Goal: Information Seeking & Learning: Learn about a topic

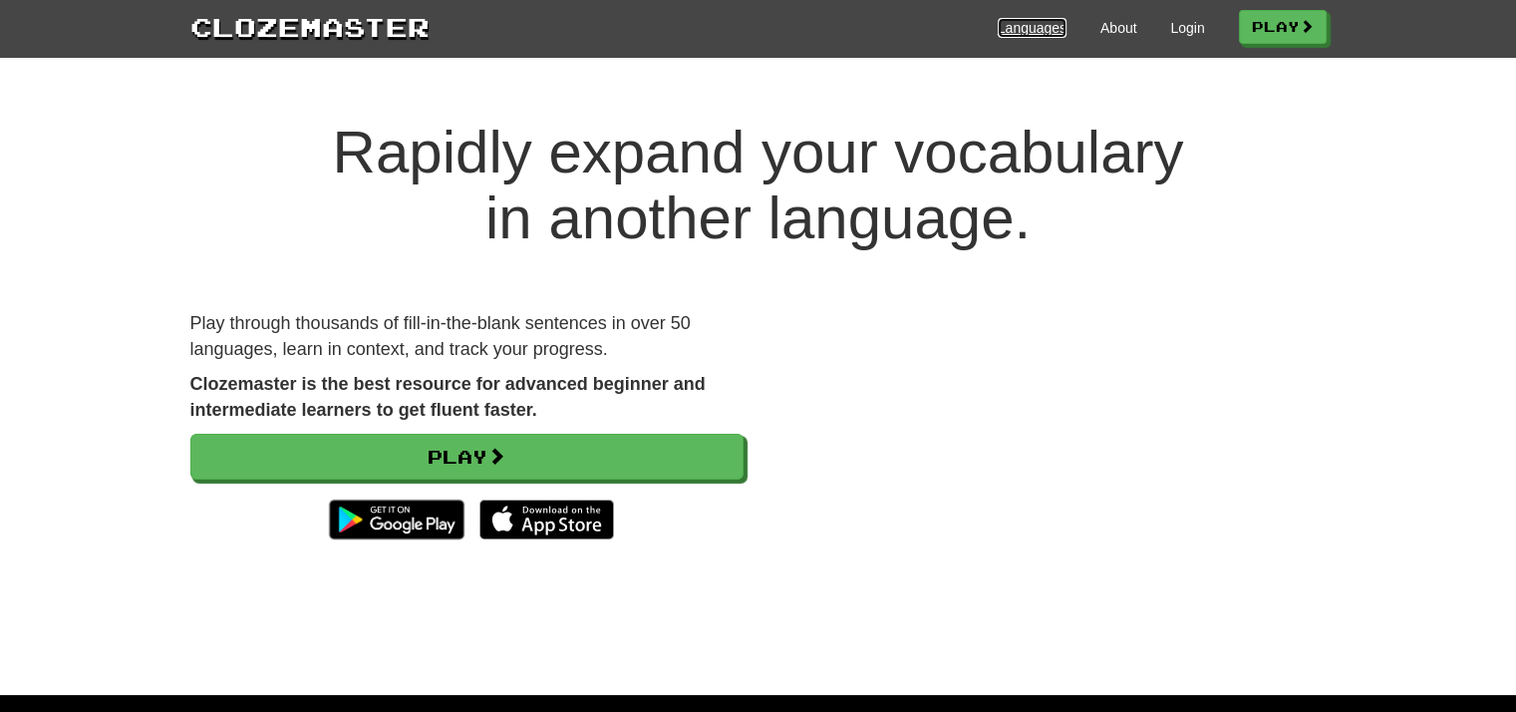
click at [1008, 25] on link "Languages" at bounding box center [1032, 28] width 69 height 20
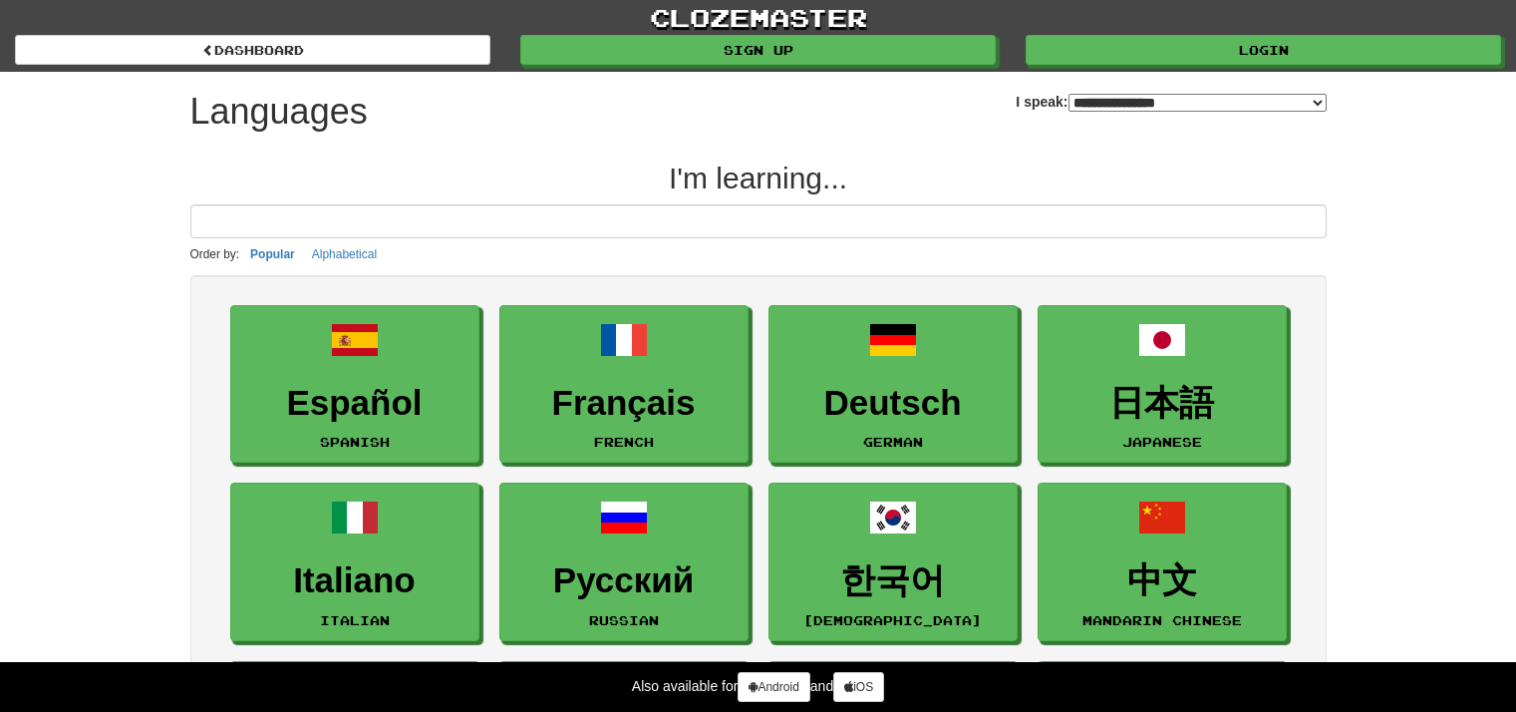
select select "*******"
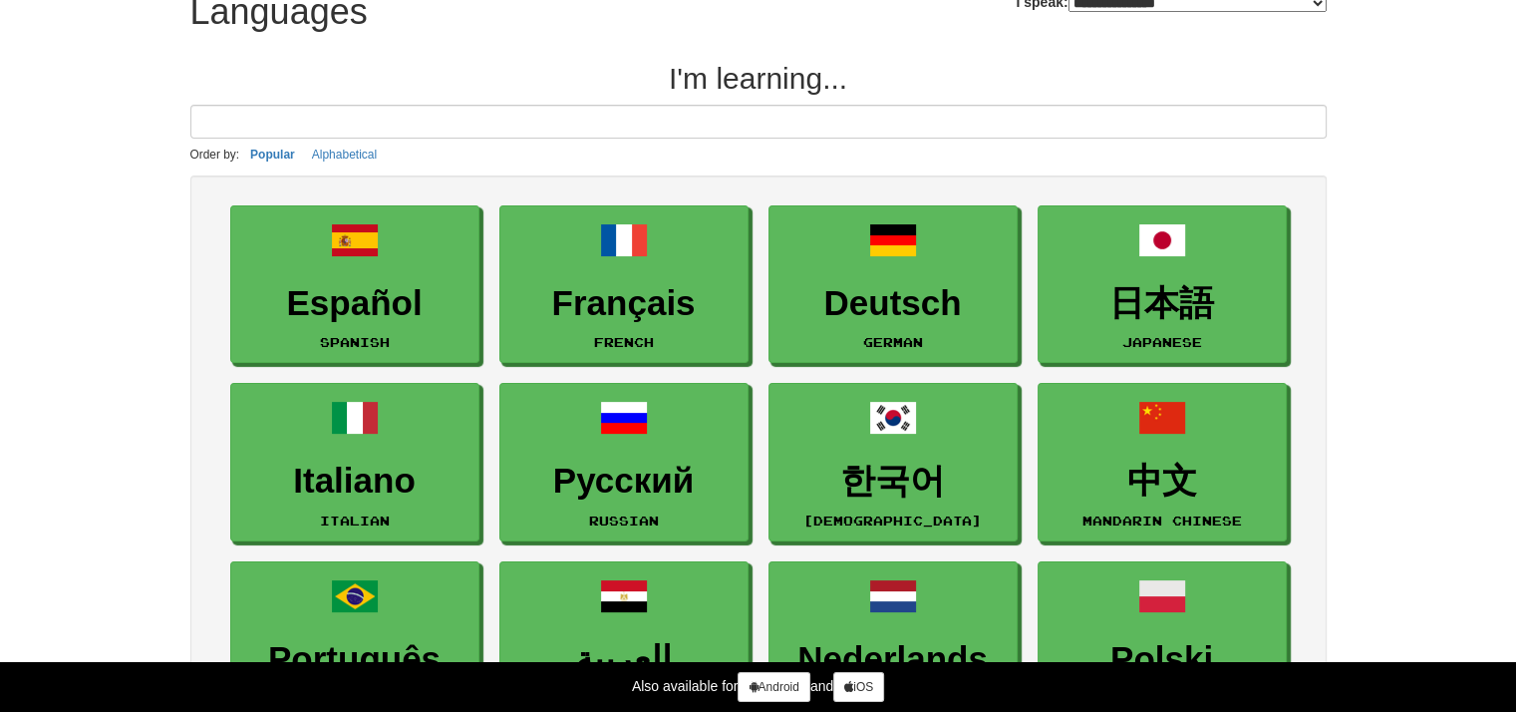
scroll to position [499, 0]
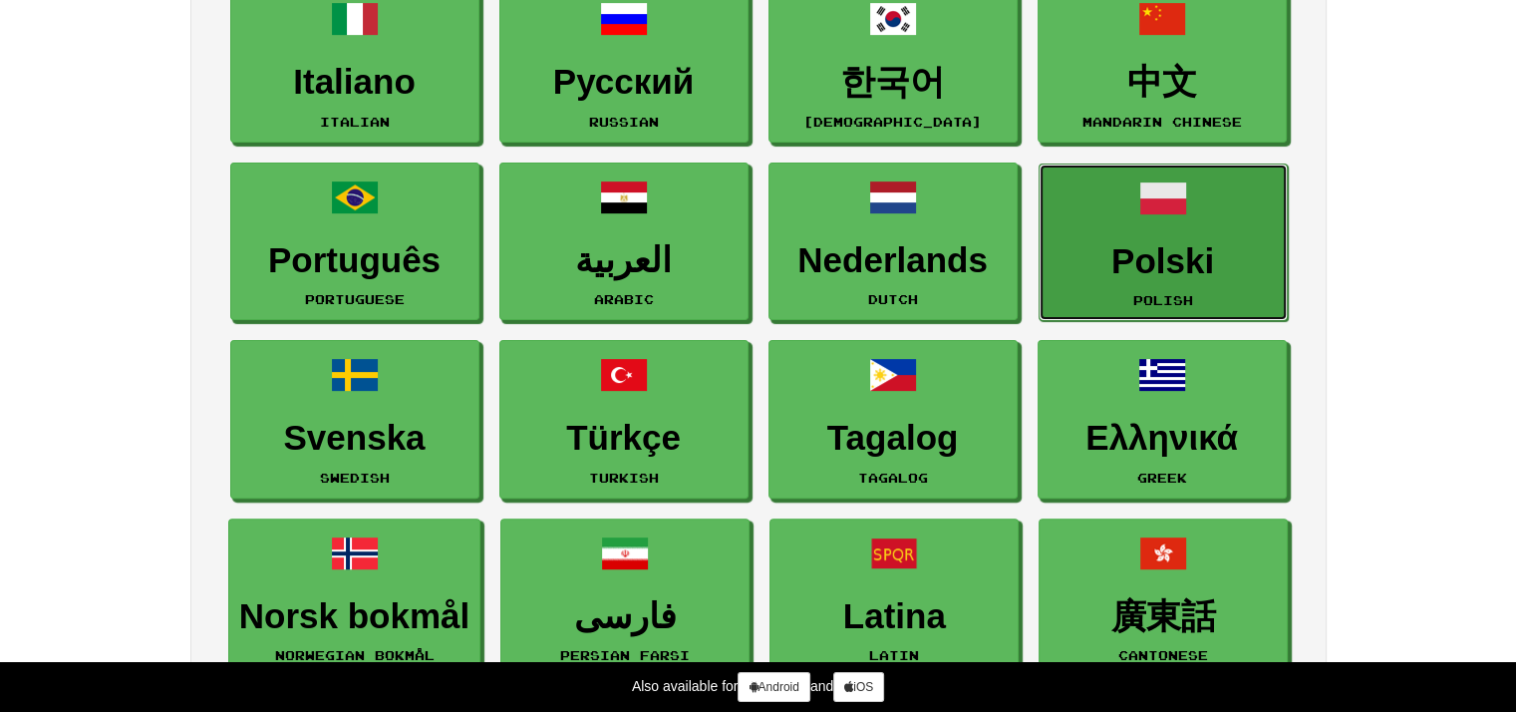
click at [1130, 176] on link "Polski Polish" at bounding box center [1163, 243] width 249 height 159
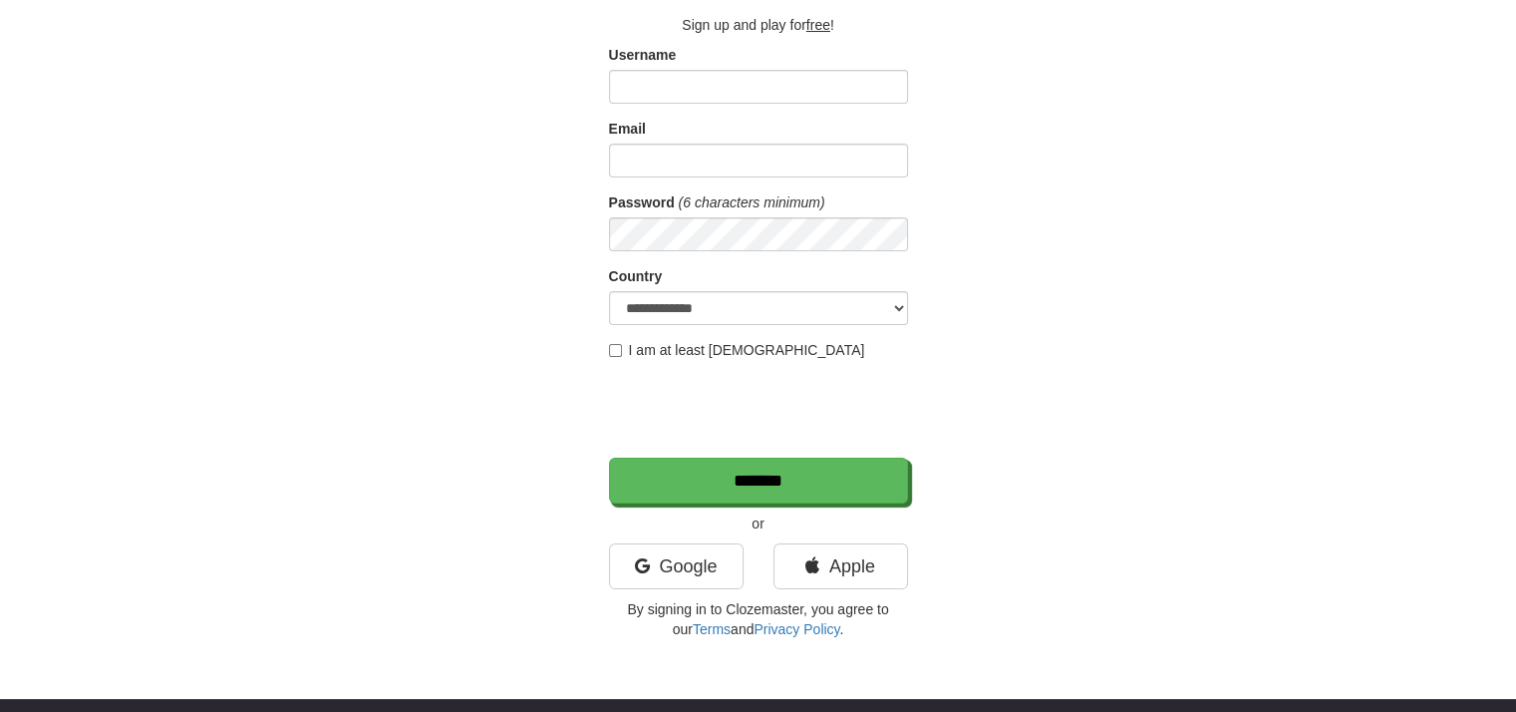
scroll to position [299, 0]
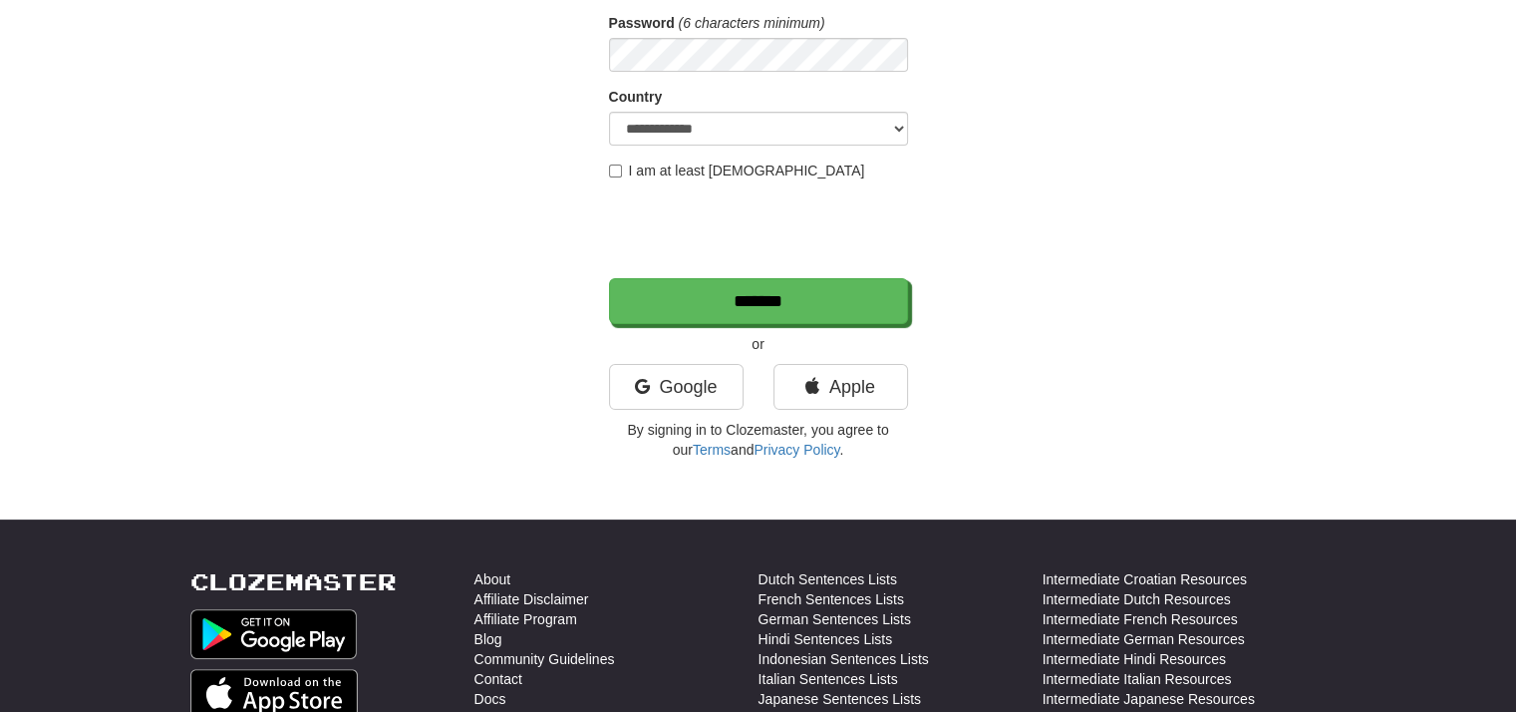
click at [672, 360] on div "**********" at bounding box center [758, 126] width 299 height 667
click at [681, 374] on link "Google" at bounding box center [676, 387] width 135 height 46
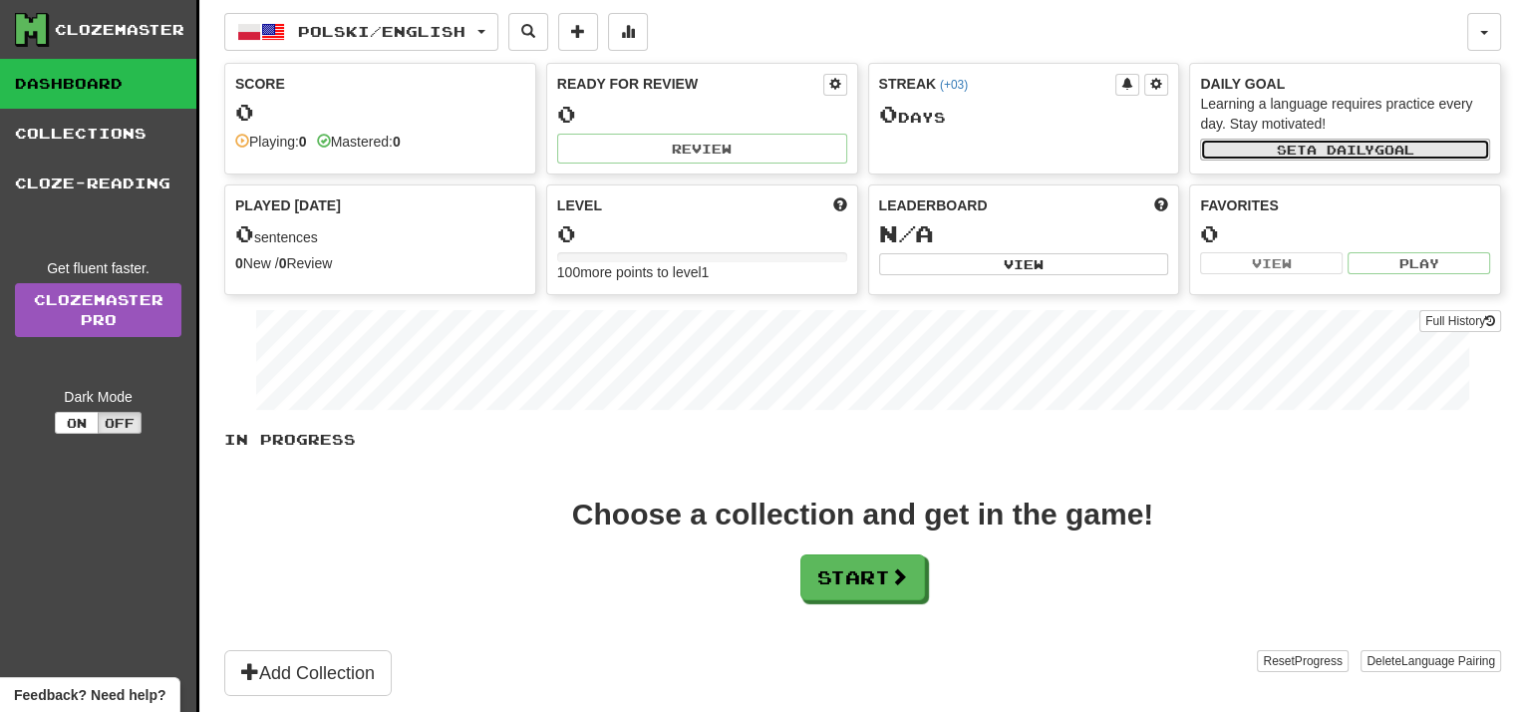
click at [1339, 150] on span "a daily" at bounding box center [1341, 150] width 68 height 14
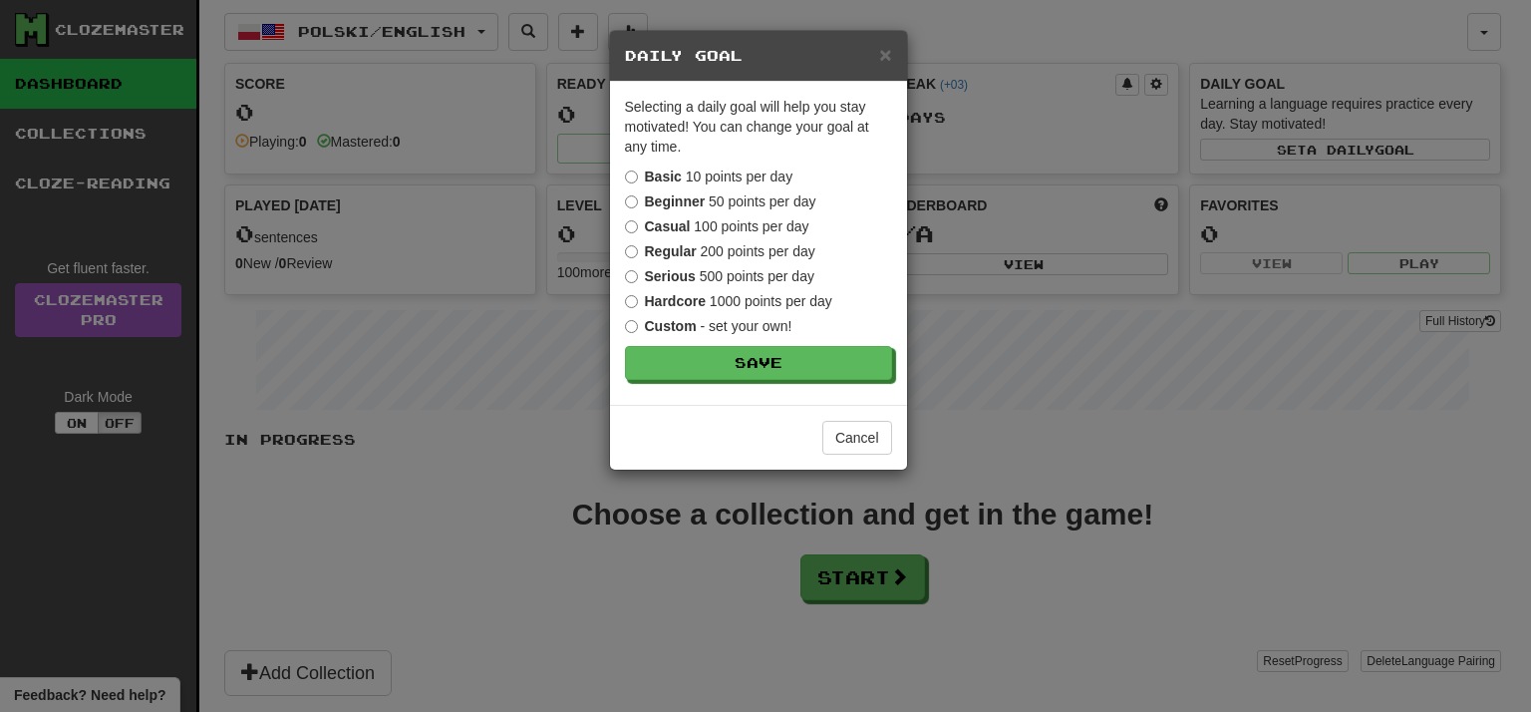
click at [728, 199] on label "Beginner 50 points per day" at bounding box center [720, 201] width 191 height 20
click at [726, 221] on label "Casual 100 points per day" at bounding box center [717, 226] width 184 height 20
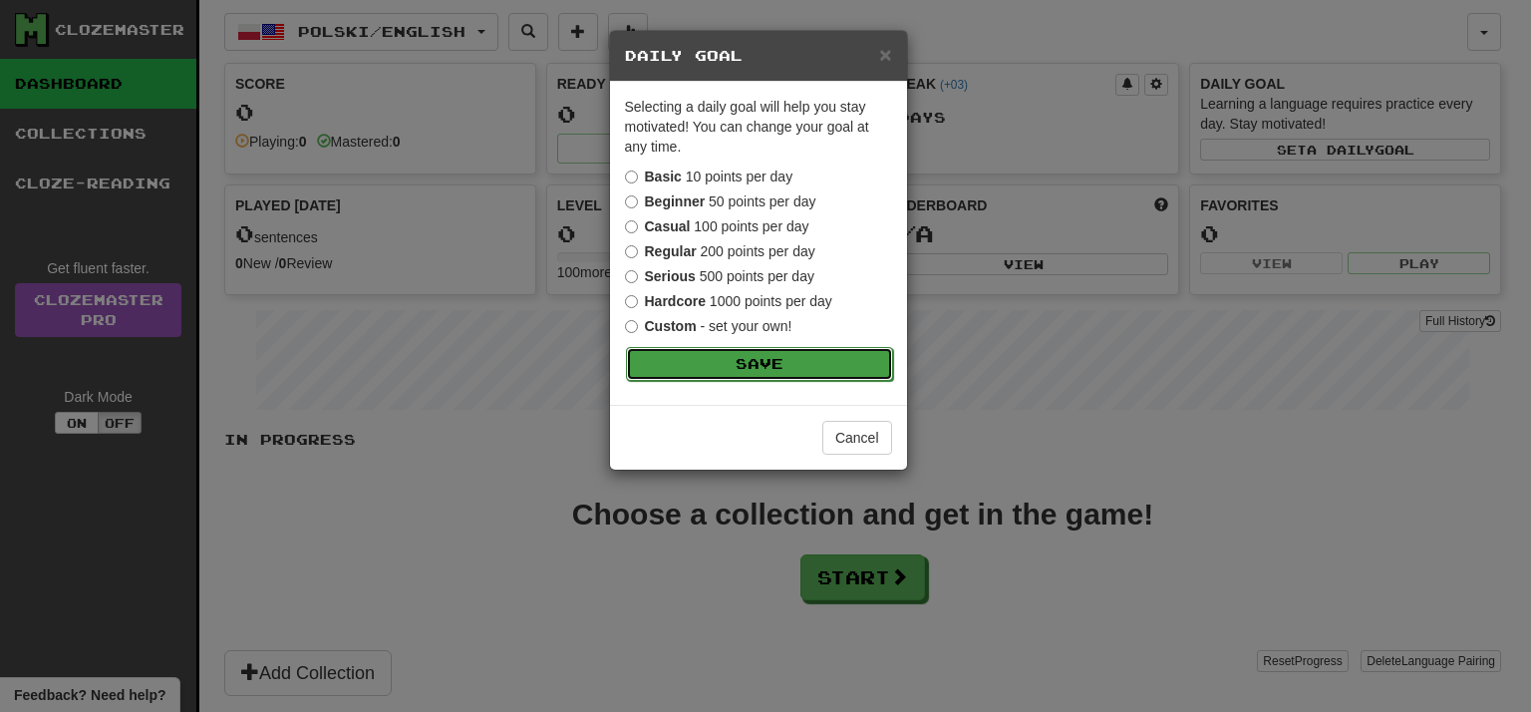
click at [794, 356] on button "Save" at bounding box center [759, 364] width 267 height 34
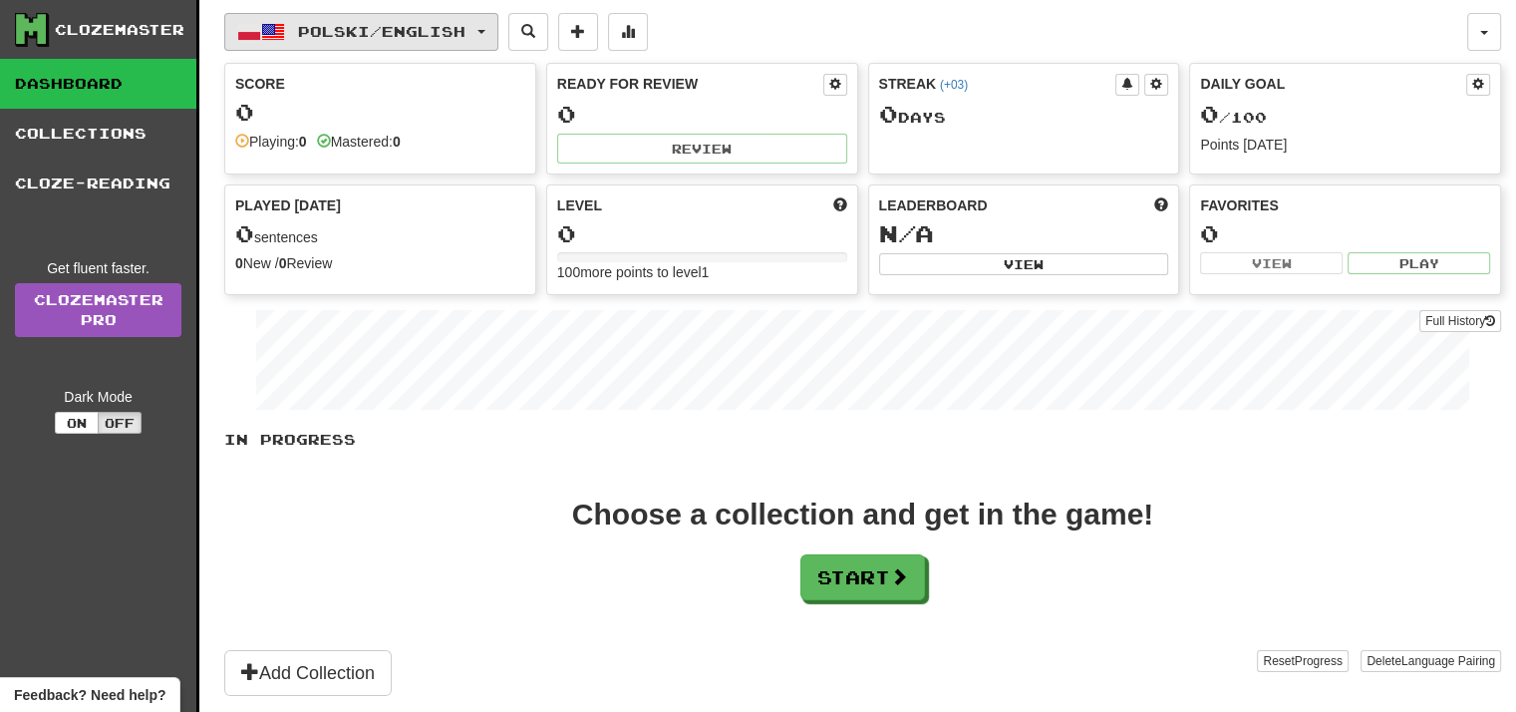
click at [466, 39] on span "Polski / English" at bounding box center [382, 31] width 168 height 17
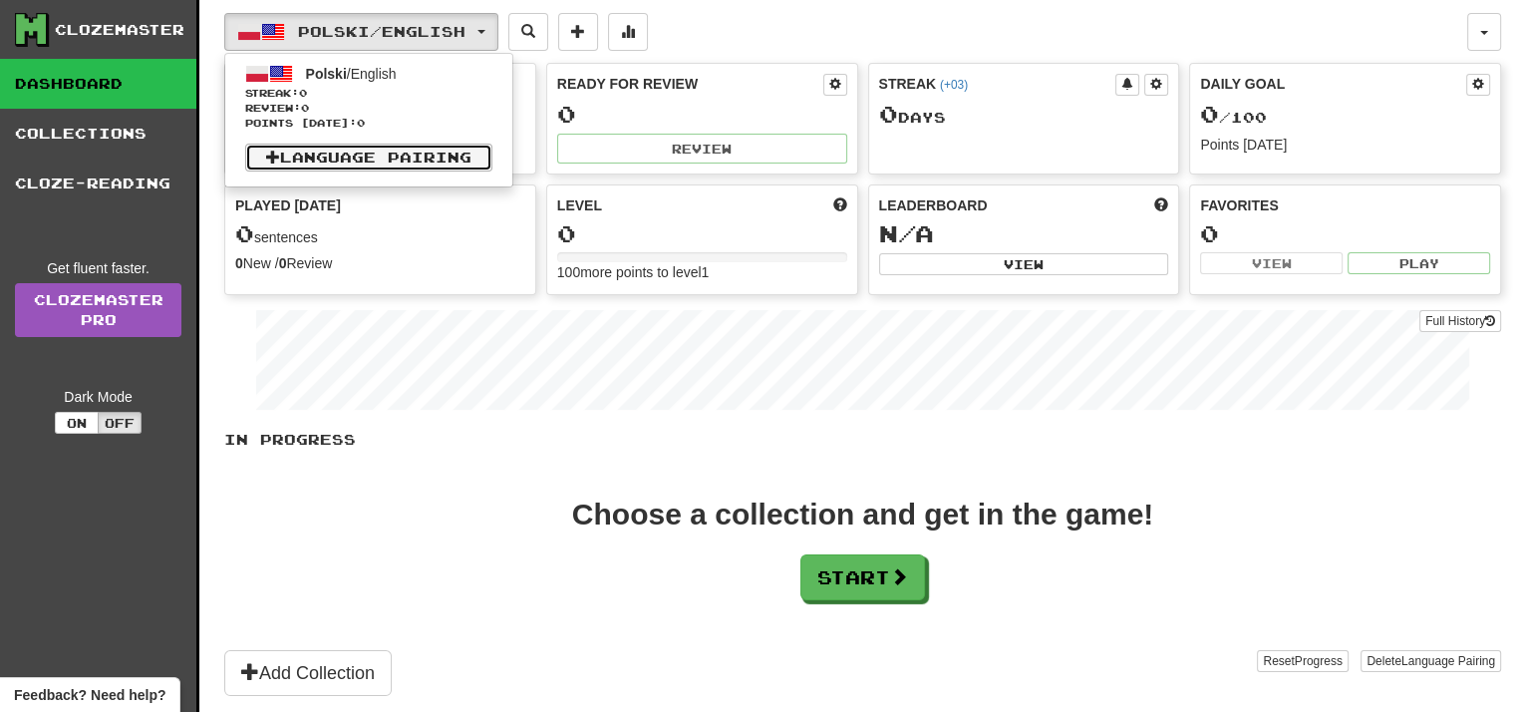
click at [423, 160] on link "Language Pairing" at bounding box center [368, 158] width 247 height 28
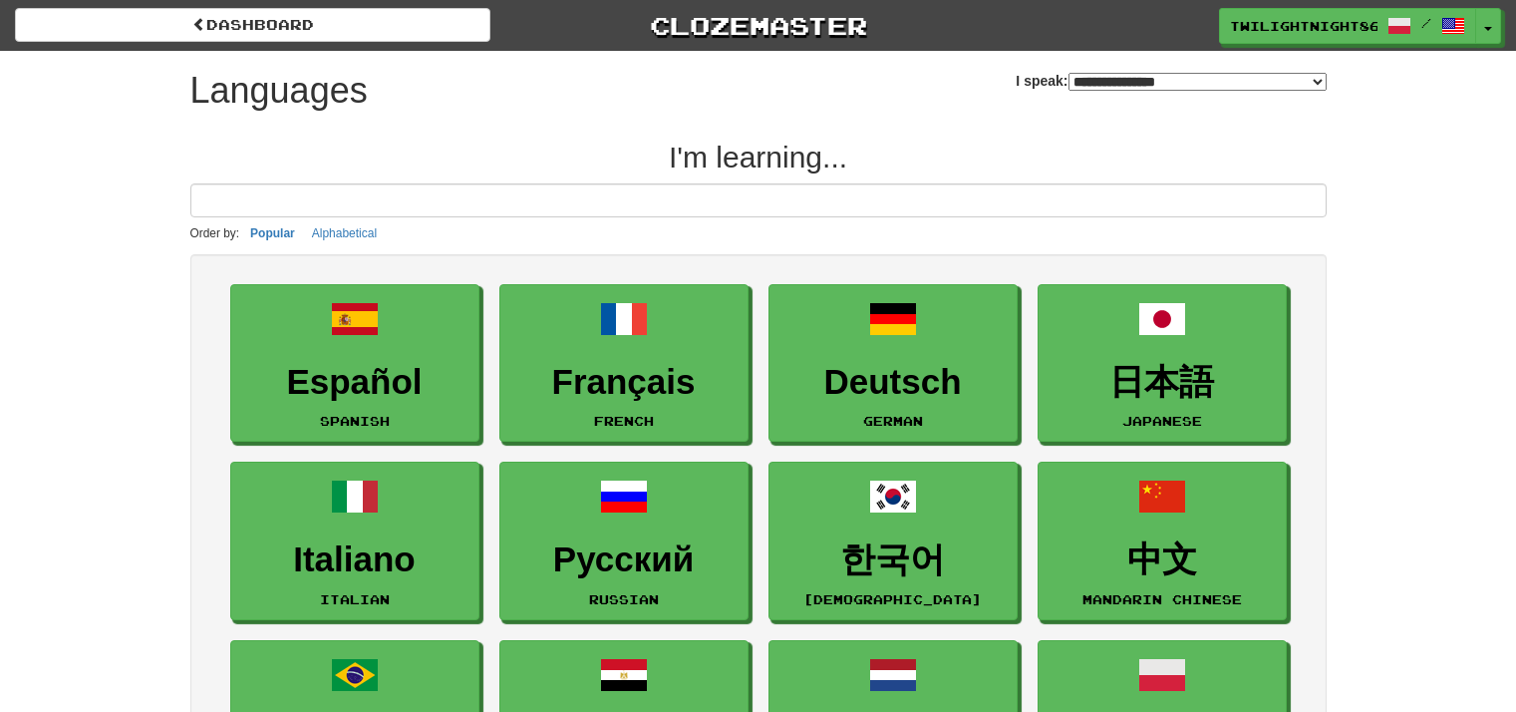
select select "*******"
click at [1491, 28] on span "button" at bounding box center [1490, 30] width 8 height 4
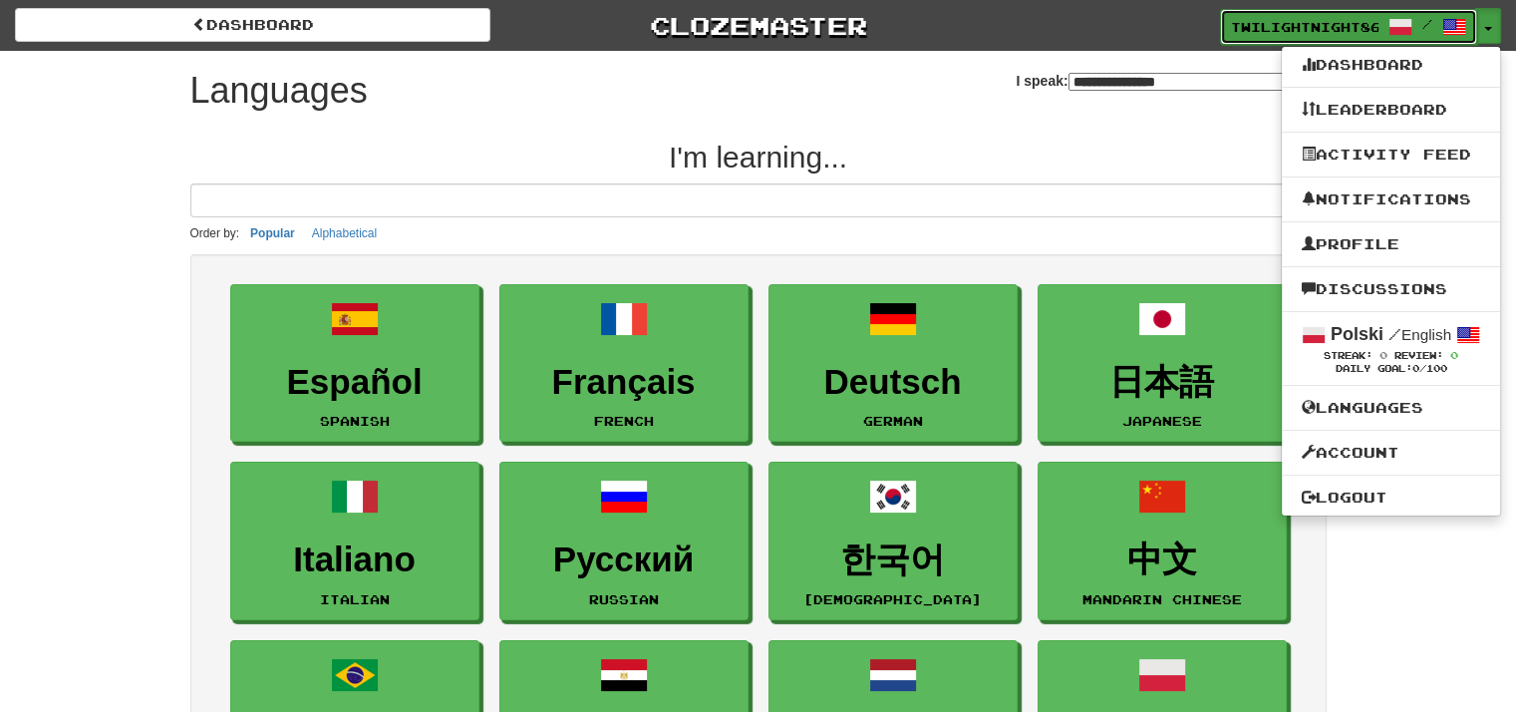
click at [1438, 18] on span "/" at bounding box center [1428, 24] width 78 height 14
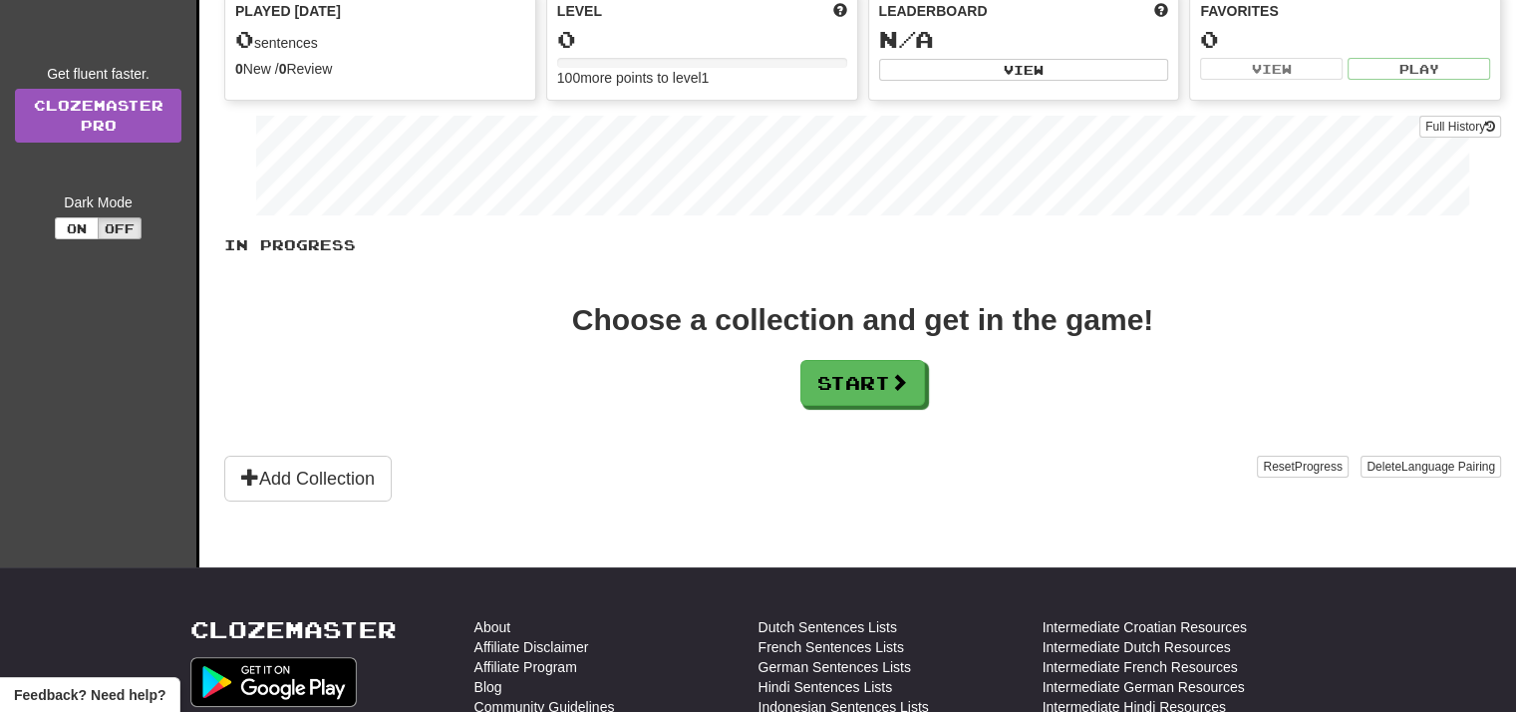
scroll to position [199, 0]
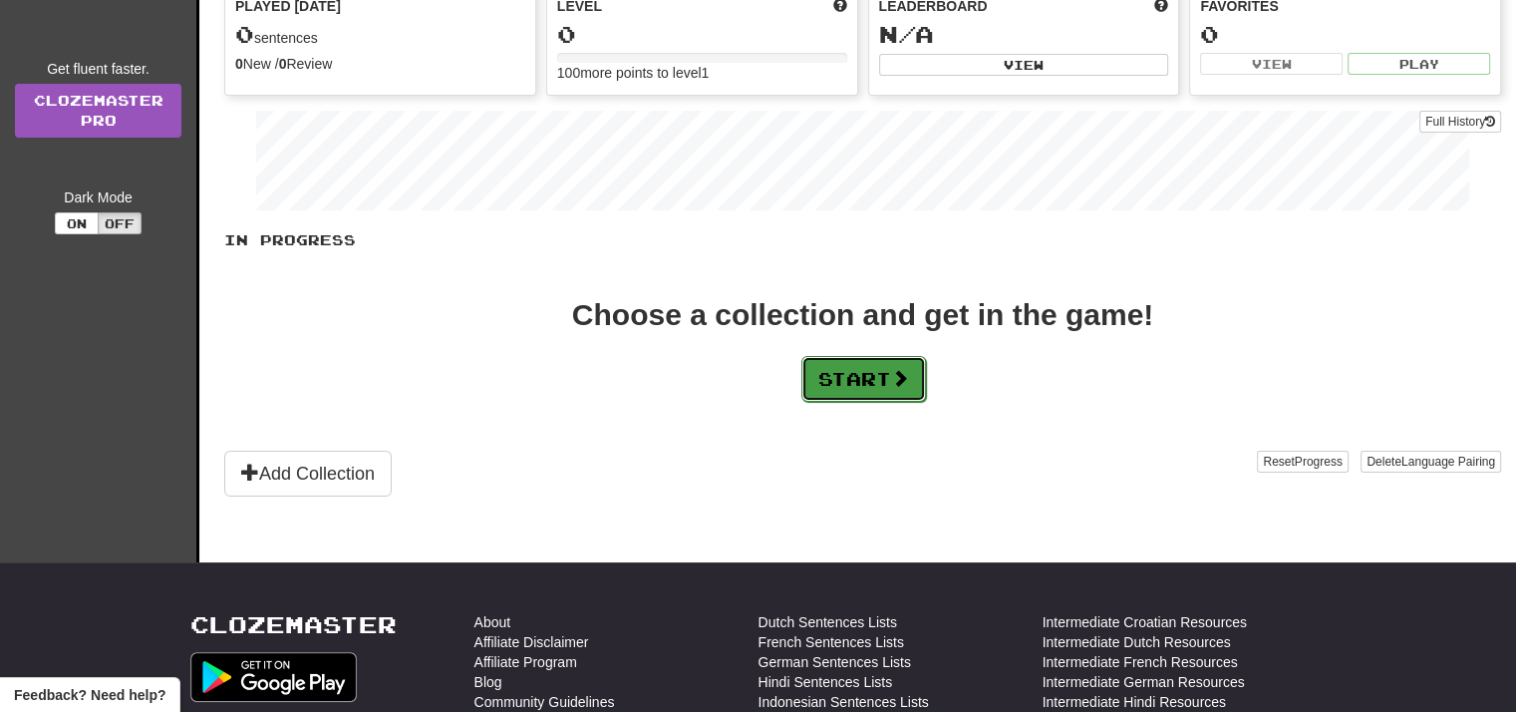
click at [861, 378] on button "Start" at bounding box center [864, 379] width 125 height 46
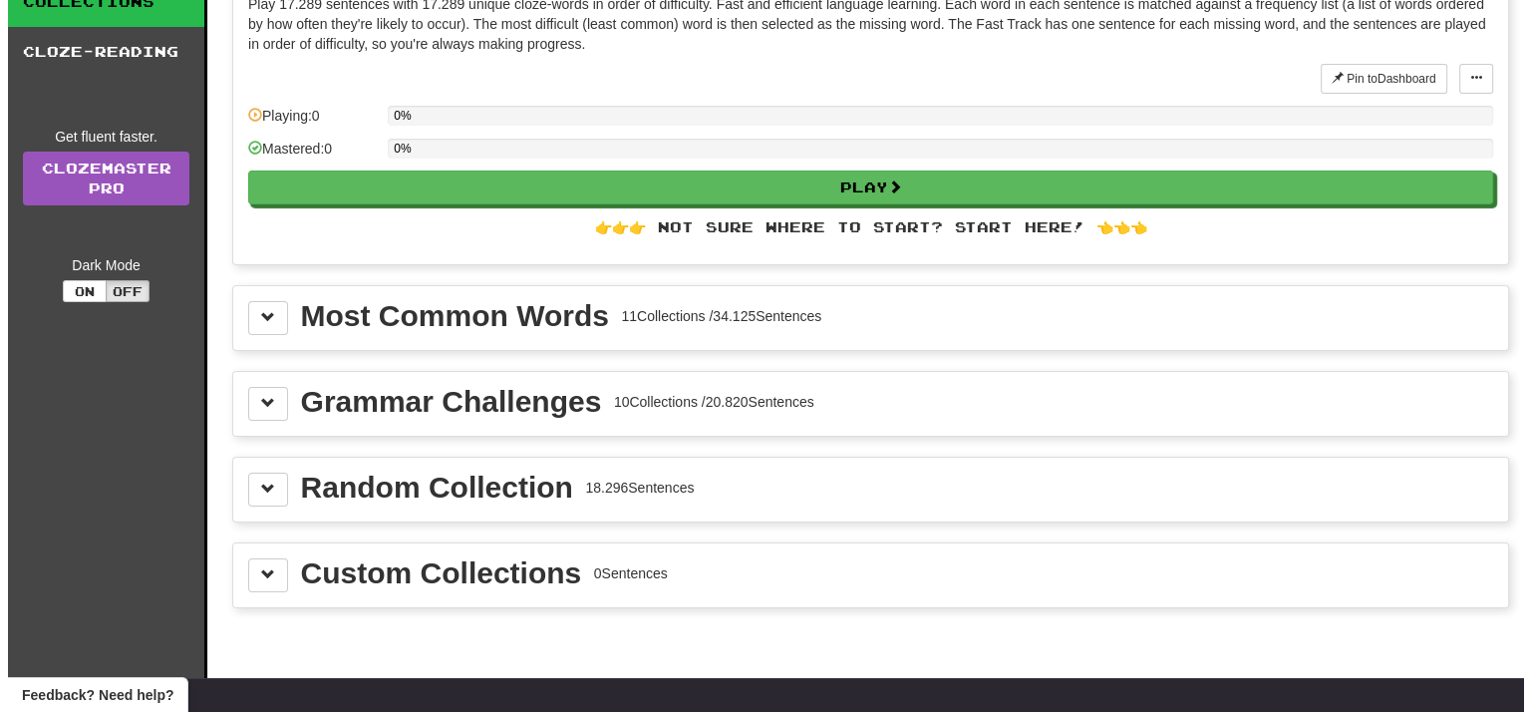
scroll to position [0, 0]
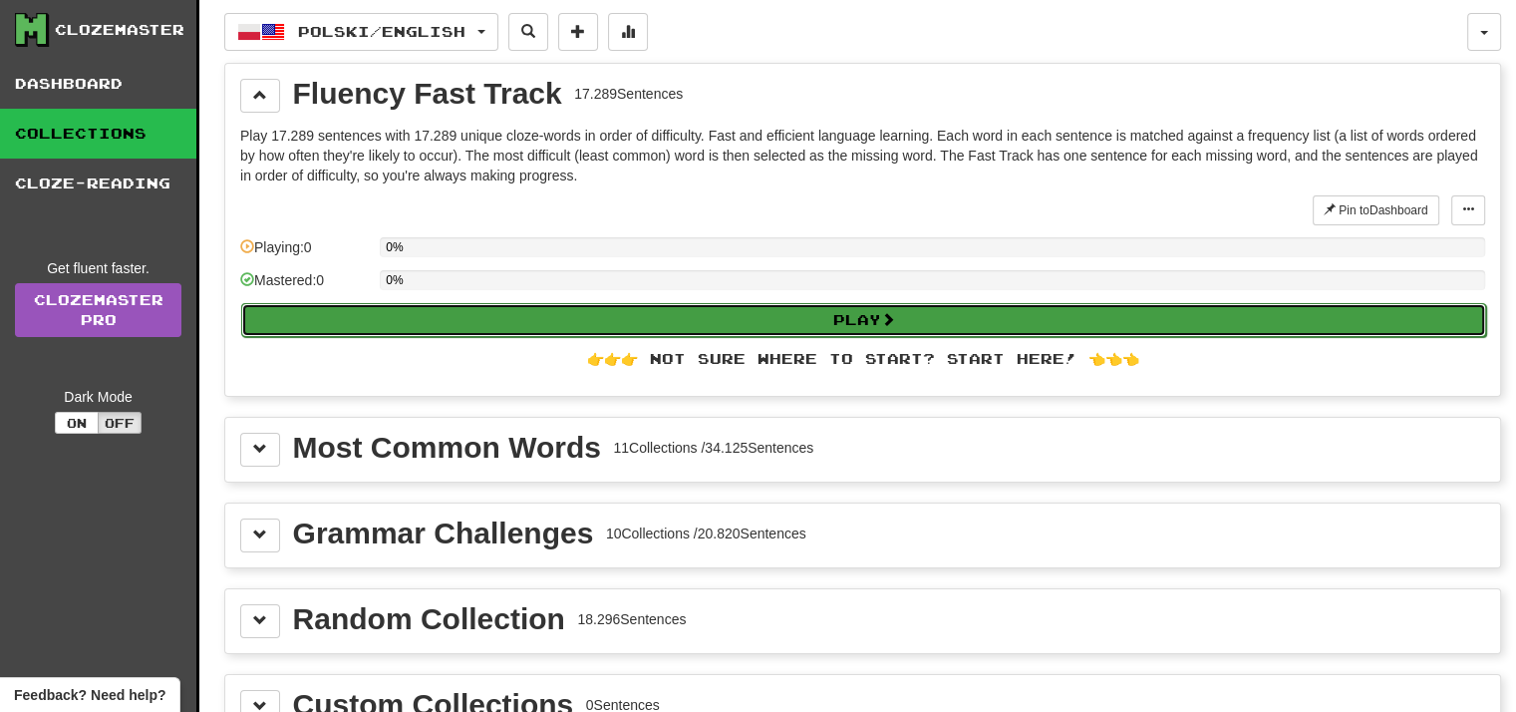
click at [921, 316] on button "Play" at bounding box center [863, 320] width 1245 height 34
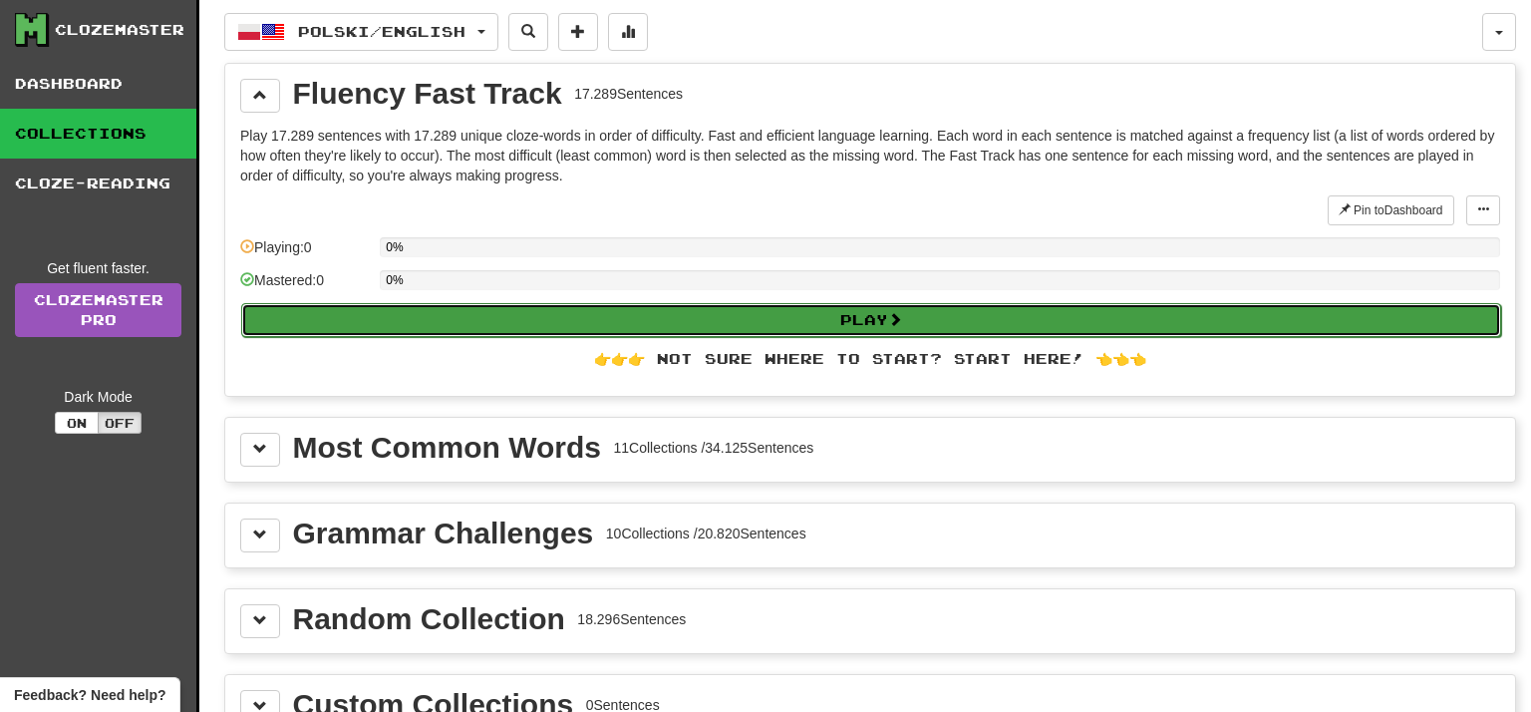
select select "**"
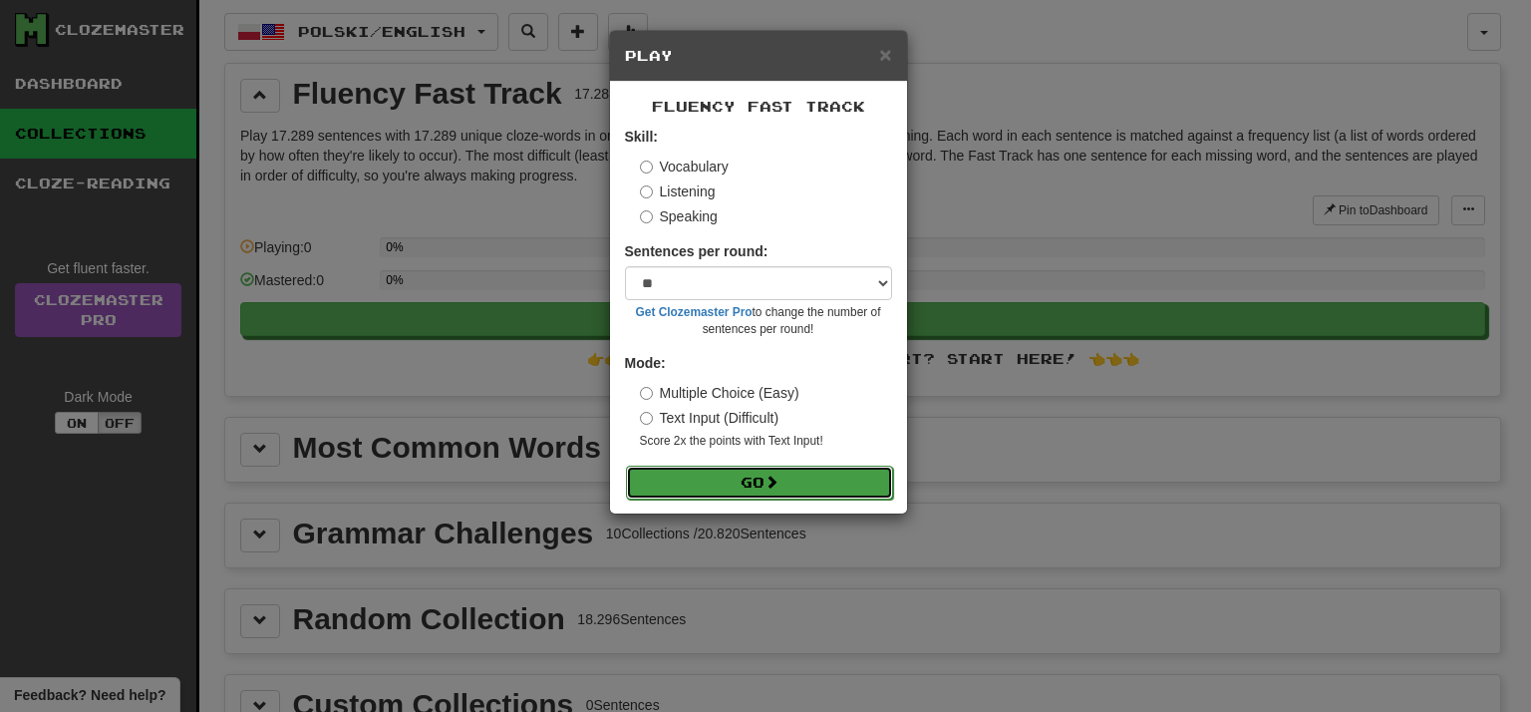
click at [767, 473] on button "Go" at bounding box center [759, 483] width 267 height 34
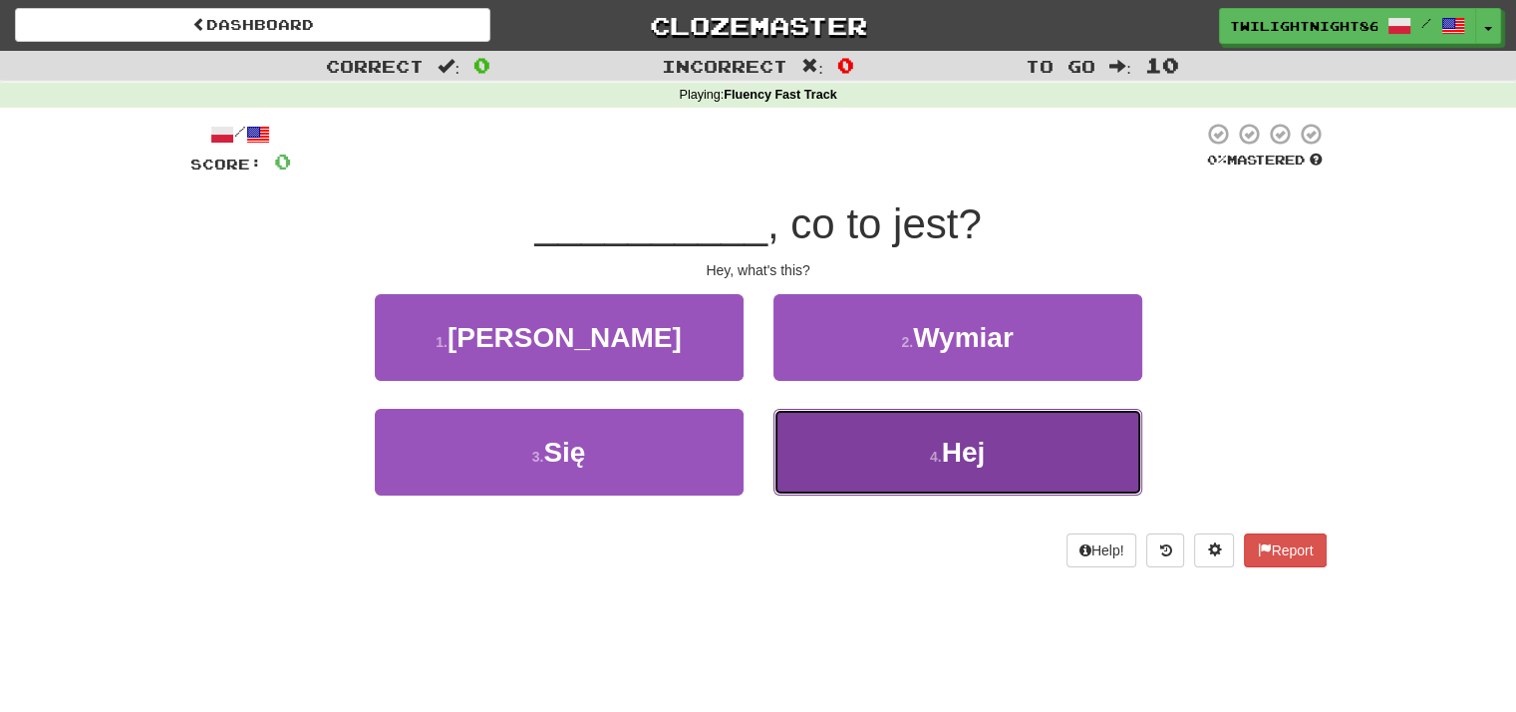
click at [862, 455] on button "4 . Hej" at bounding box center [958, 452] width 369 height 87
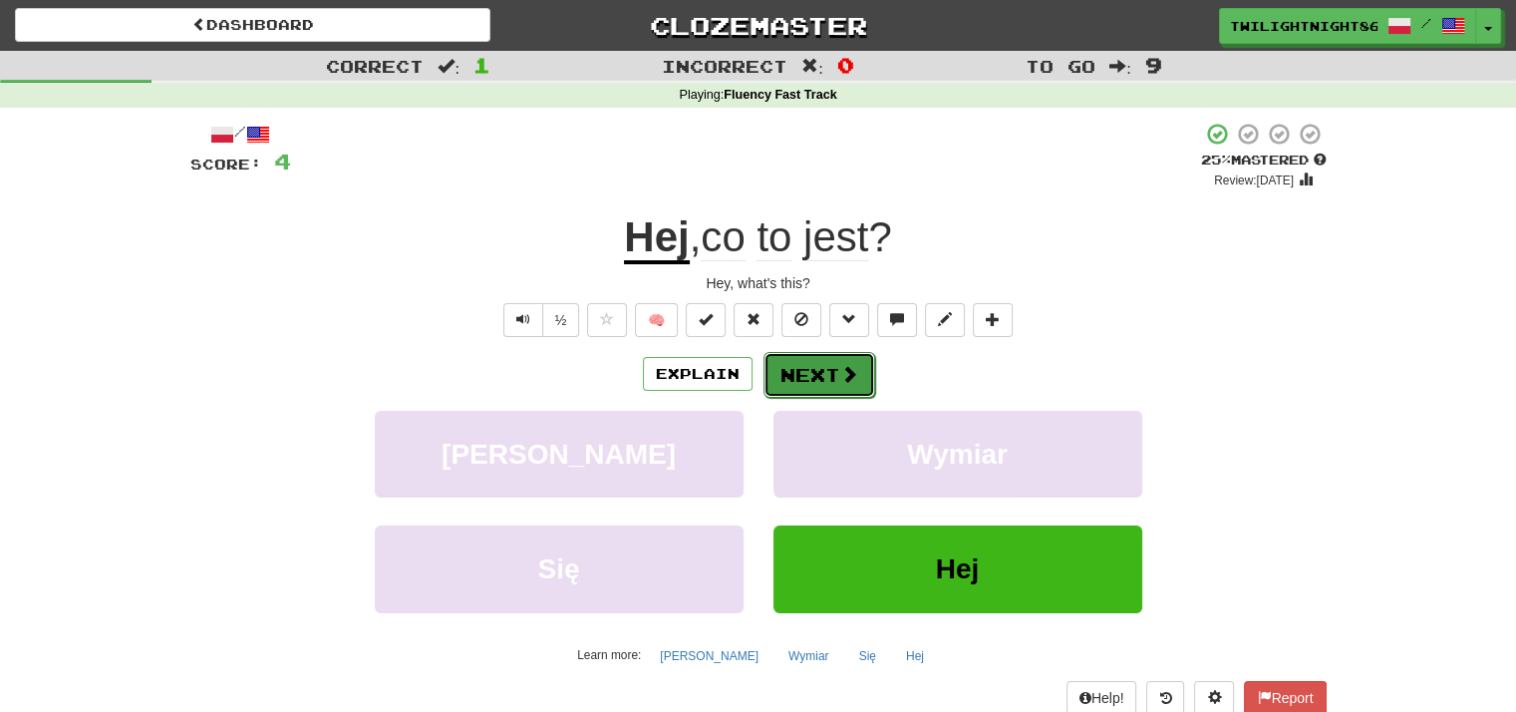
click at [797, 374] on button "Next" at bounding box center [820, 375] width 112 height 46
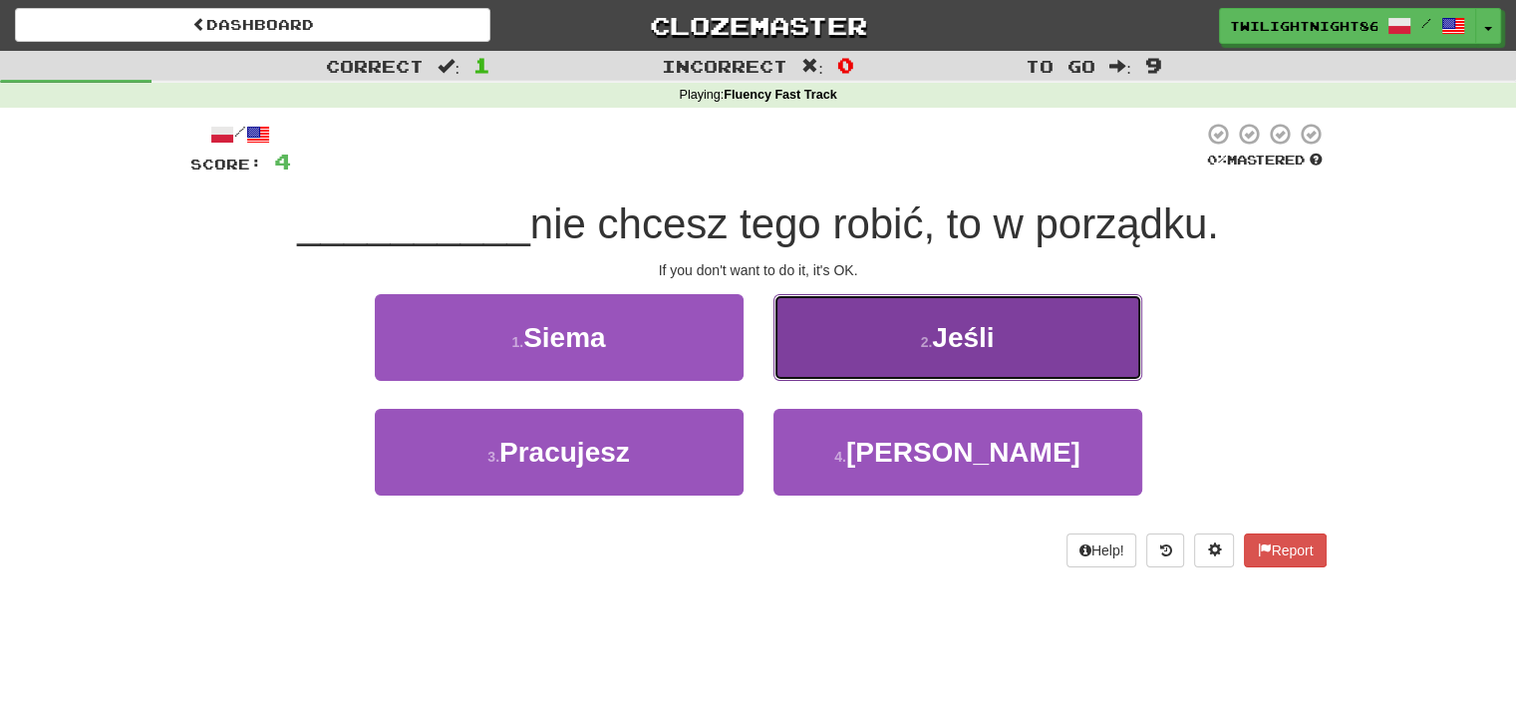
click at [981, 302] on button "2 . Jeśli" at bounding box center [958, 337] width 369 height 87
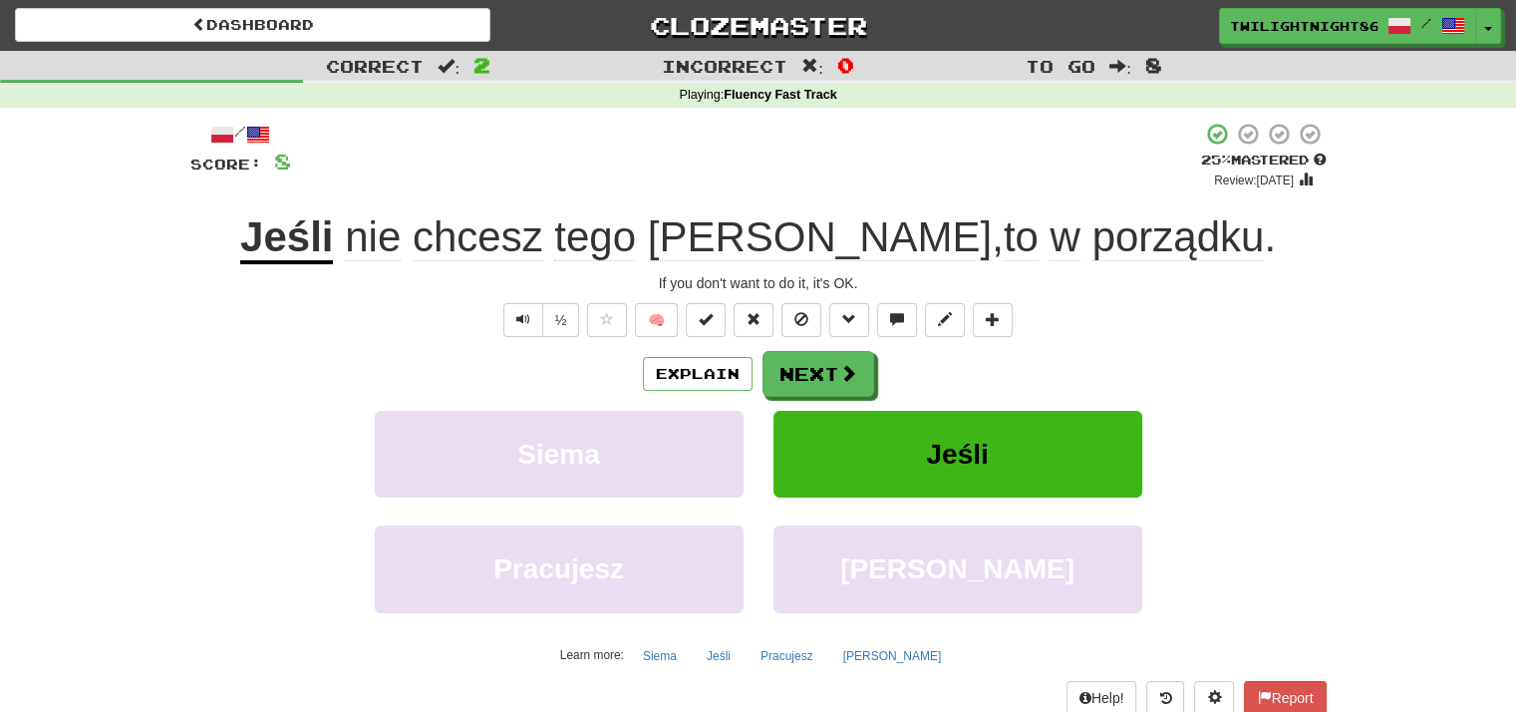
click at [1093, 243] on span "porządku" at bounding box center [1179, 237] width 172 height 48
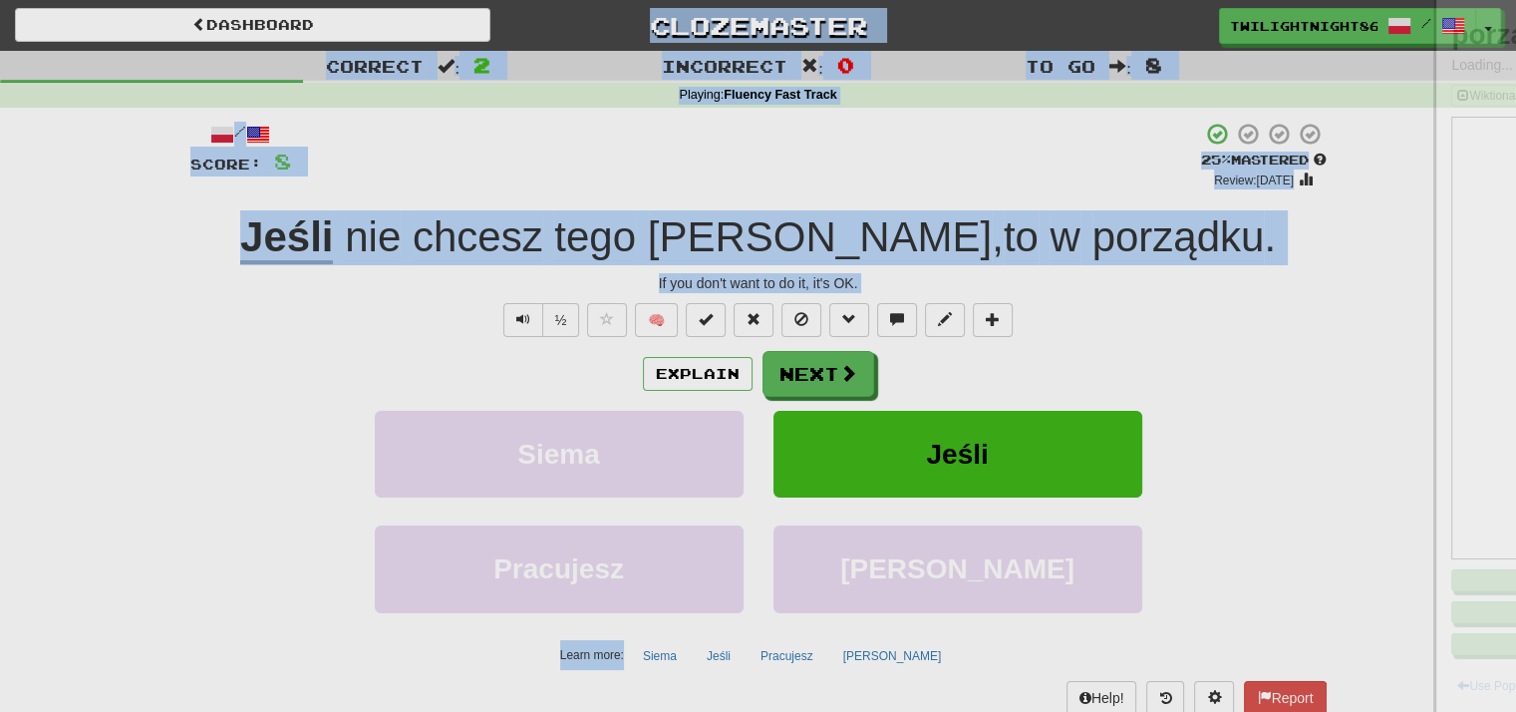
click at [1036, 243] on div at bounding box center [758, 356] width 1516 height 712
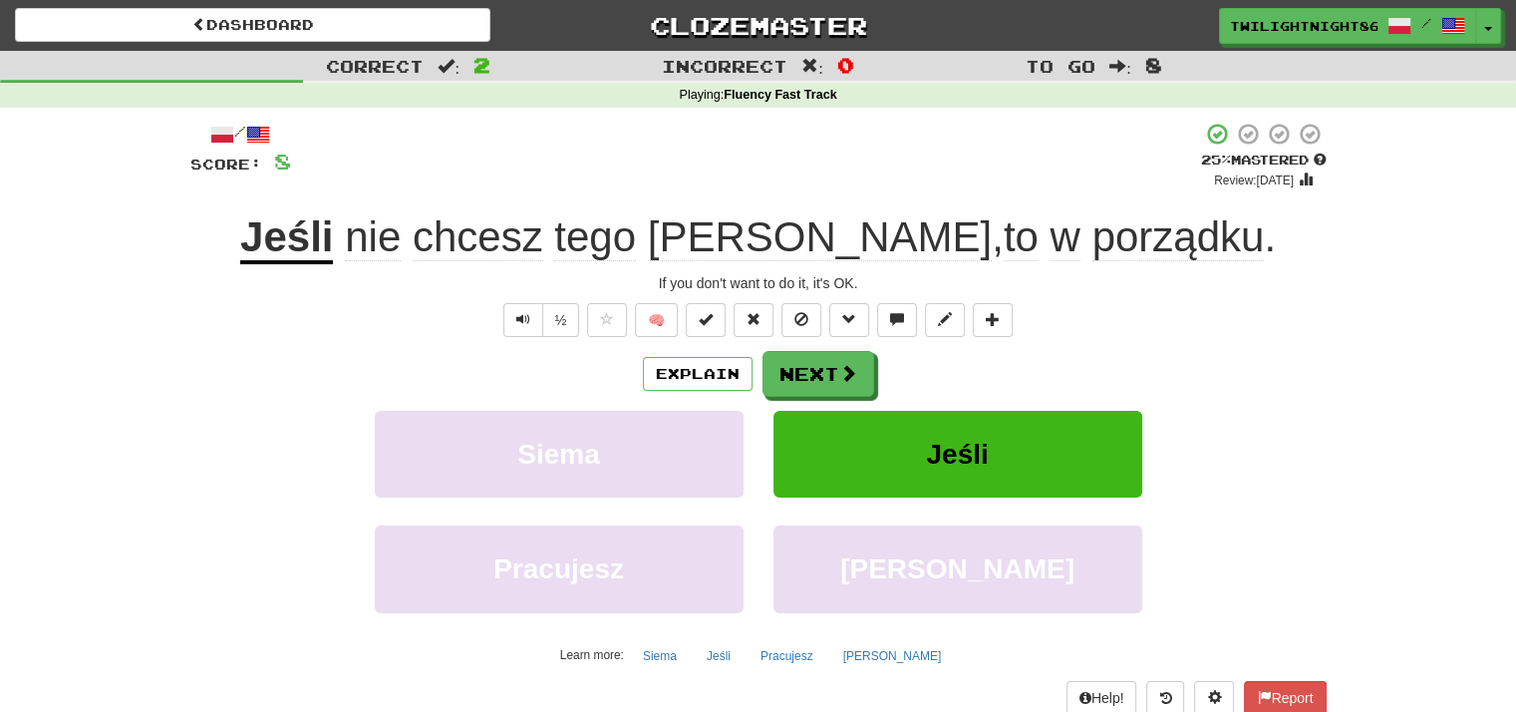
click at [1093, 244] on span "porządku" at bounding box center [1179, 237] width 172 height 48
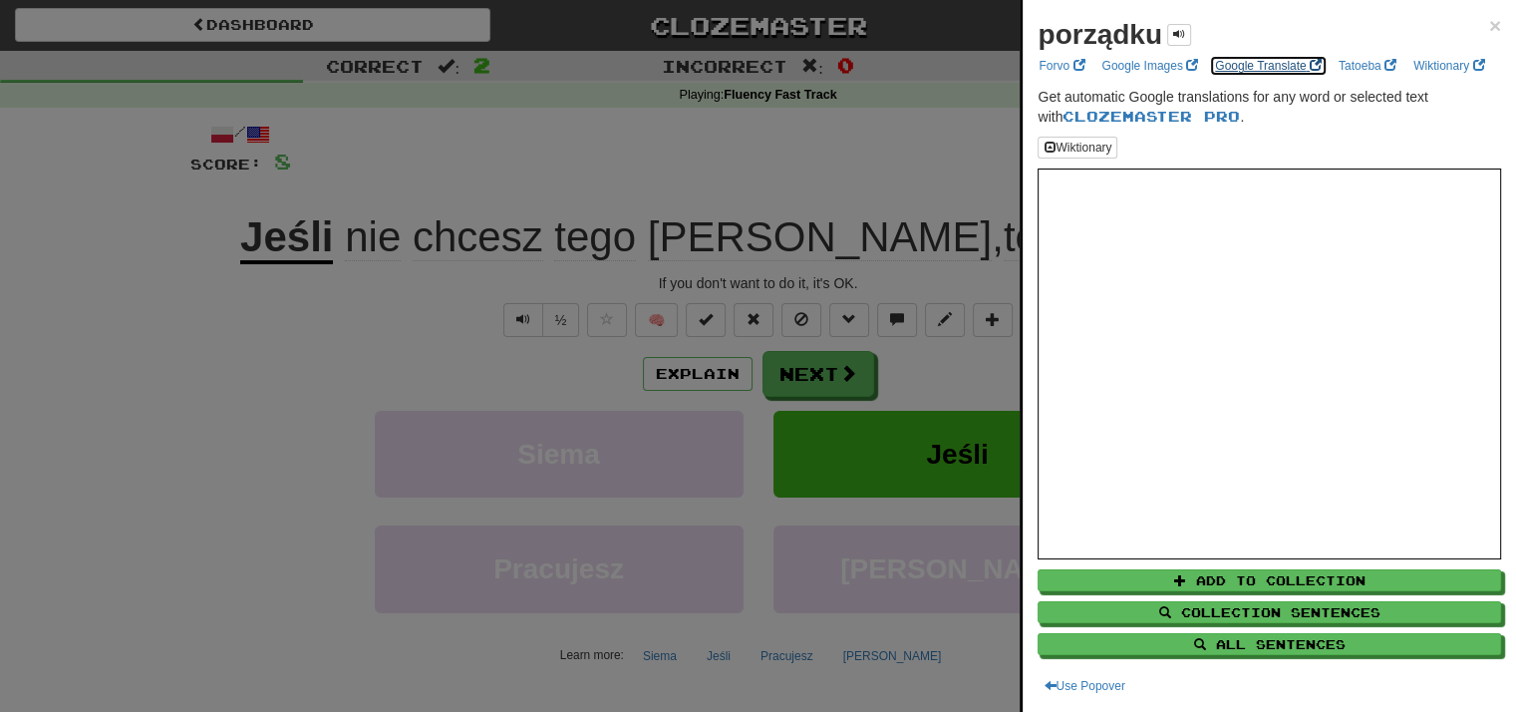
click at [1272, 73] on link "Google Translate" at bounding box center [1268, 66] width 119 height 22
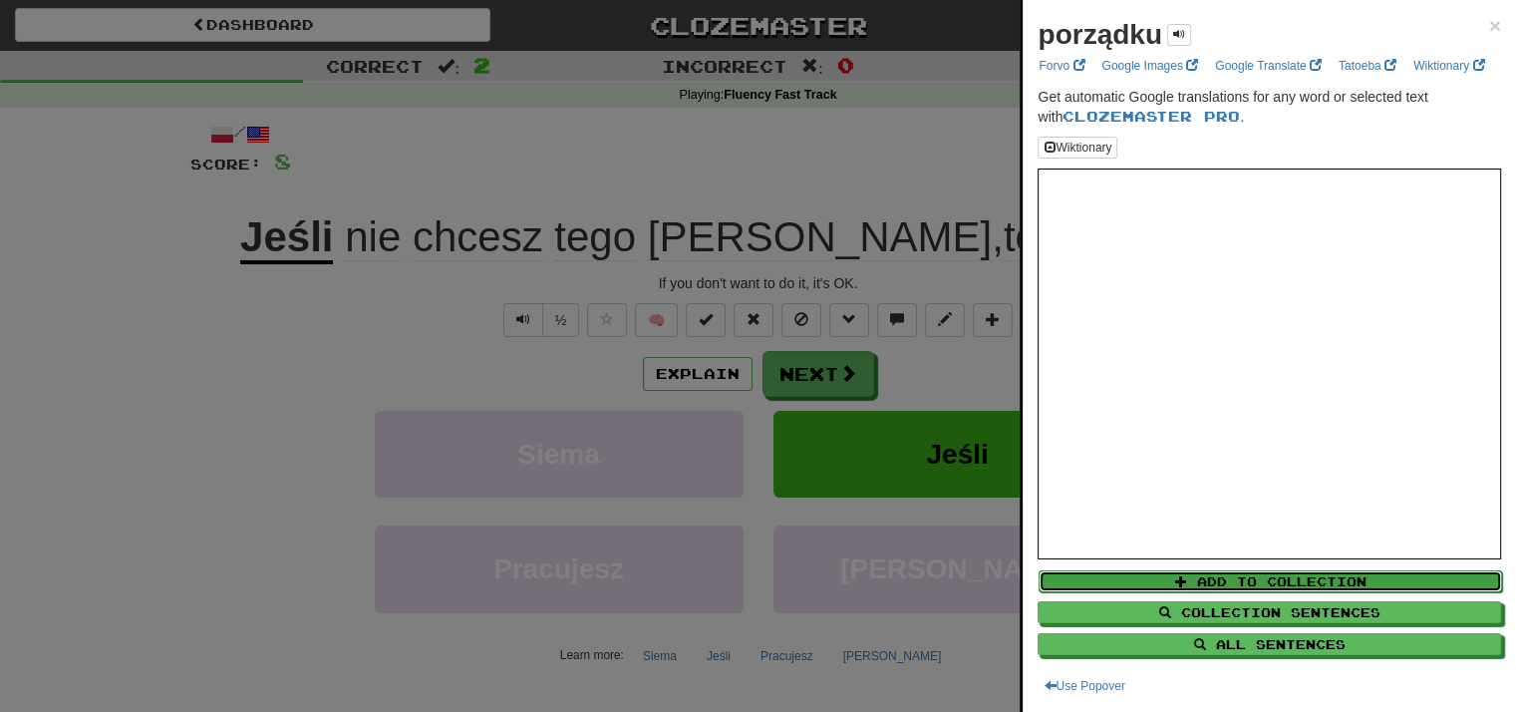
click at [1389, 574] on button "Add to Collection" at bounding box center [1271, 581] width 464 height 22
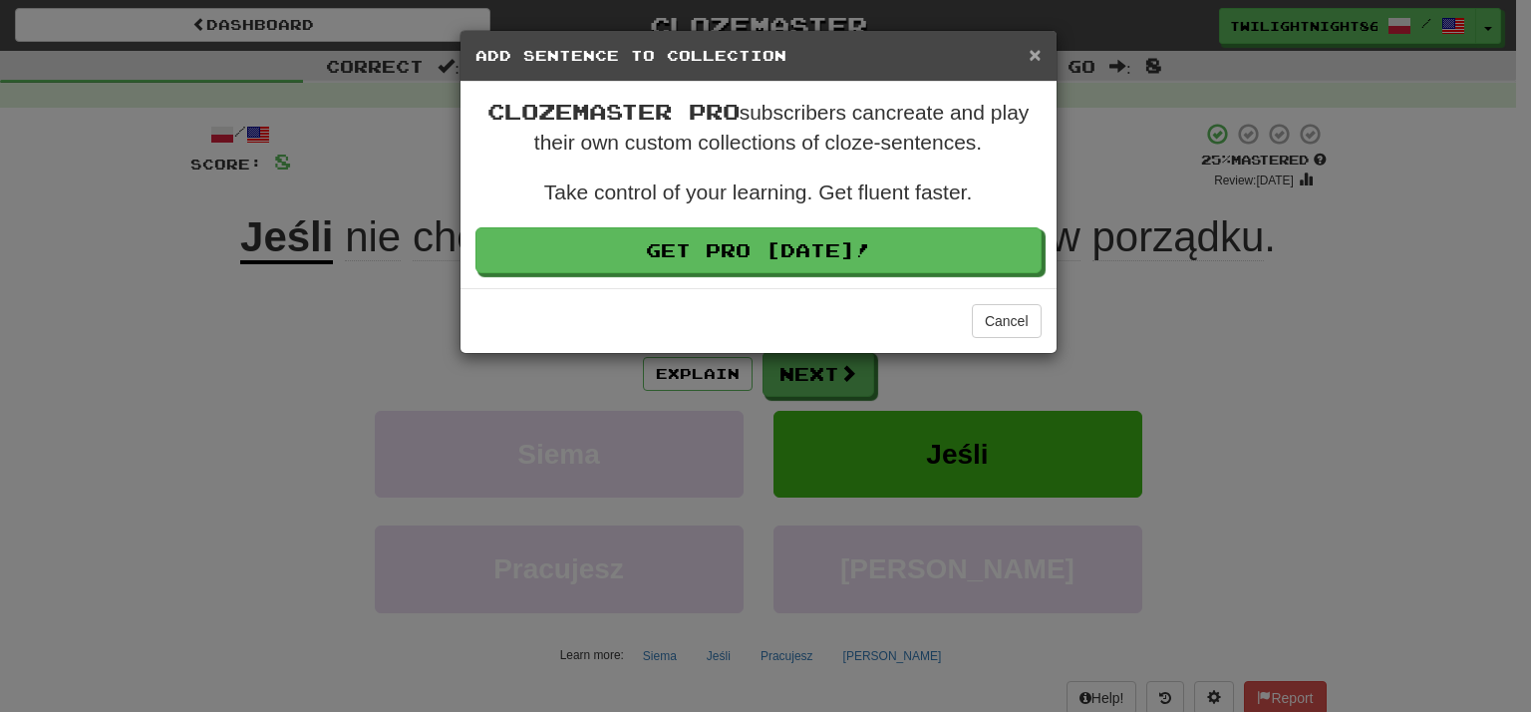
click at [1033, 51] on span "×" at bounding box center [1035, 54] width 12 height 23
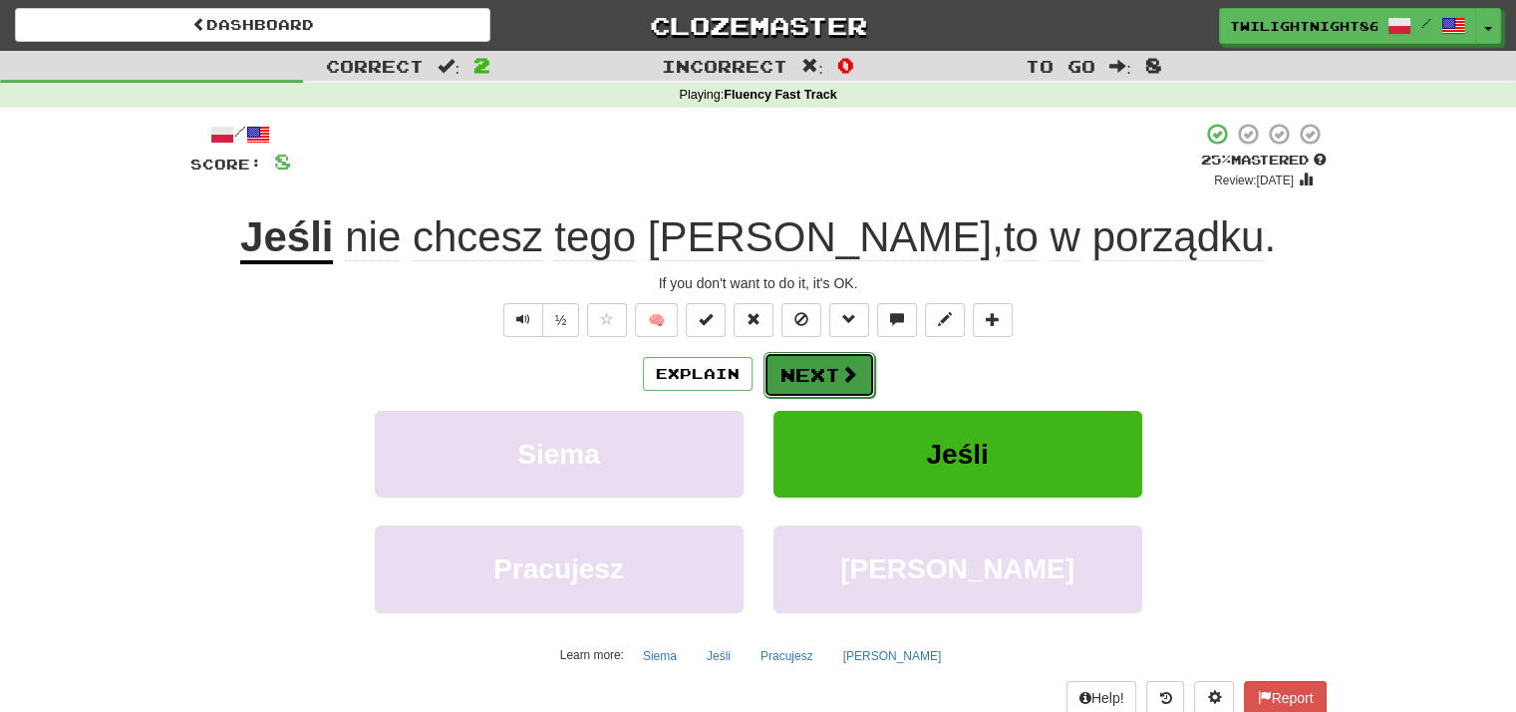
click at [836, 373] on button "Next" at bounding box center [820, 375] width 112 height 46
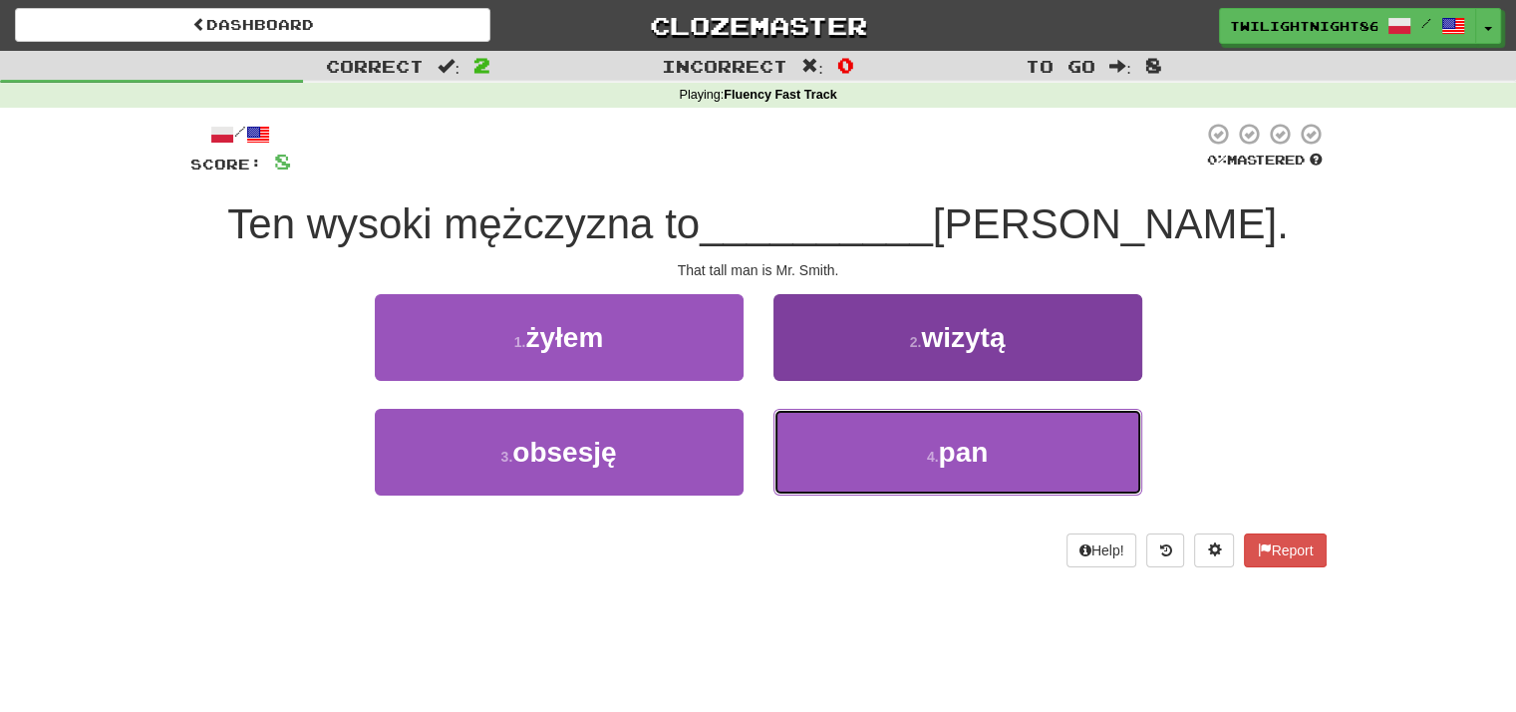
click at [994, 492] on button "4 . pan" at bounding box center [958, 452] width 369 height 87
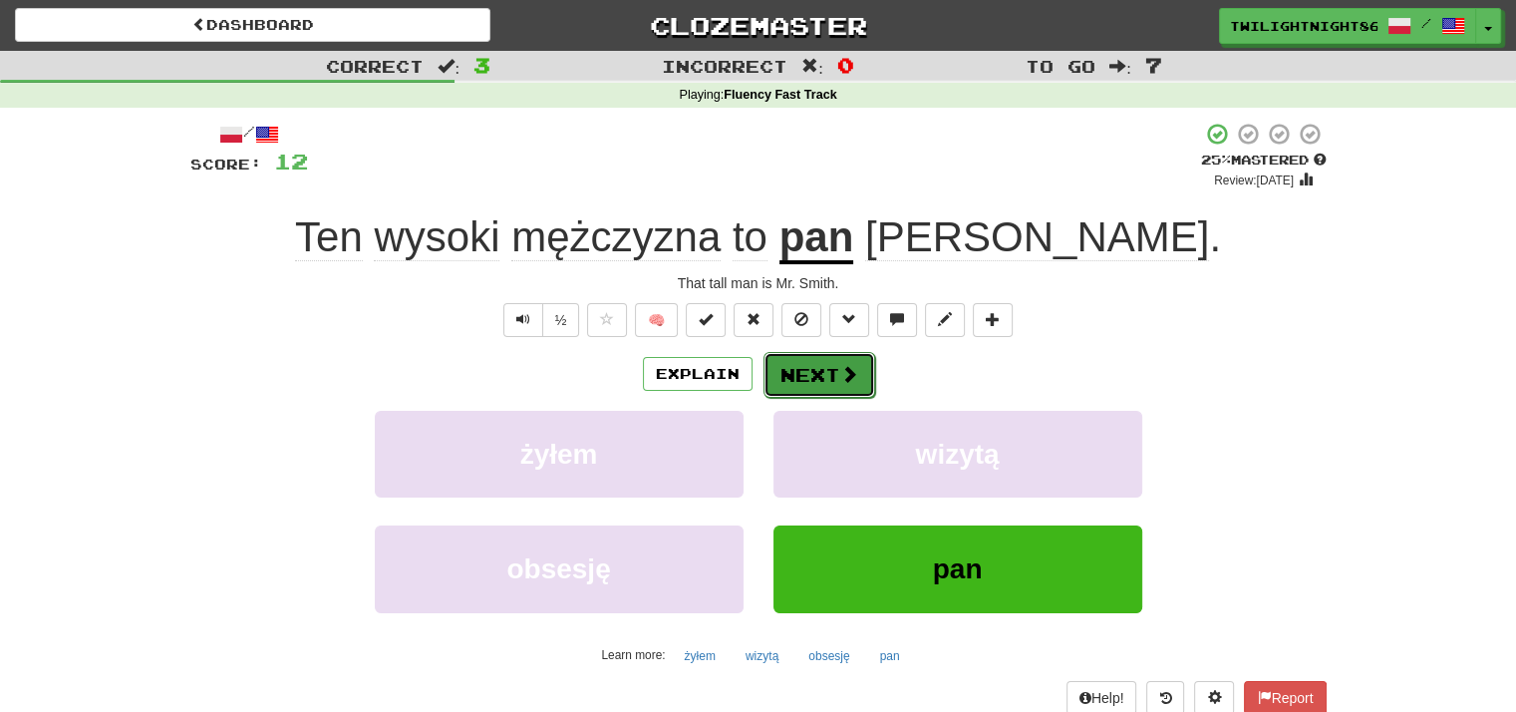
click at [834, 361] on button "Next" at bounding box center [820, 375] width 112 height 46
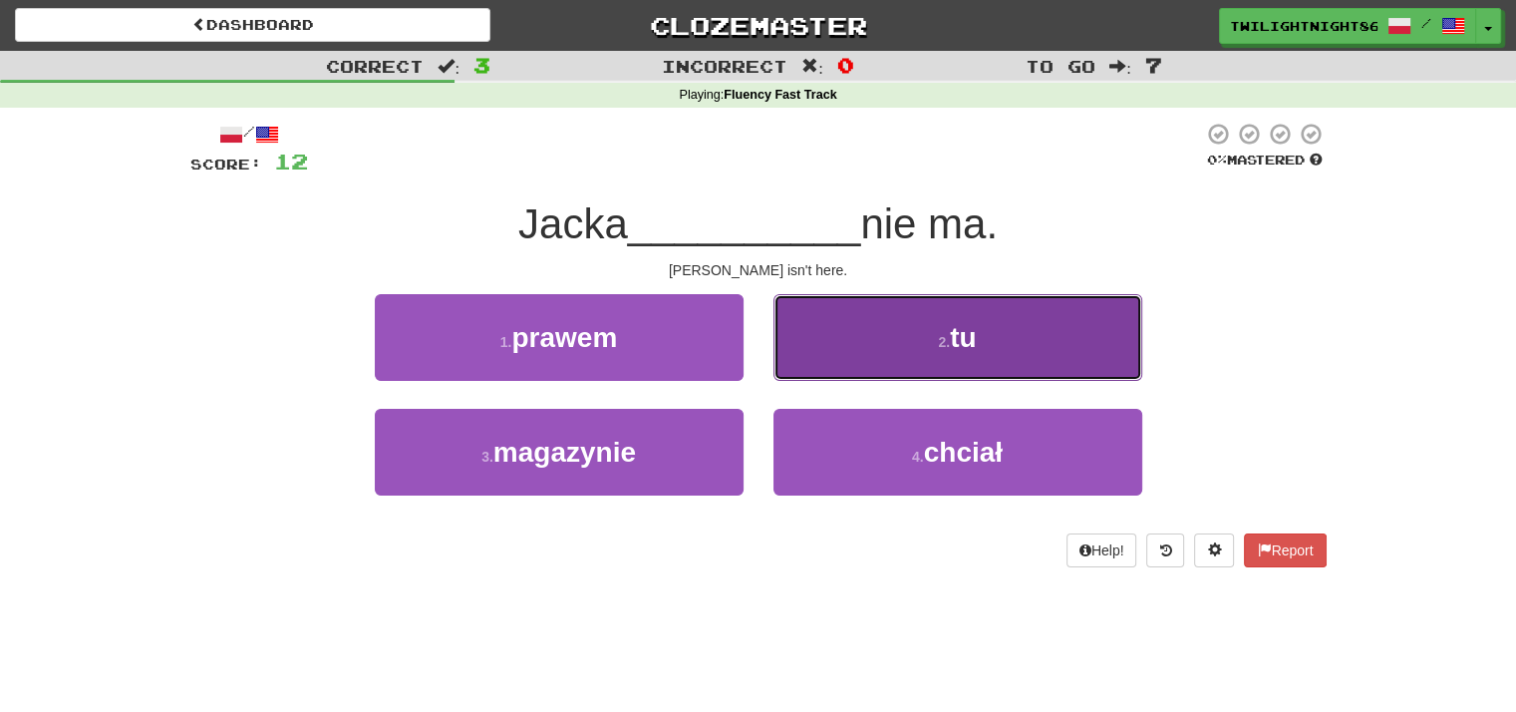
click at [985, 338] on button "2 . tu" at bounding box center [958, 337] width 369 height 87
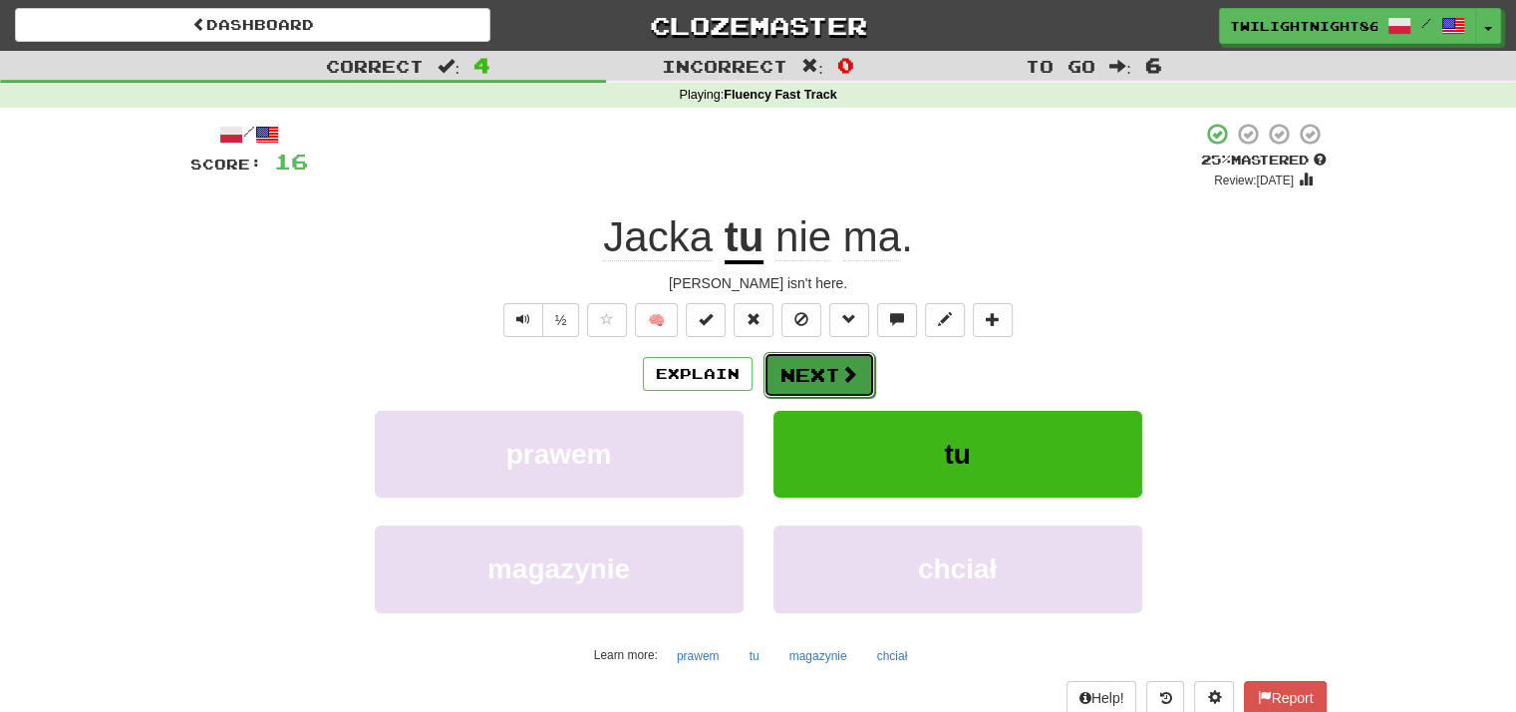
click at [830, 366] on button "Next" at bounding box center [820, 375] width 112 height 46
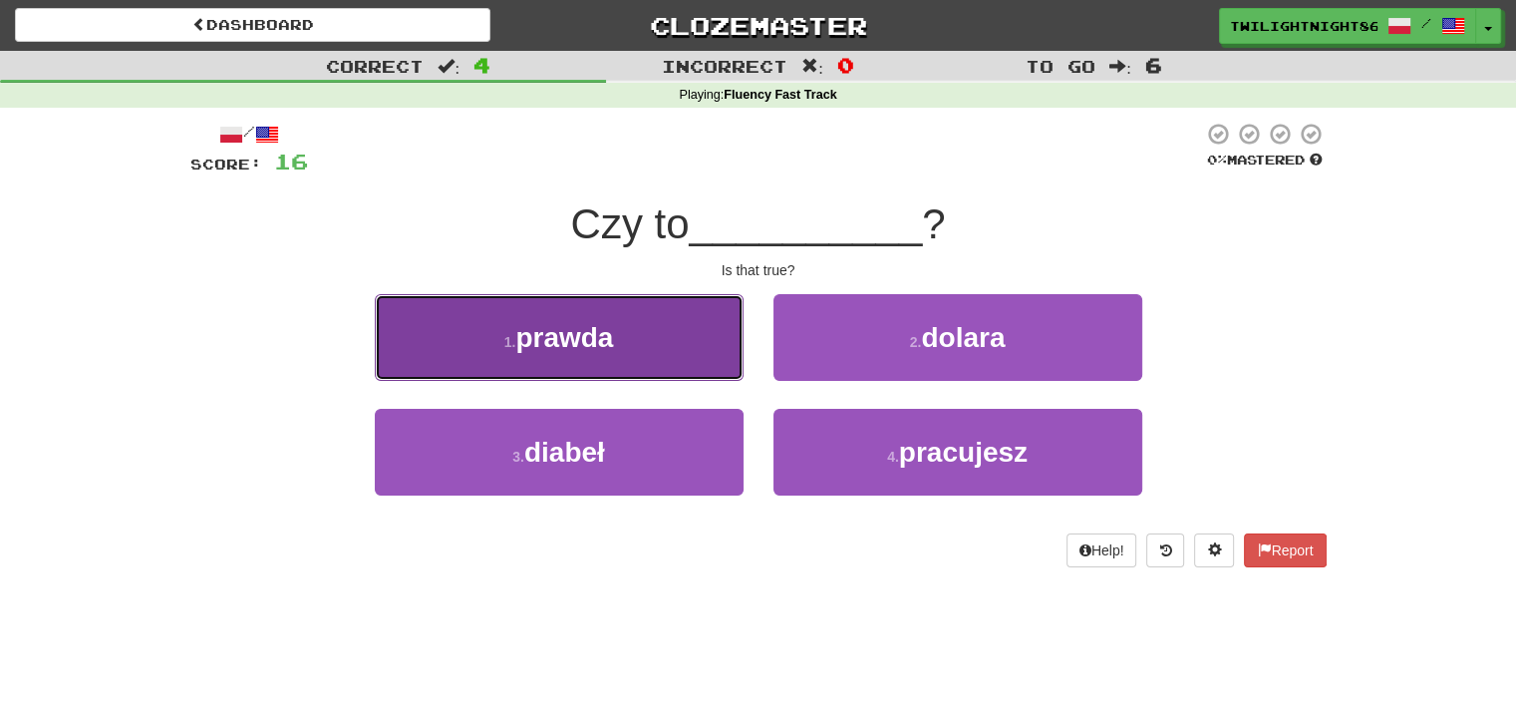
click at [675, 358] on button "1 . prawda" at bounding box center [559, 337] width 369 height 87
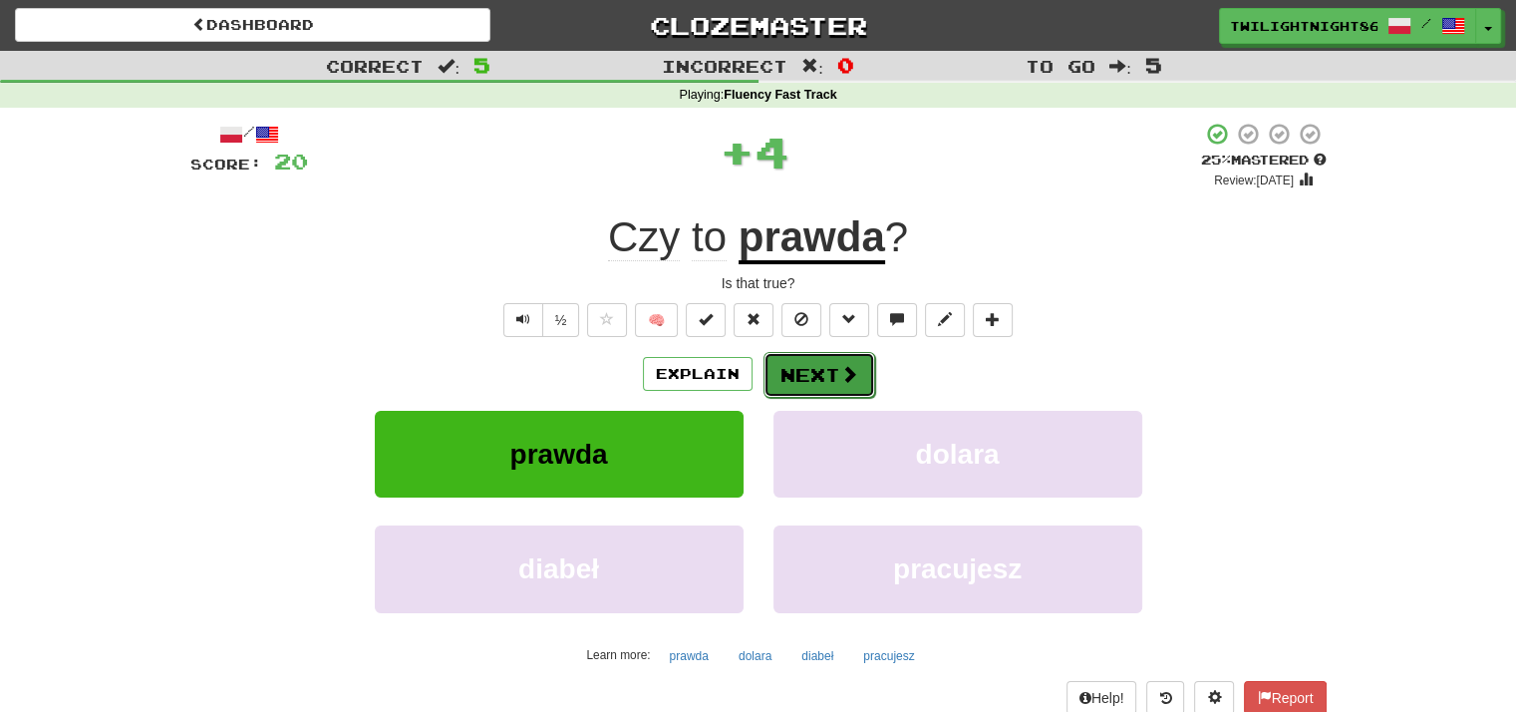
click at [804, 368] on button "Next" at bounding box center [820, 375] width 112 height 46
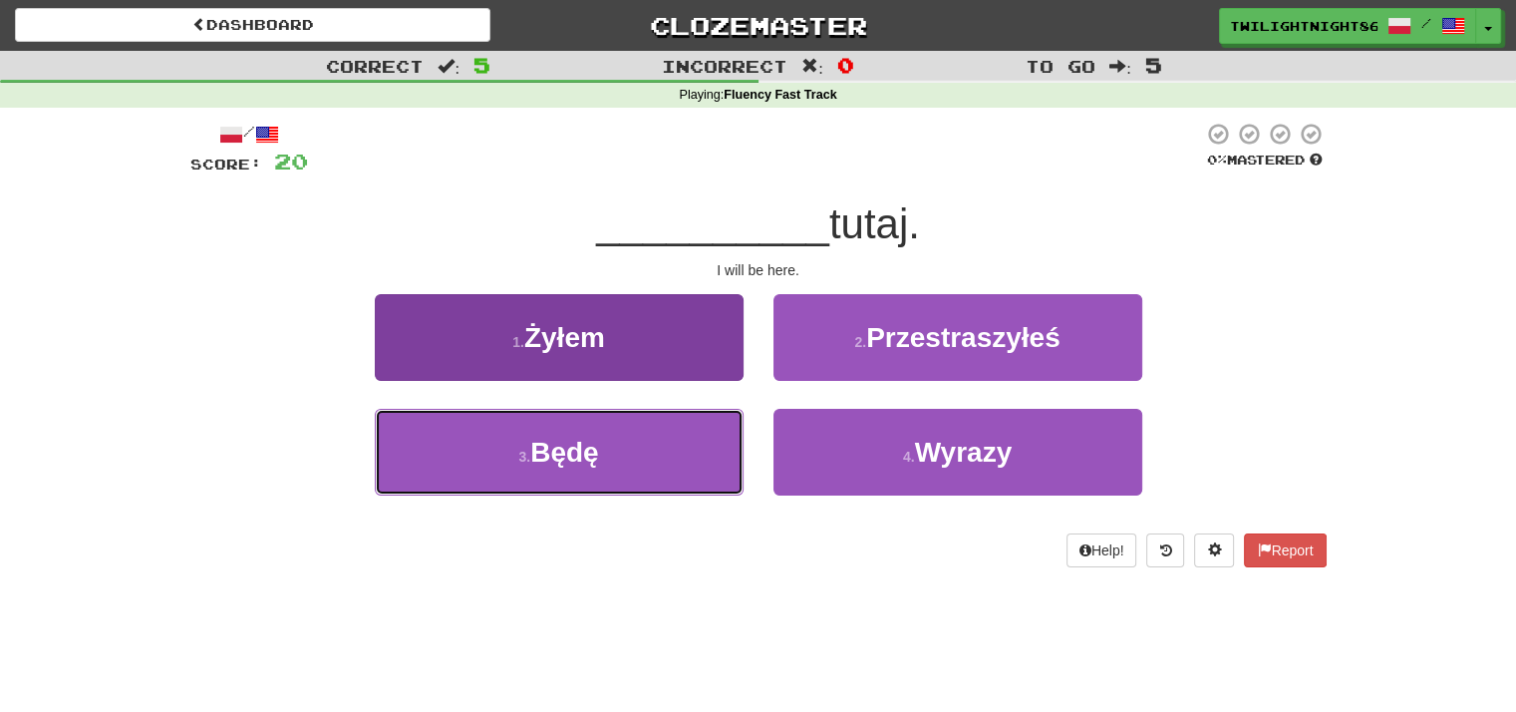
click at [651, 463] on button "3 . Będę" at bounding box center [559, 452] width 369 height 87
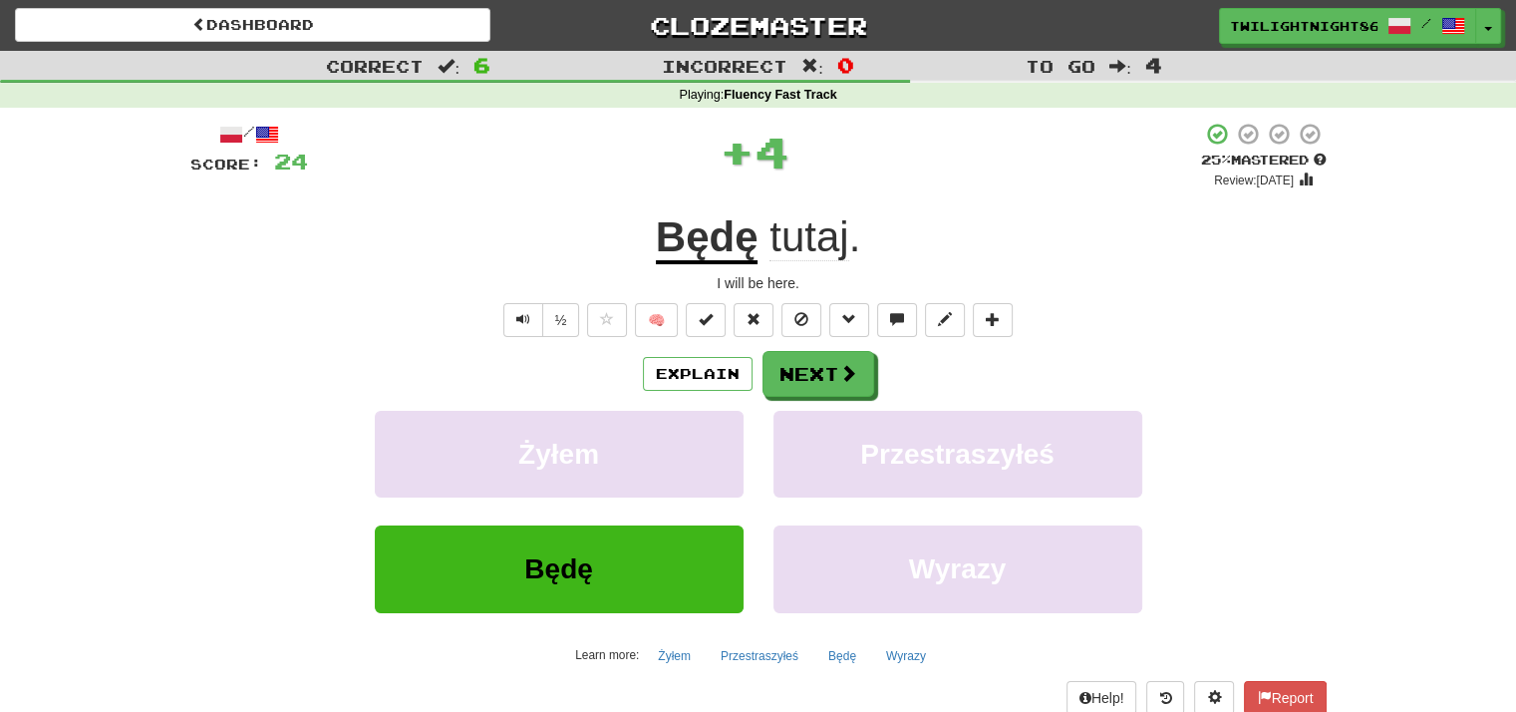
click at [833, 398] on div "Explain Next Żyłem Przestraszyłeś Będę Wyrazy Learn more: Żyłem Przestraszyłeś …" at bounding box center [758, 511] width 1137 height 320
click at [830, 380] on button "Next" at bounding box center [820, 375] width 112 height 46
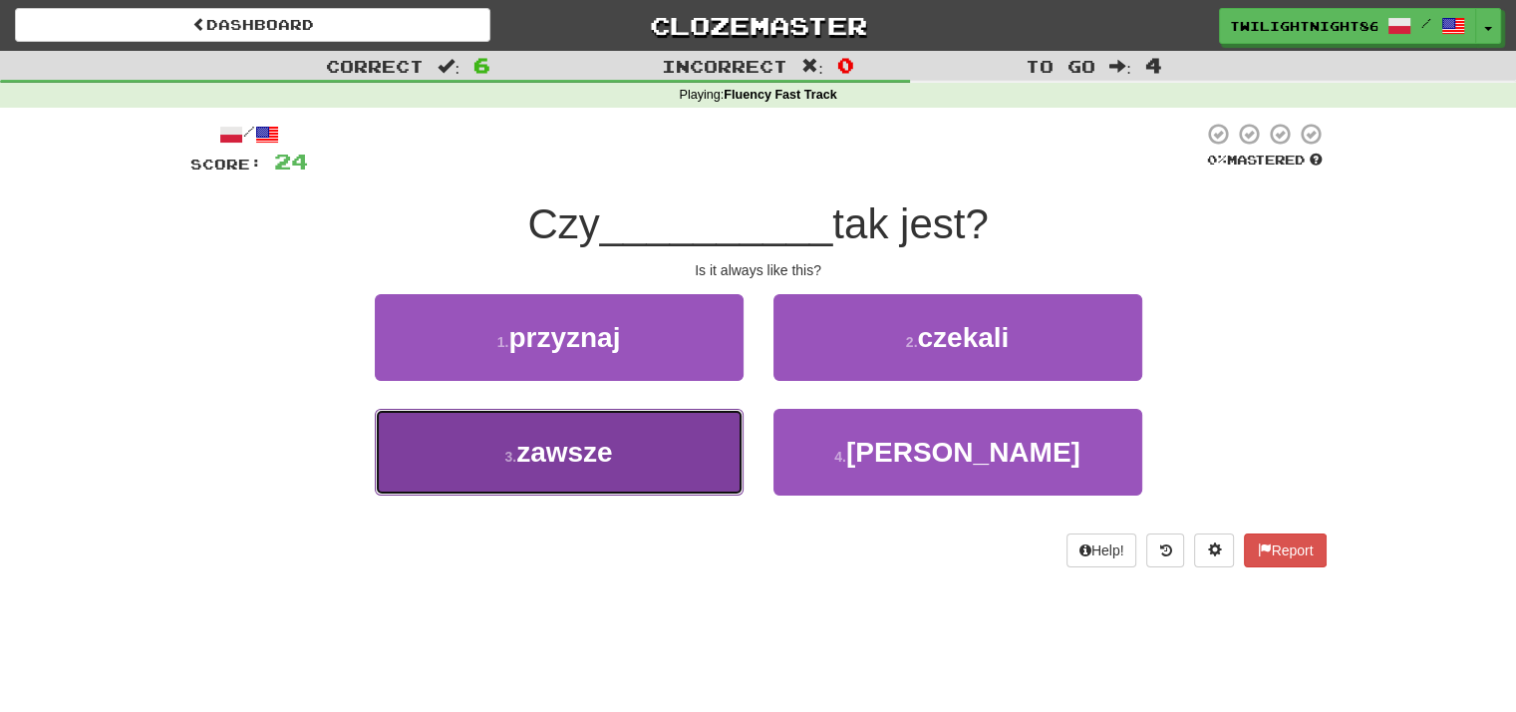
click at [633, 443] on button "3 . zawsze" at bounding box center [559, 452] width 369 height 87
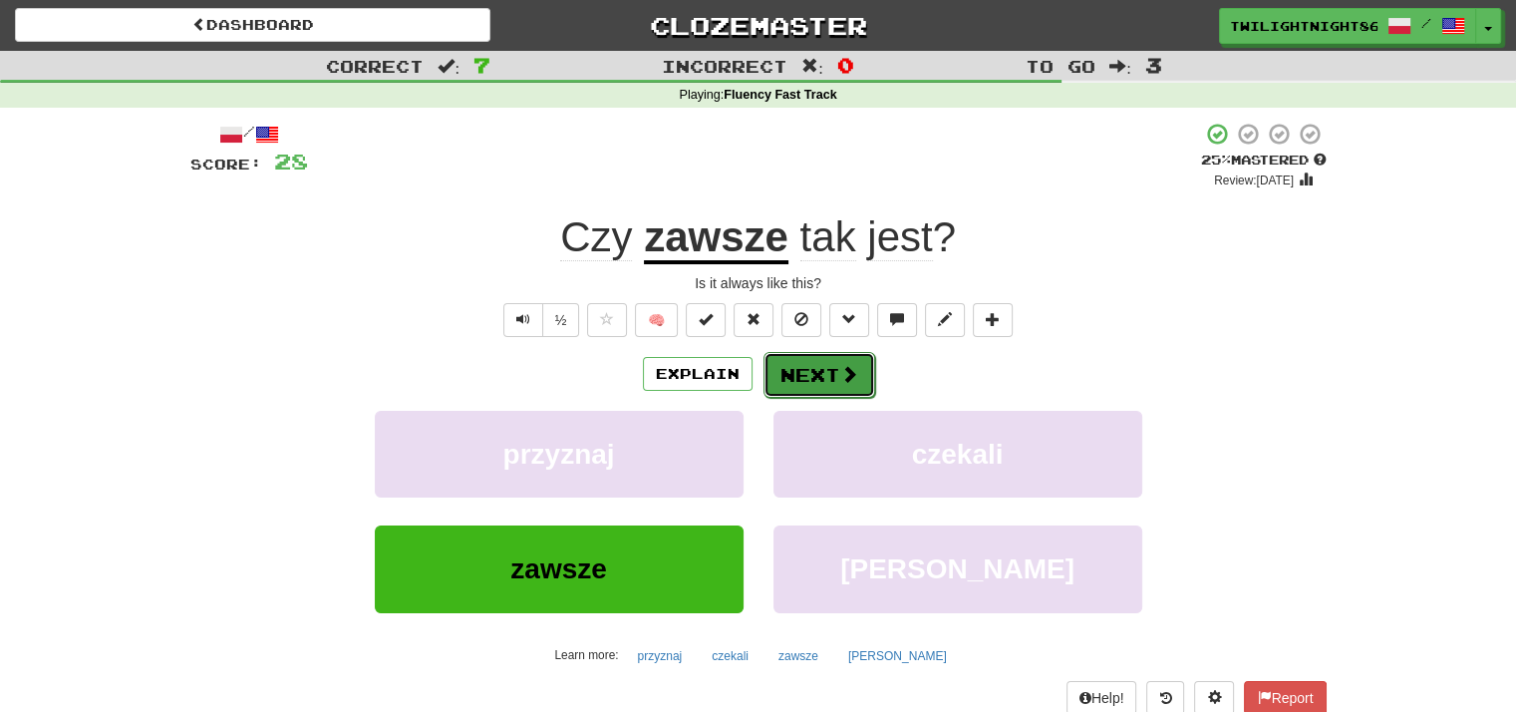
click at [834, 374] on button "Next" at bounding box center [820, 375] width 112 height 46
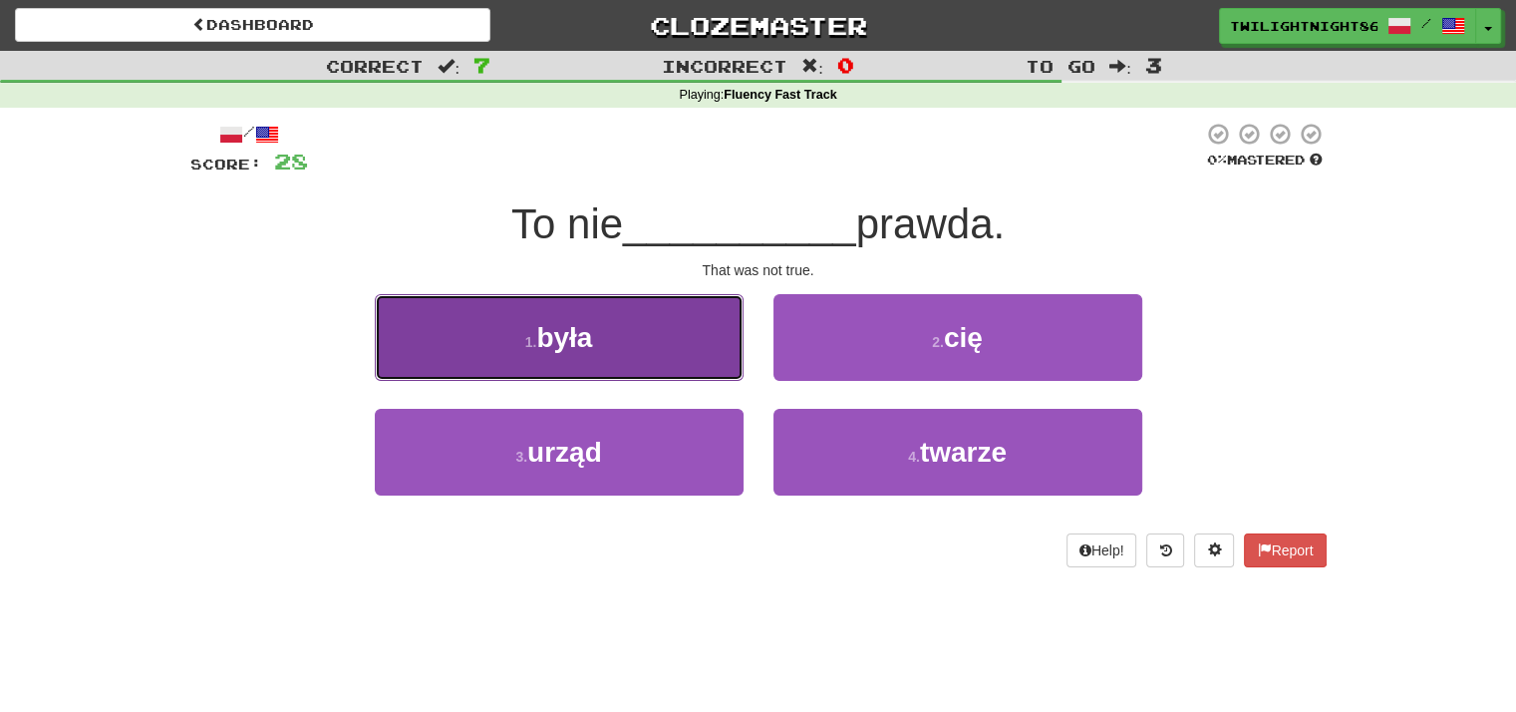
click at [656, 366] on button "1 . była" at bounding box center [559, 337] width 369 height 87
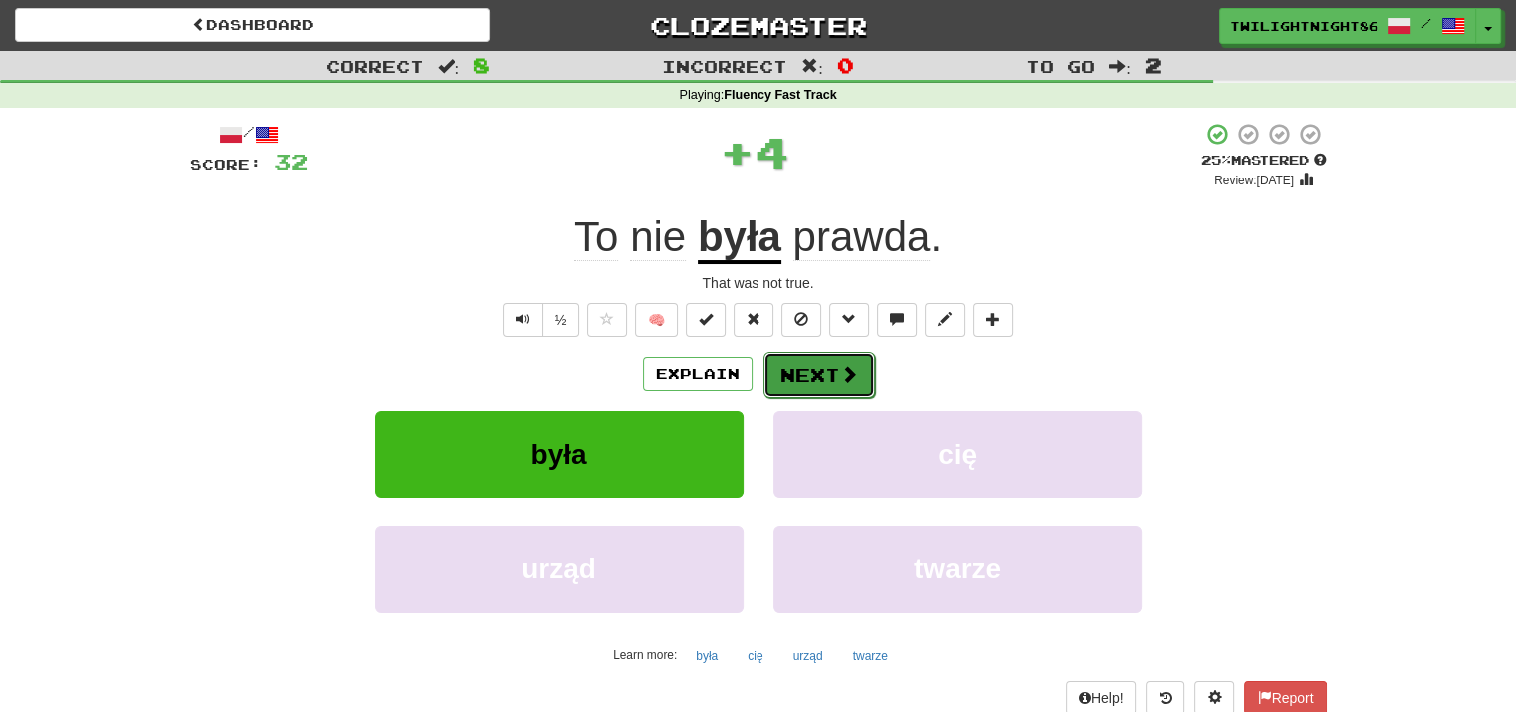
click at [833, 367] on button "Next" at bounding box center [820, 375] width 112 height 46
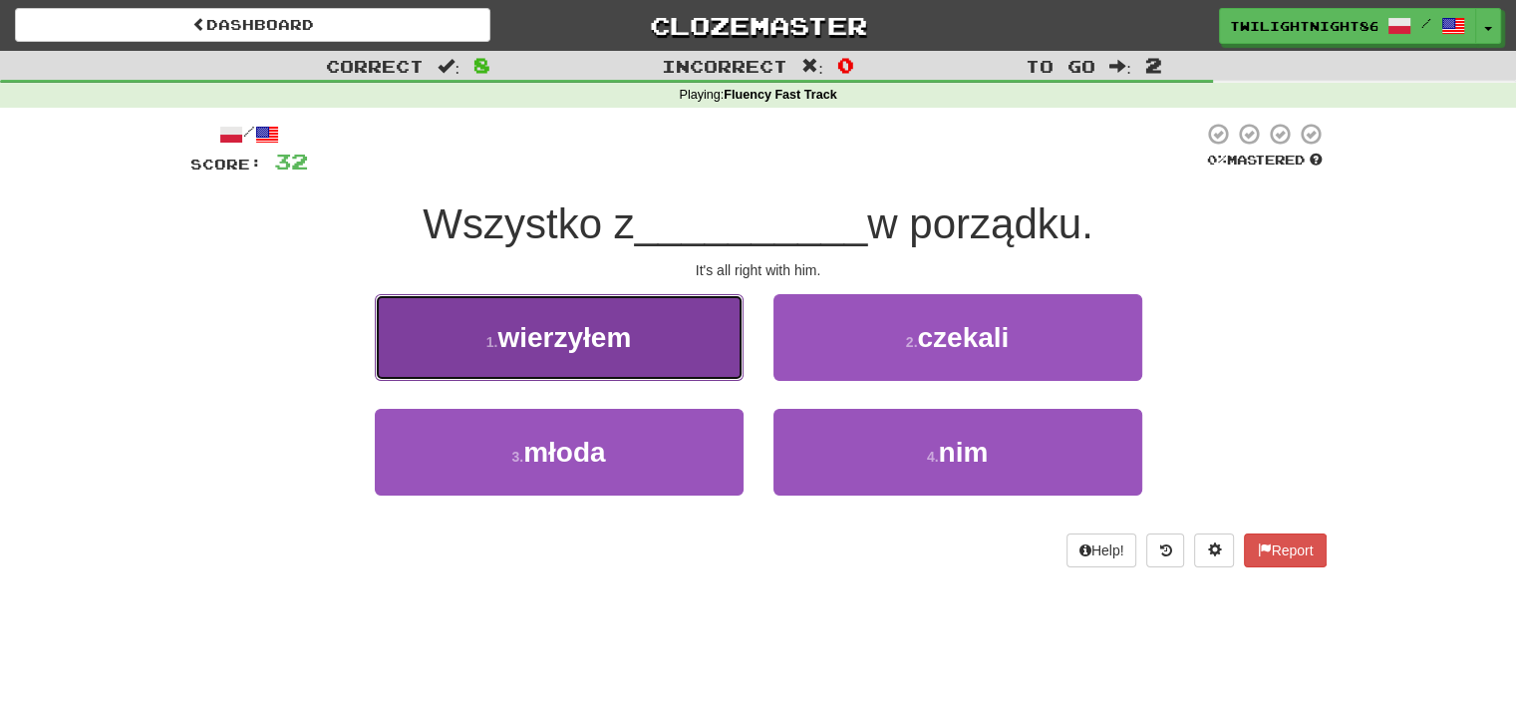
click at [663, 374] on button "1 . wierzyłem" at bounding box center [559, 337] width 369 height 87
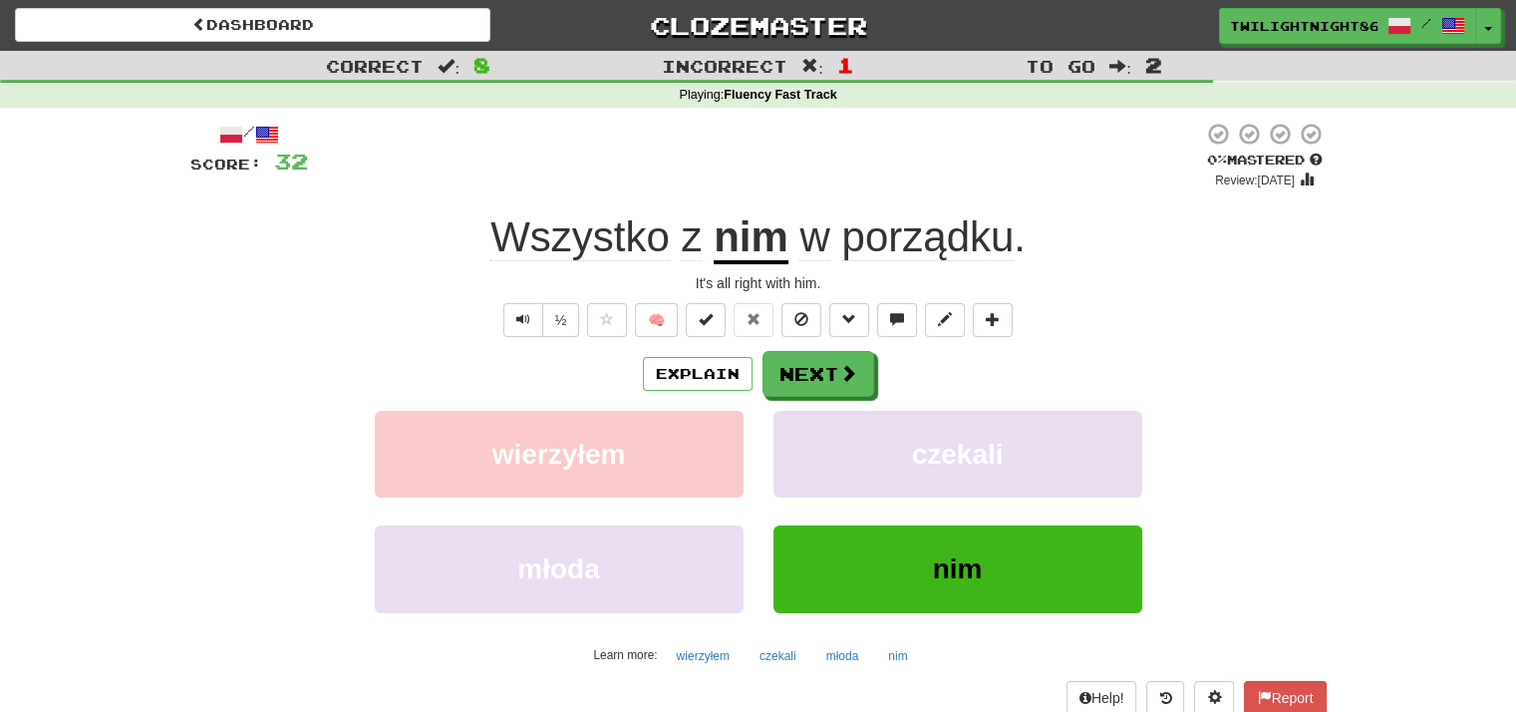
click at [768, 242] on u "nim" at bounding box center [751, 238] width 75 height 51
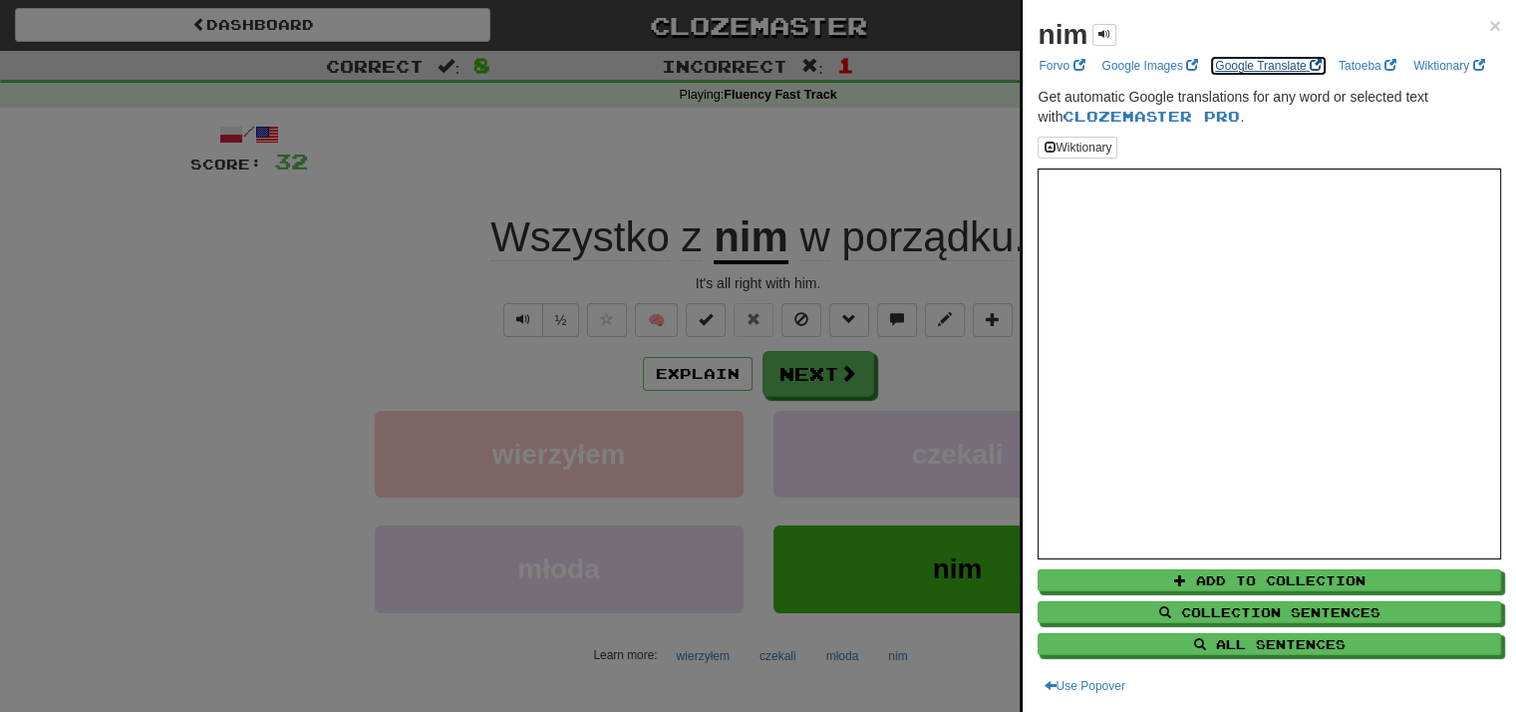
click at [1244, 69] on link "Google Translate" at bounding box center [1268, 66] width 119 height 22
click at [787, 121] on div at bounding box center [758, 356] width 1516 height 712
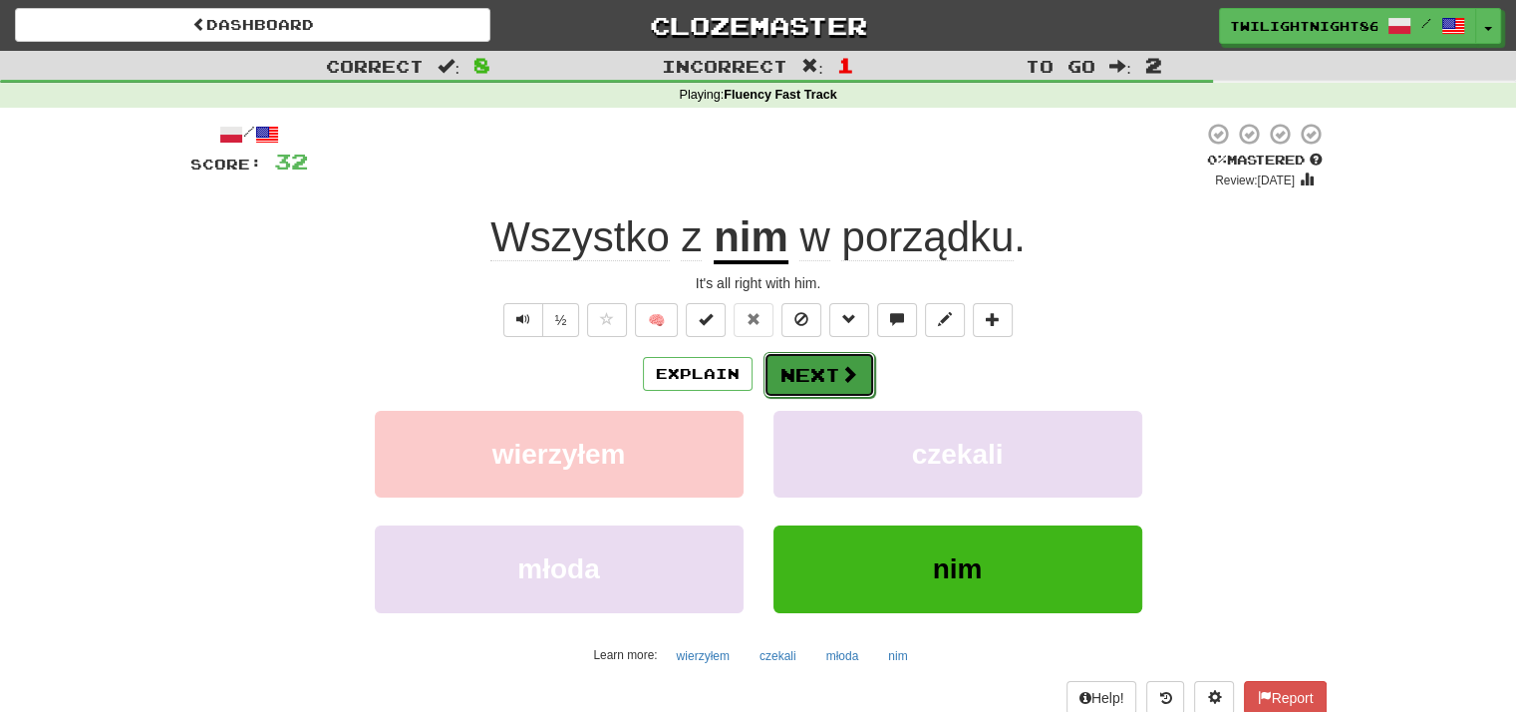
click at [848, 373] on span at bounding box center [850, 374] width 18 height 18
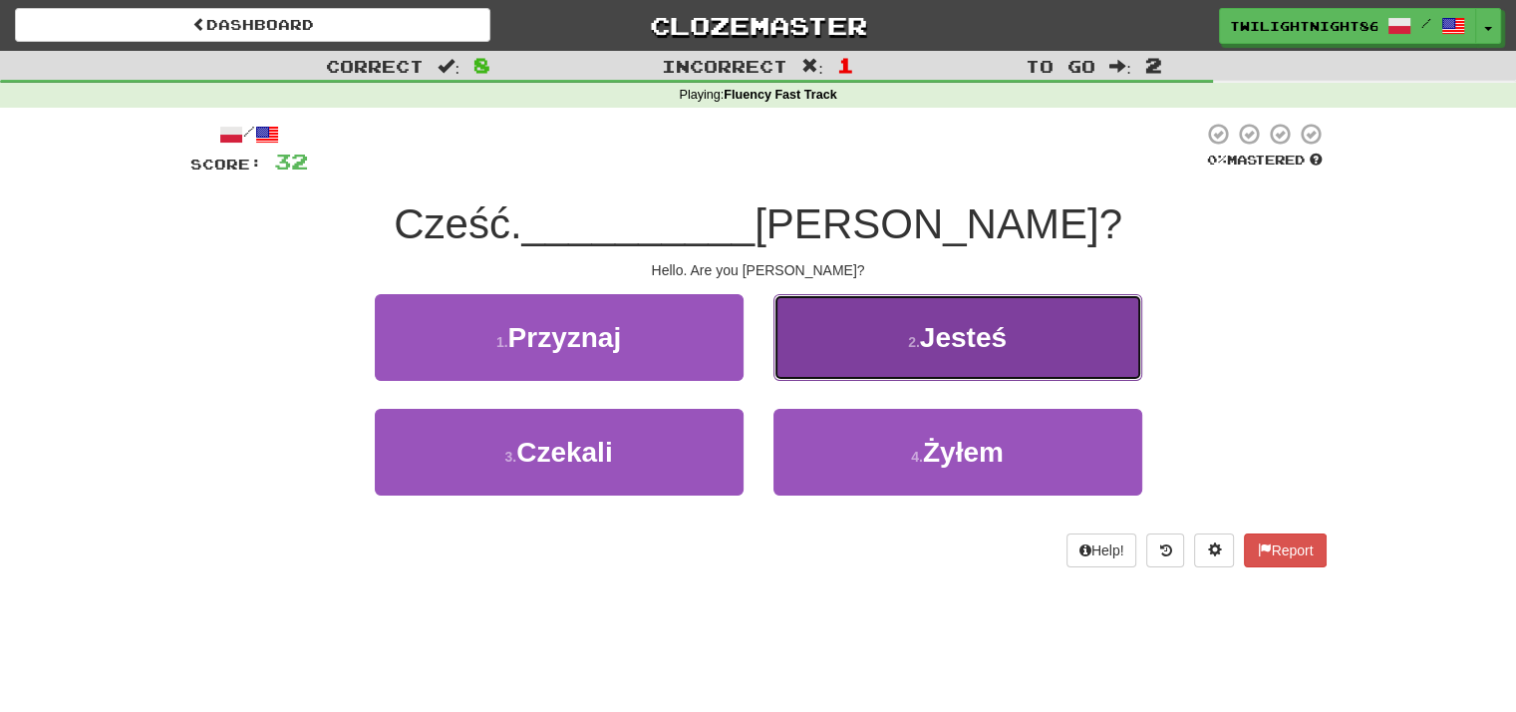
click at [941, 338] on span "Jesteś" at bounding box center [963, 337] width 87 height 31
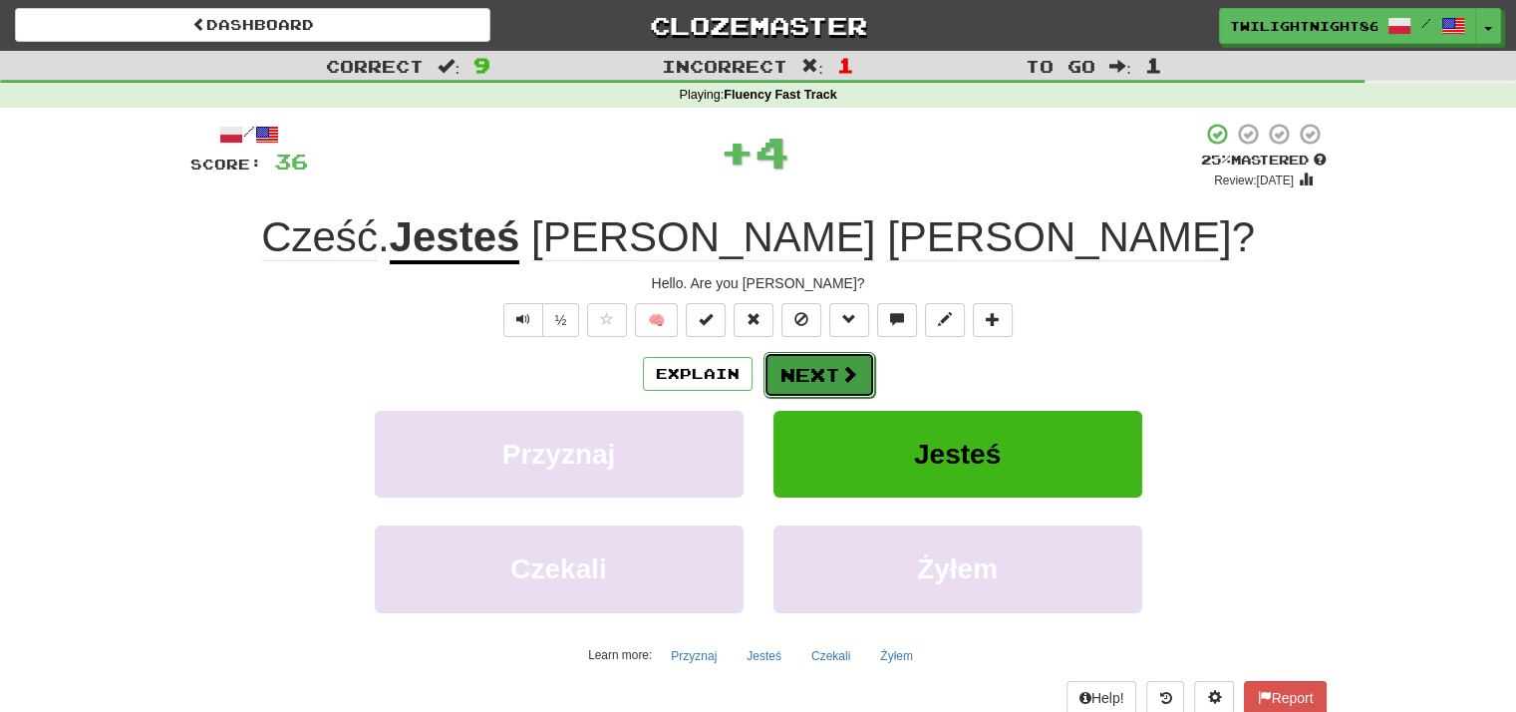
click at [814, 379] on button "Next" at bounding box center [820, 375] width 112 height 46
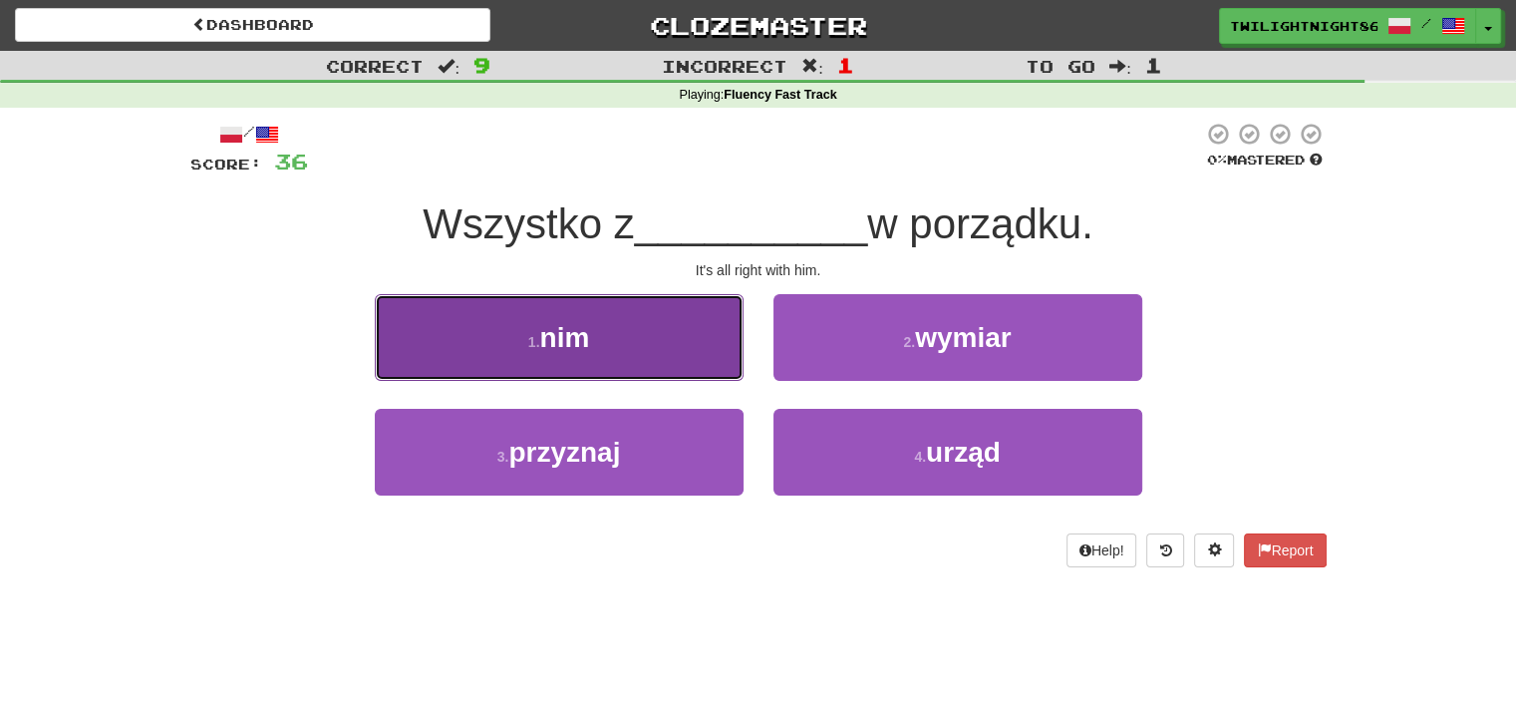
click at [625, 345] on button "1 . nim" at bounding box center [559, 337] width 369 height 87
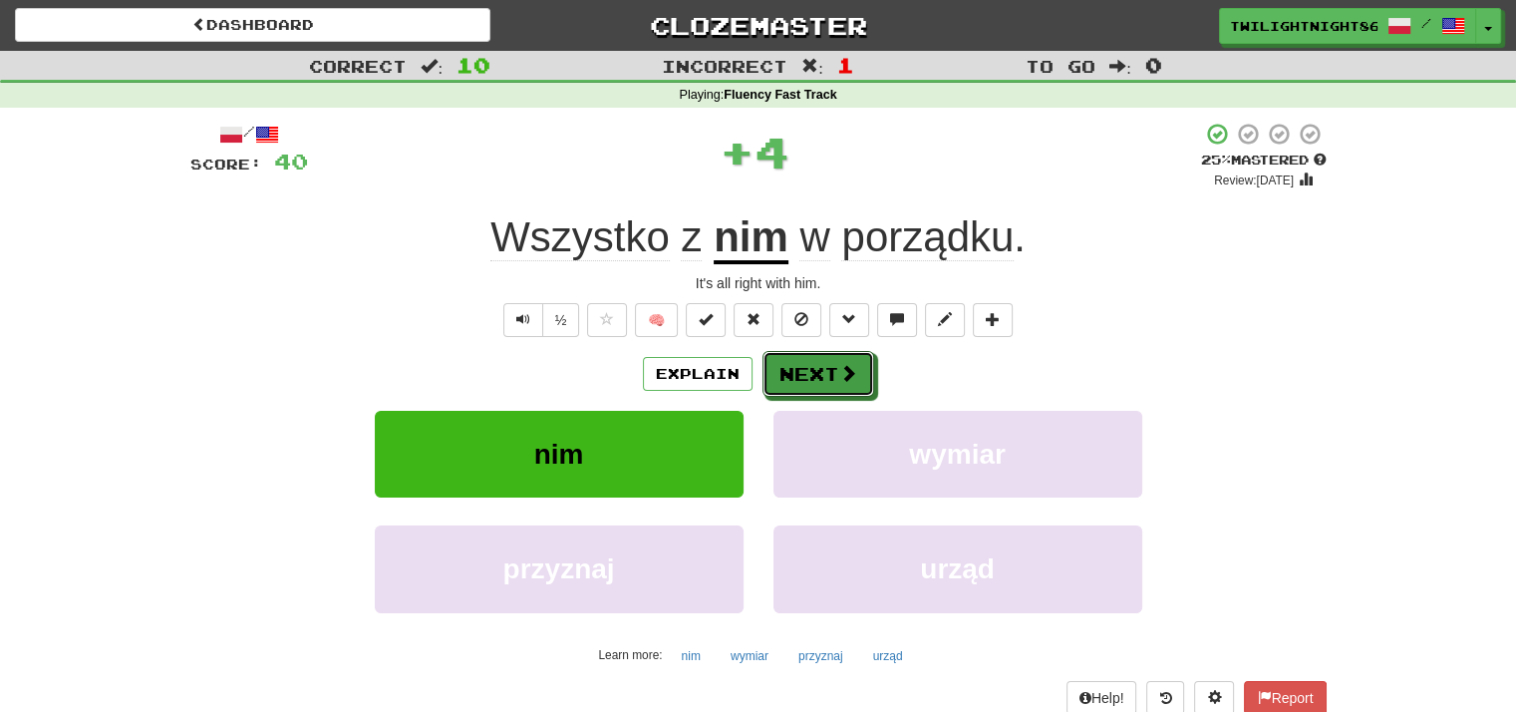
click at [844, 371] on span at bounding box center [849, 373] width 18 height 18
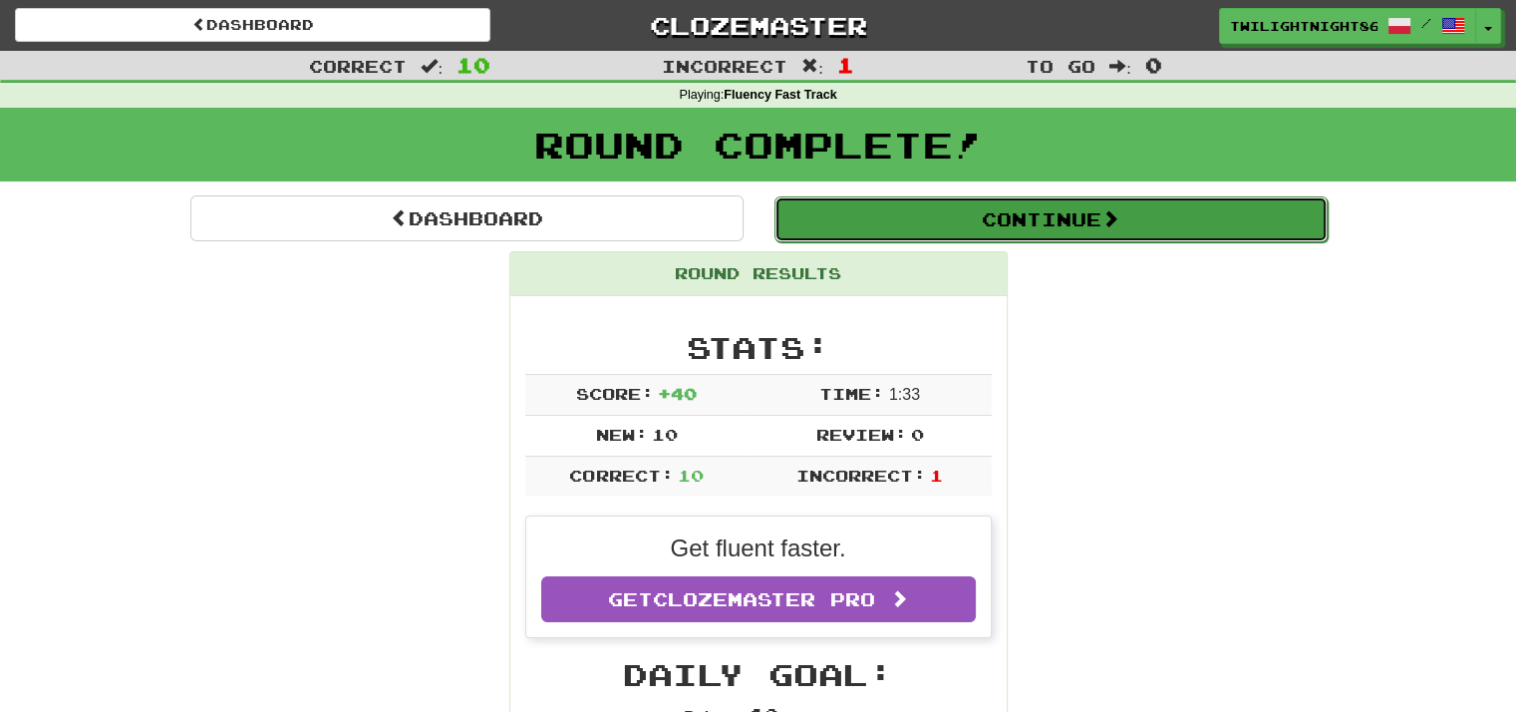
click at [1147, 240] on button "Continue" at bounding box center [1051, 219] width 553 height 46
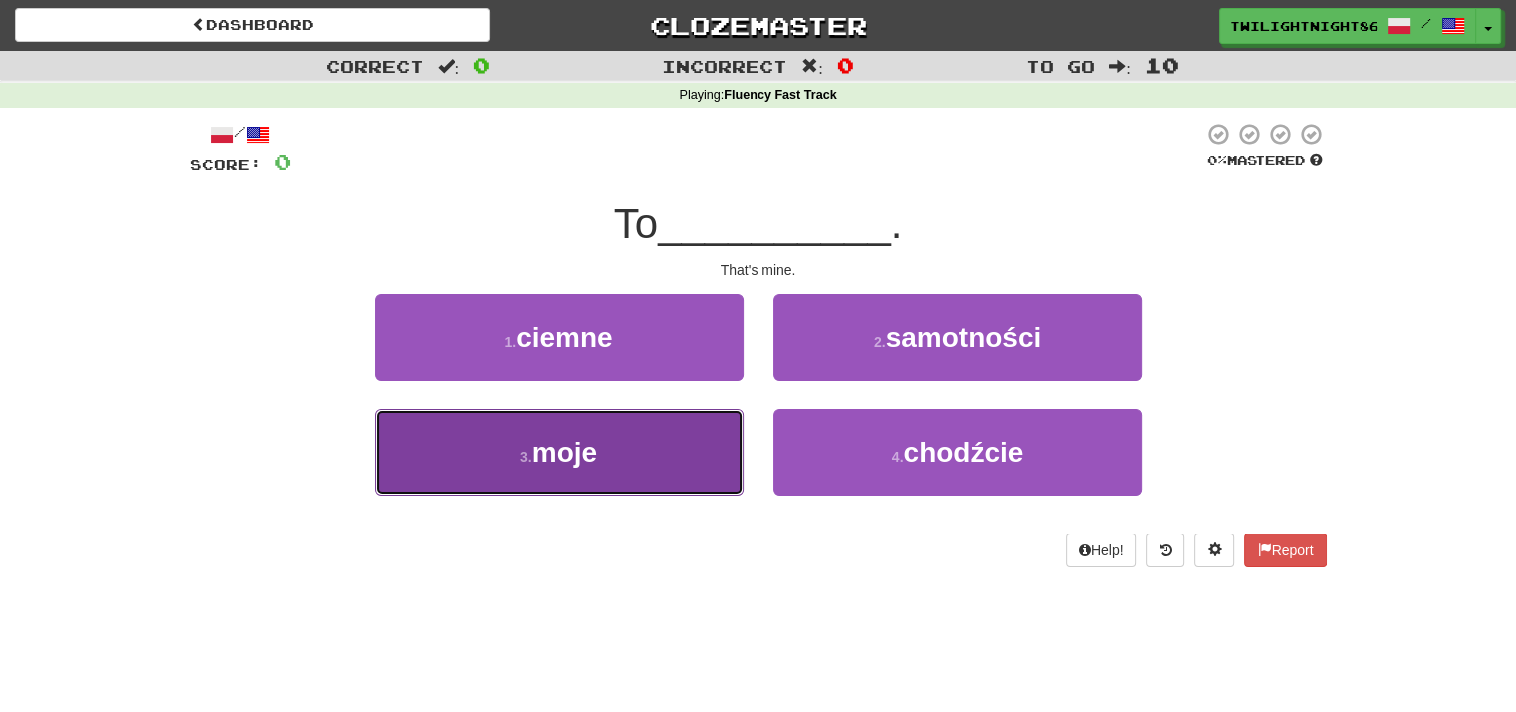
click at [650, 466] on button "3 . moje" at bounding box center [559, 452] width 369 height 87
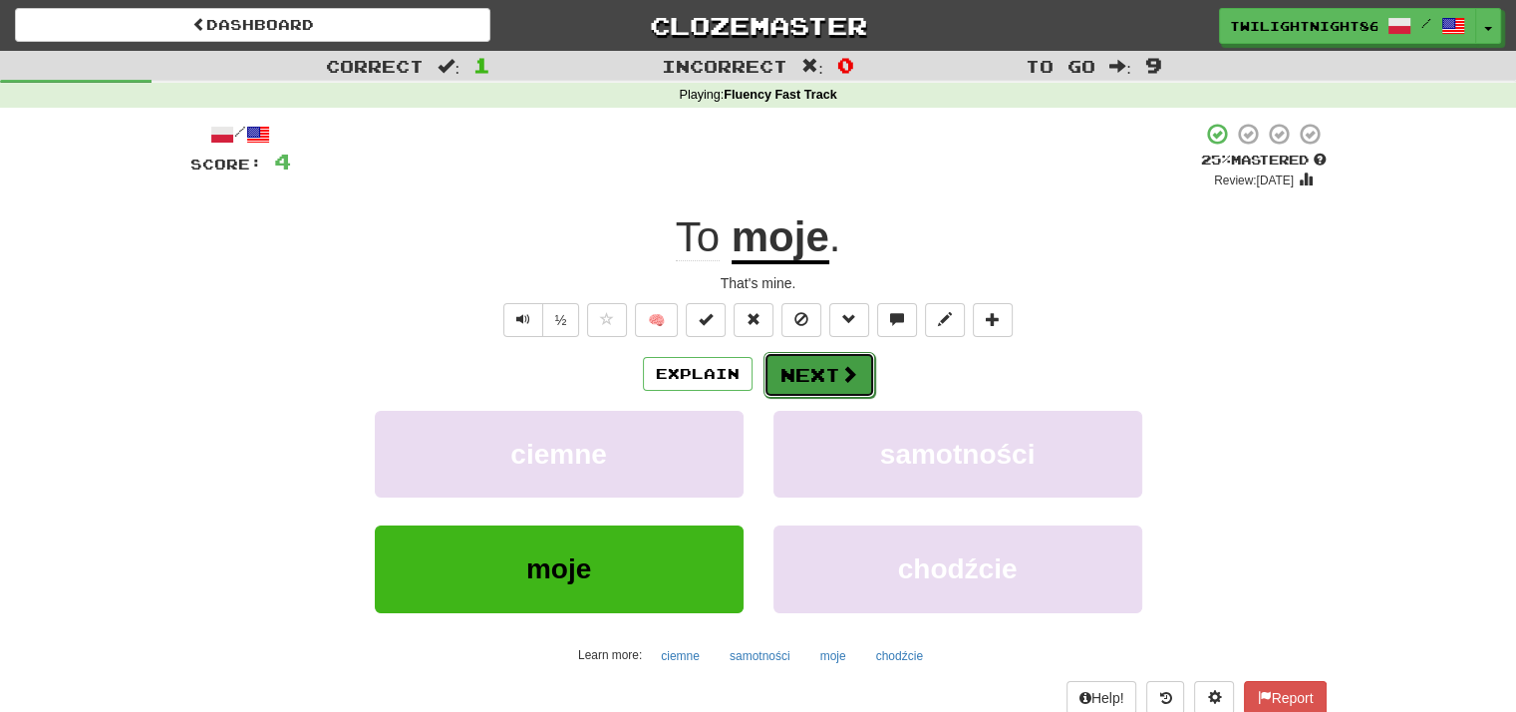
click at [849, 383] on span at bounding box center [850, 374] width 18 height 18
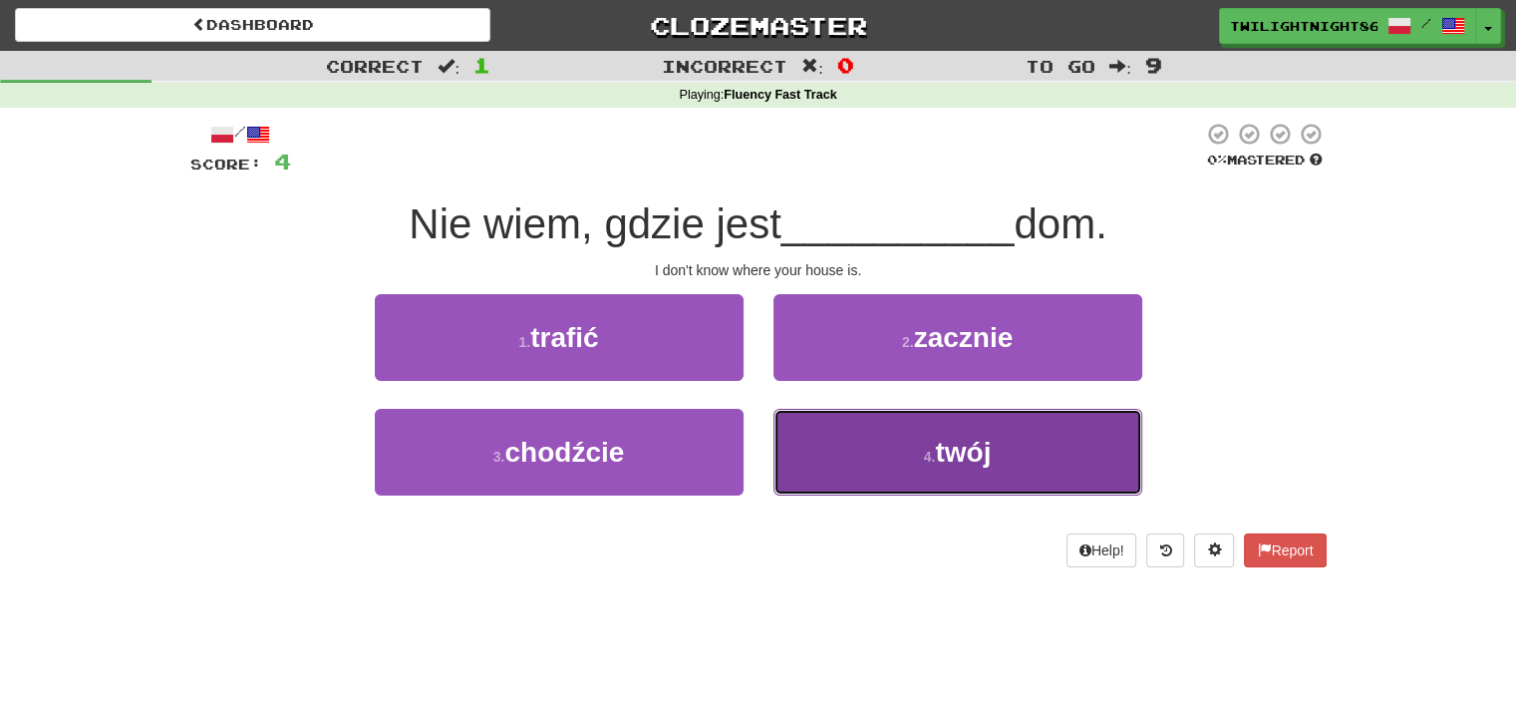
click at [988, 445] on span "twój" at bounding box center [963, 452] width 56 height 31
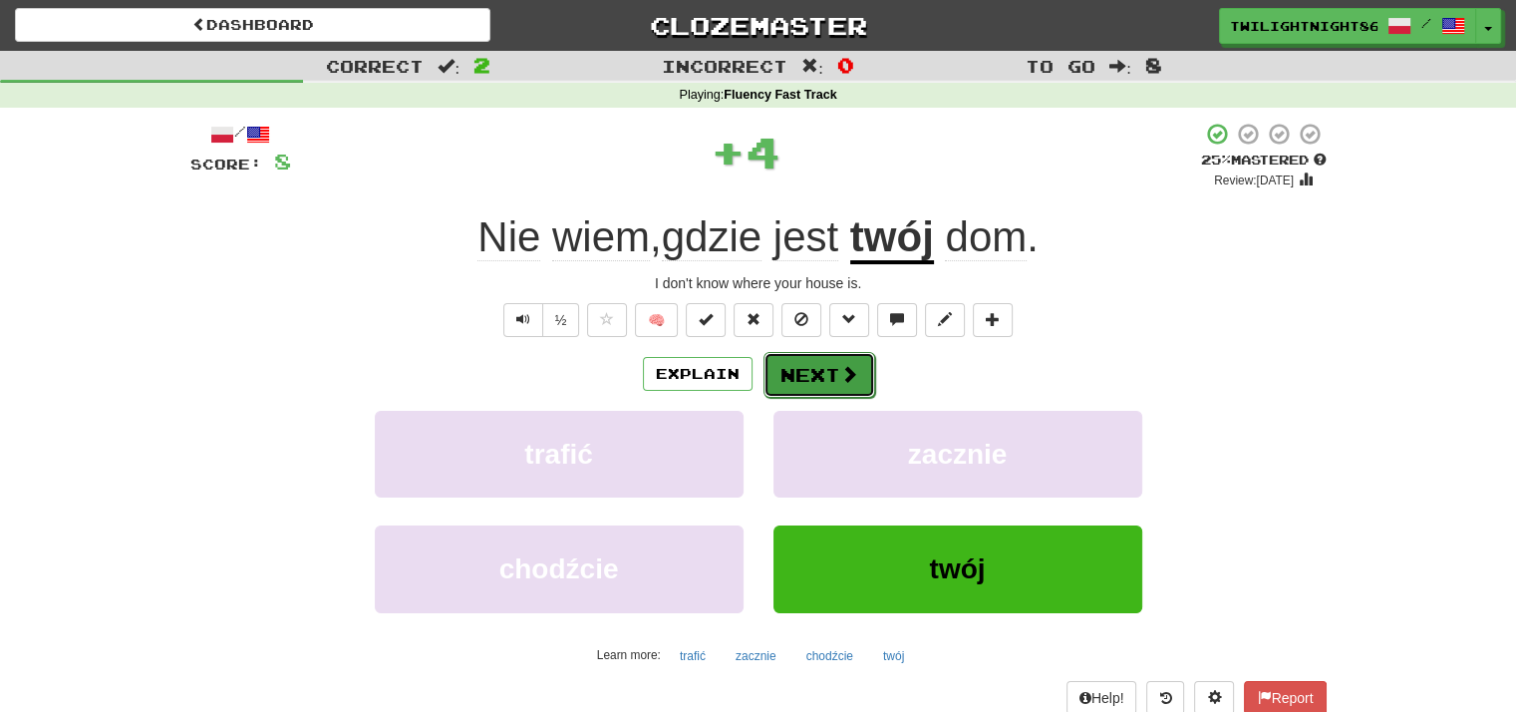
click at [834, 370] on button "Next" at bounding box center [820, 375] width 112 height 46
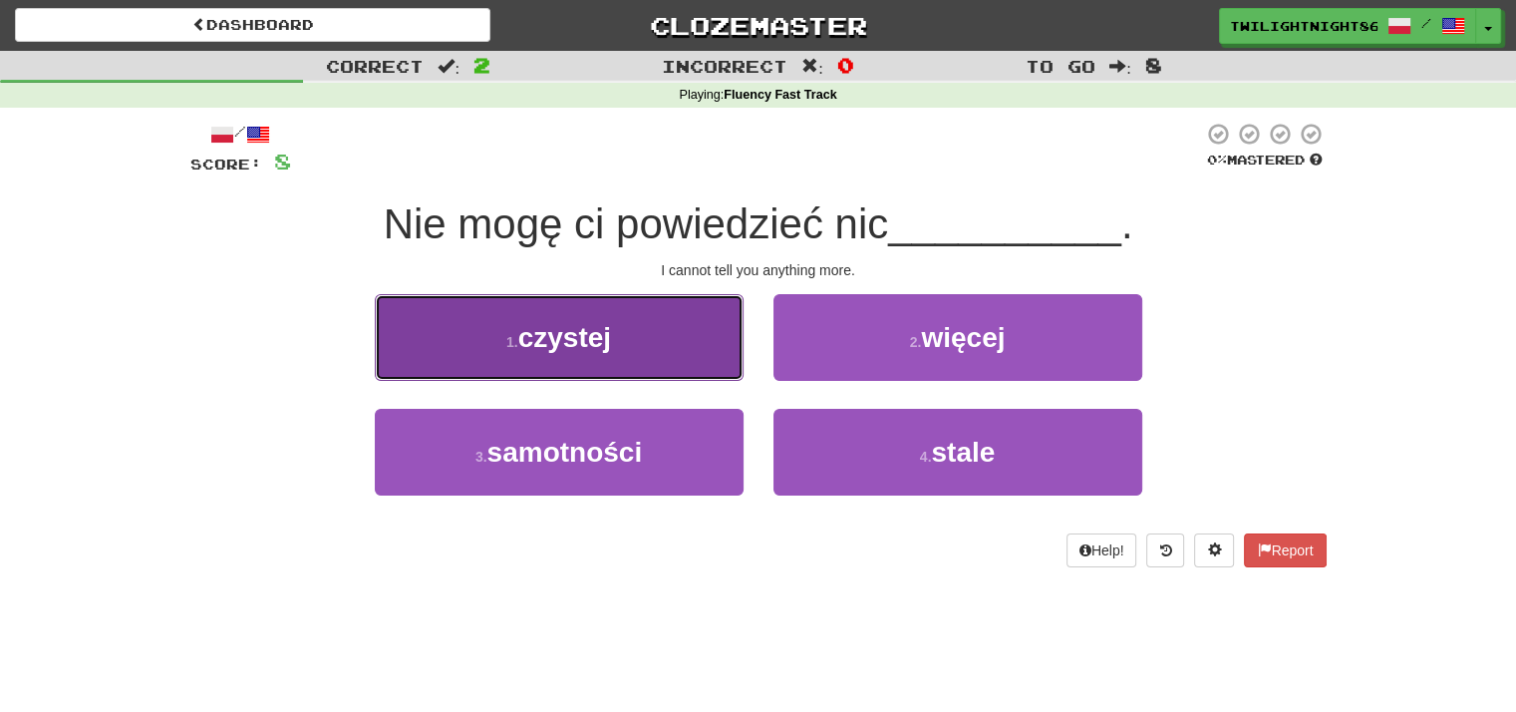
click at [693, 352] on button "1 . czystej" at bounding box center [559, 337] width 369 height 87
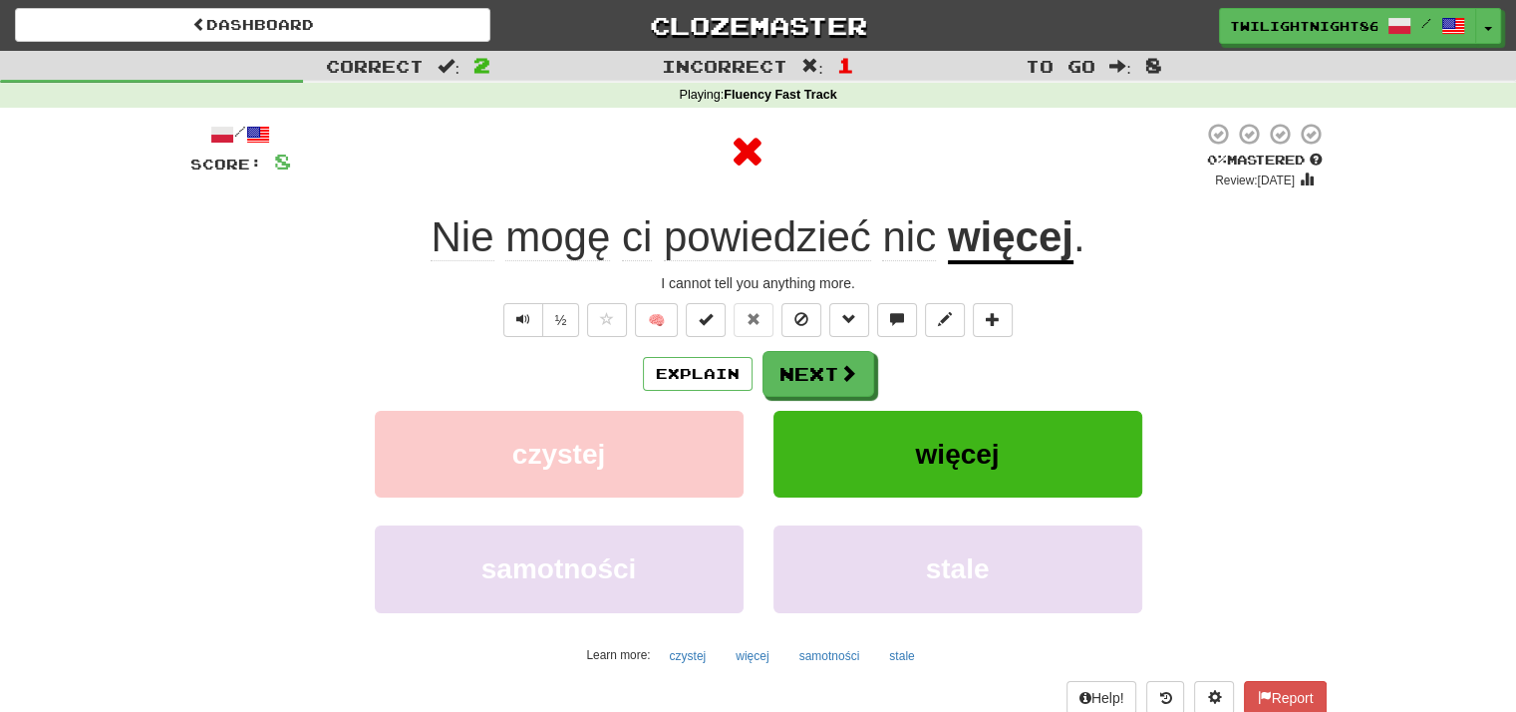
click at [1048, 242] on u "więcej" at bounding box center [1011, 238] width 126 height 51
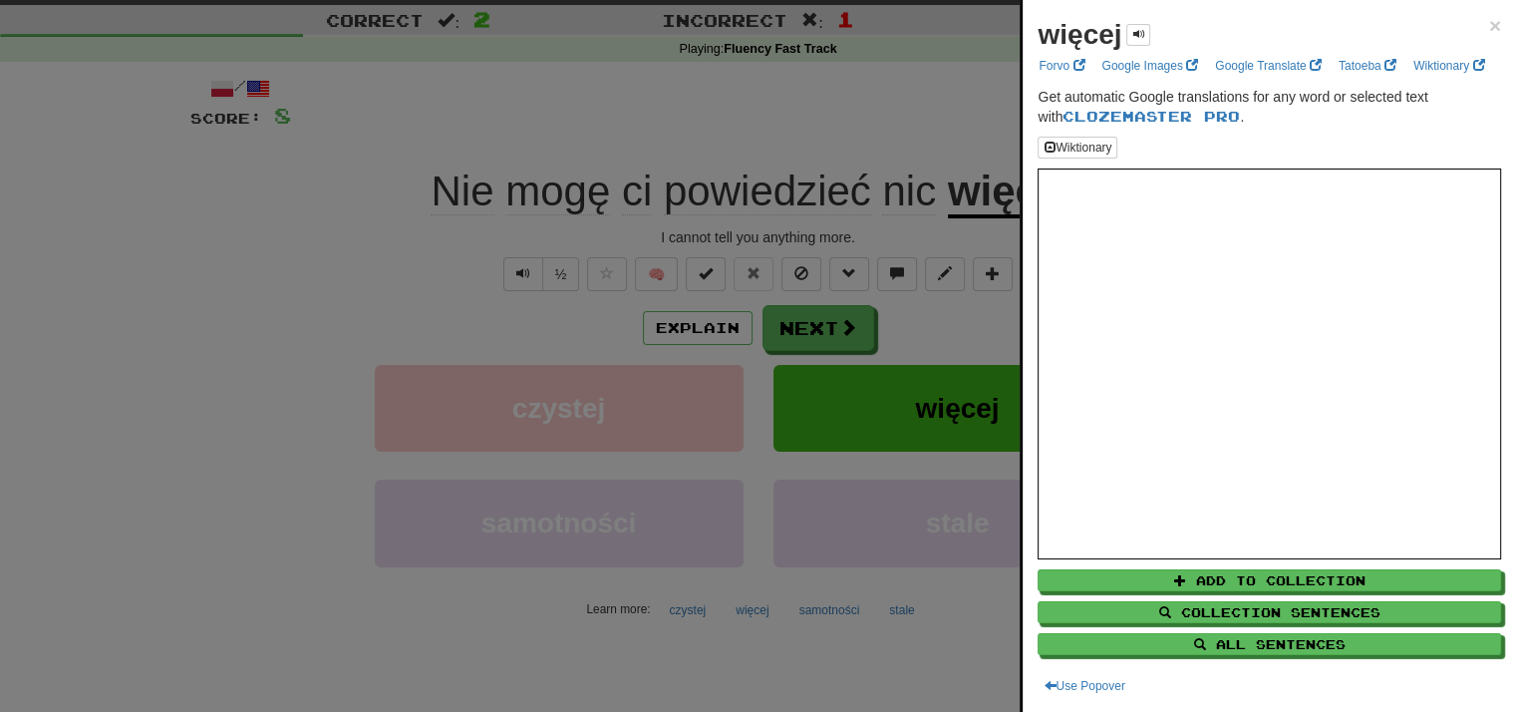
scroll to position [199, 0]
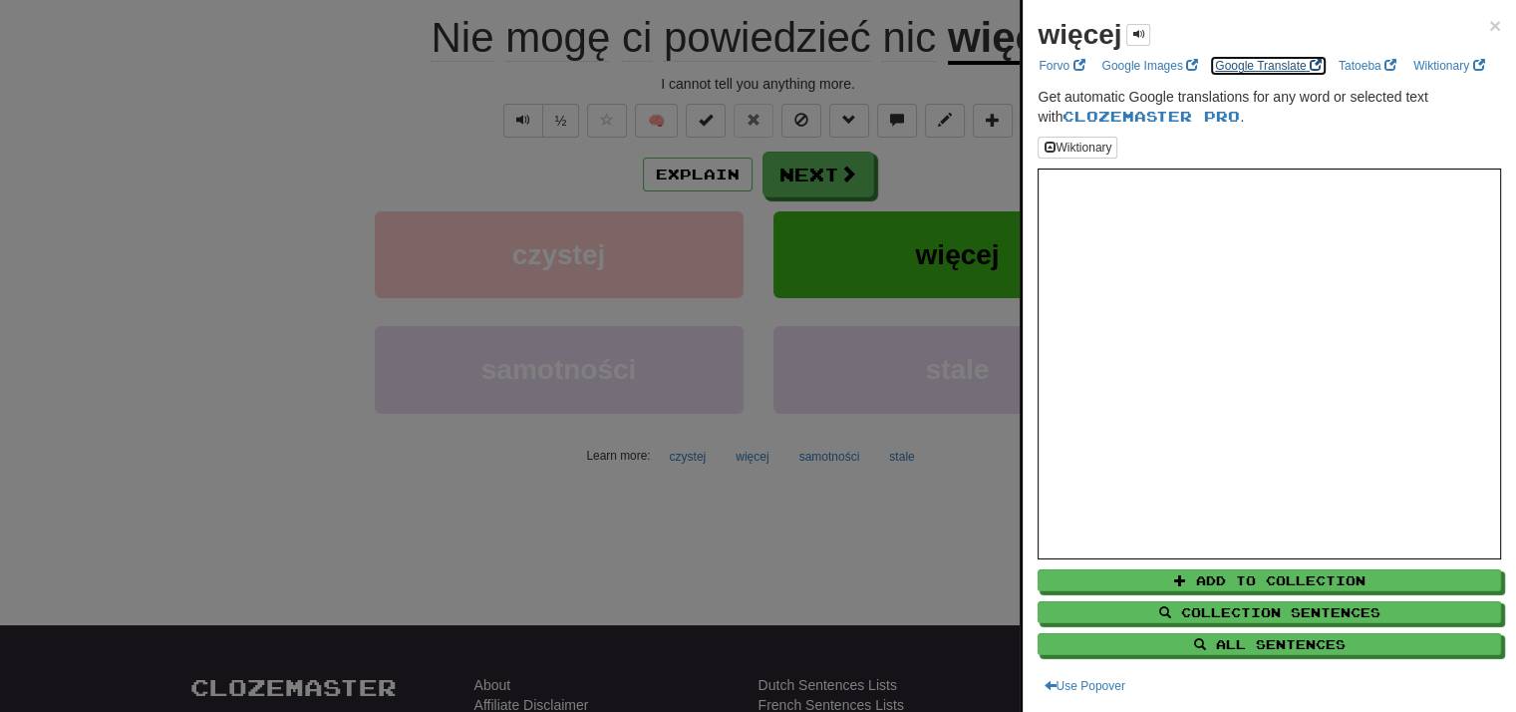
click at [1247, 57] on link "Google Translate" at bounding box center [1268, 66] width 119 height 22
click at [459, 153] on div at bounding box center [758, 356] width 1516 height 712
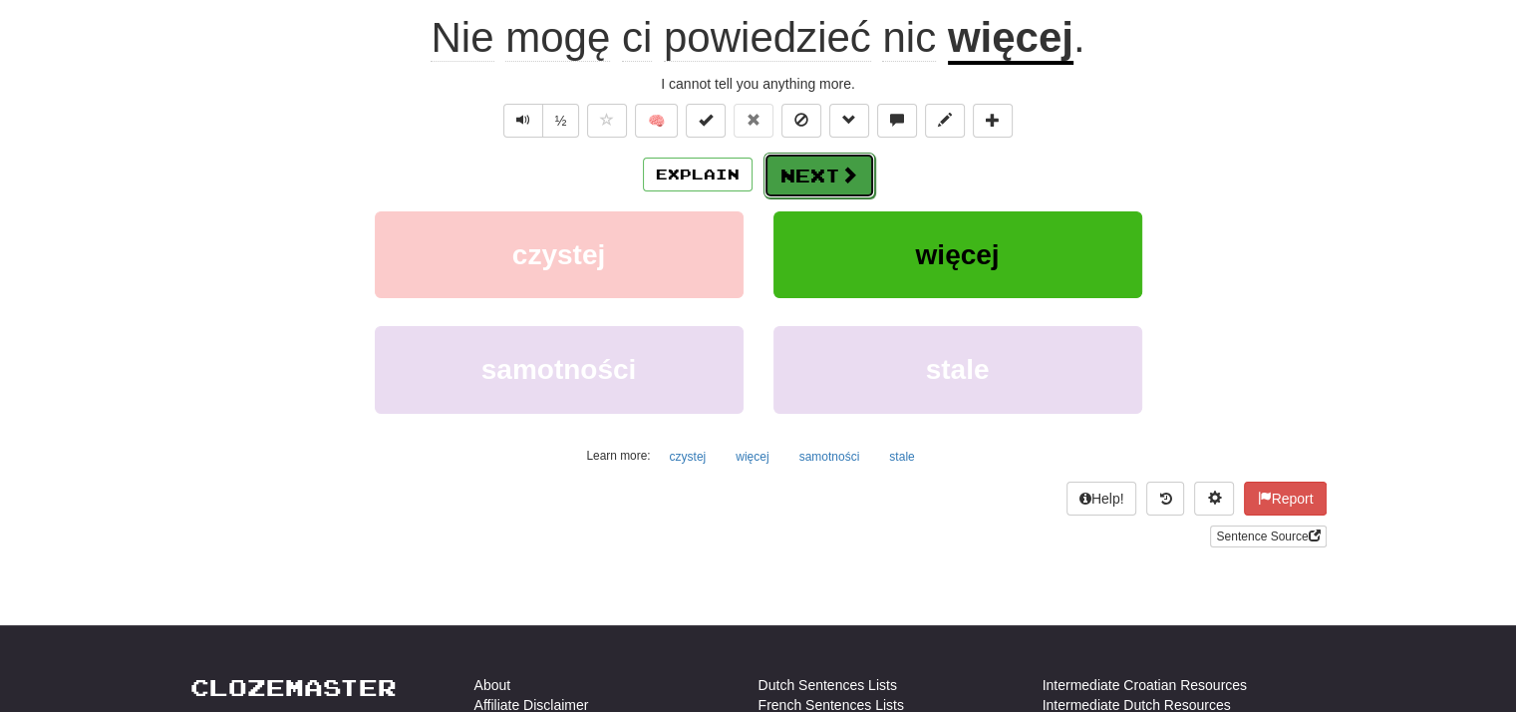
click at [832, 172] on button "Next" at bounding box center [820, 176] width 112 height 46
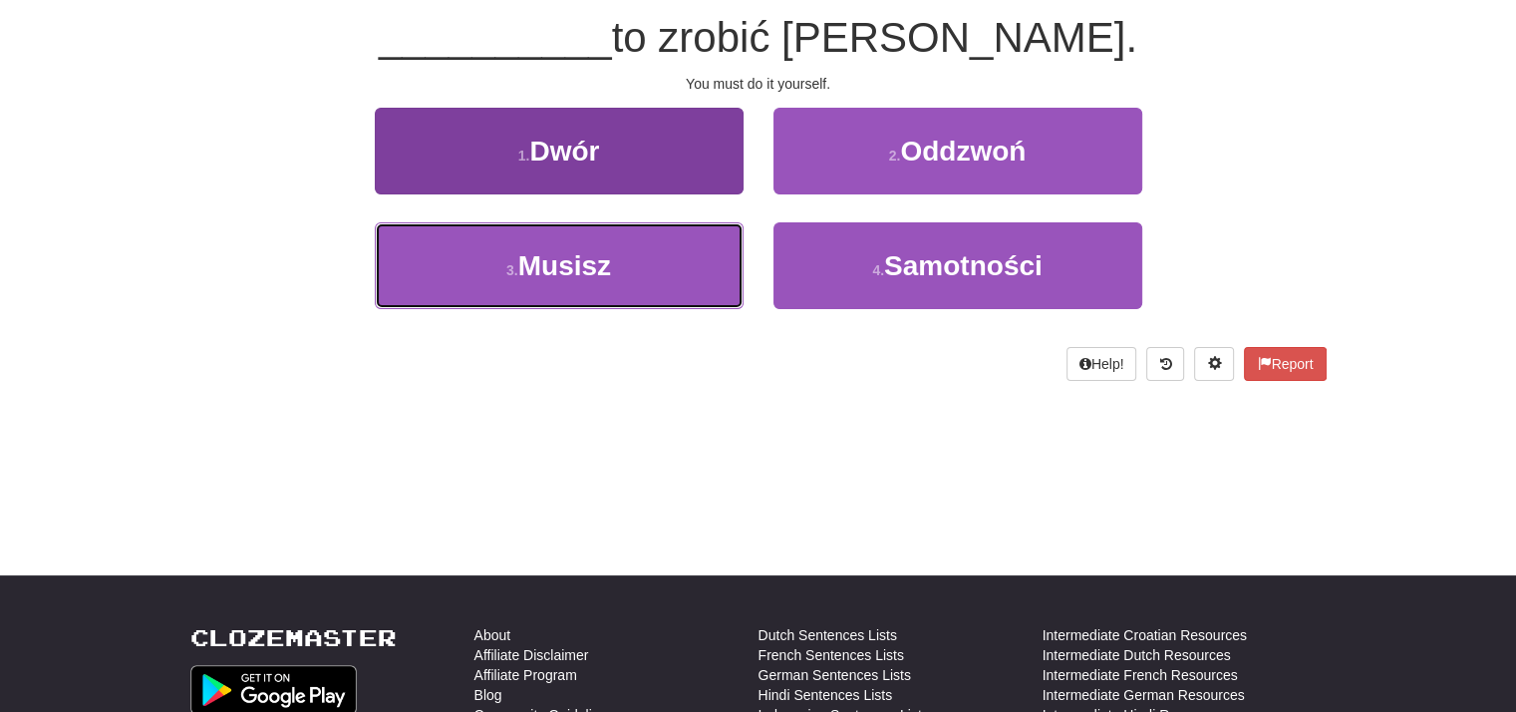
click at [639, 260] on button "3 . Musisz" at bounding box center [559, 265] width 369 height 87
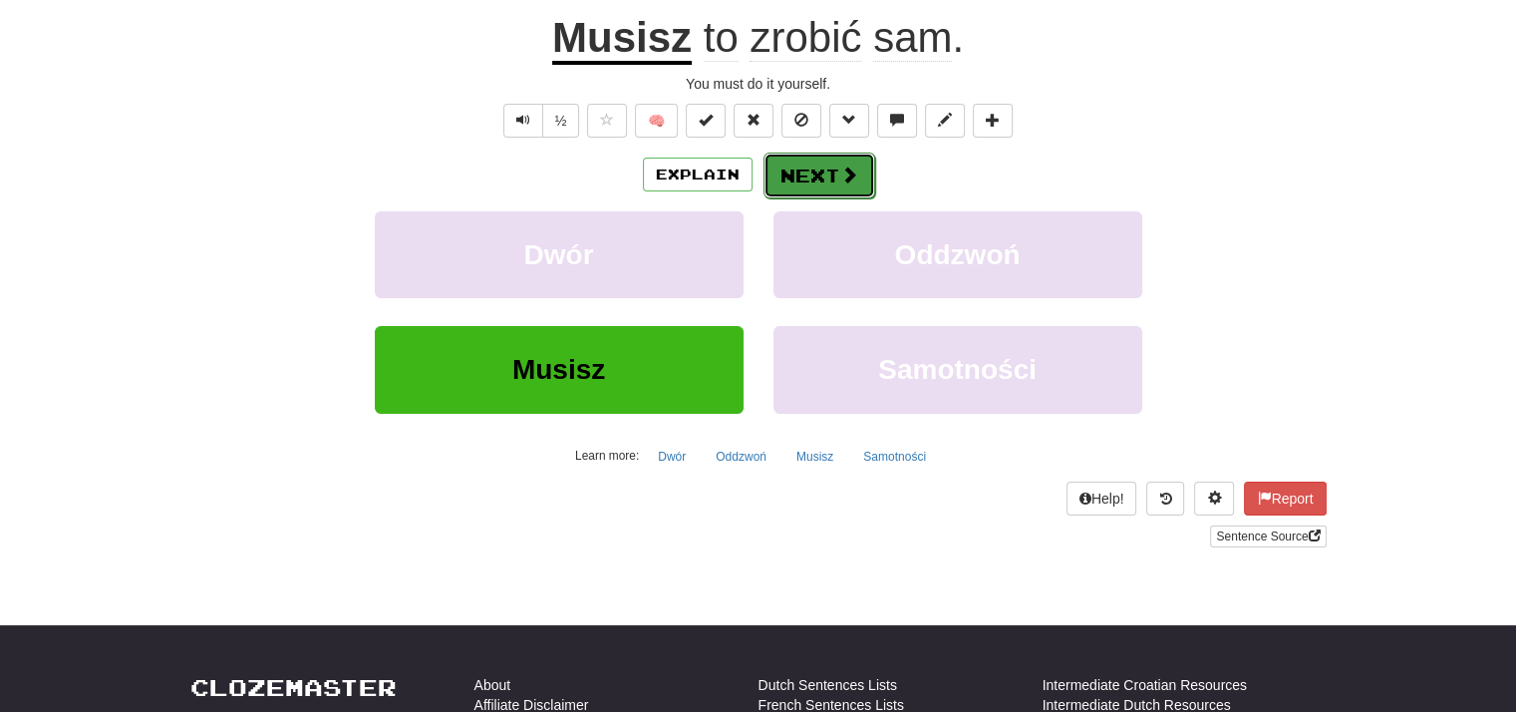
click at [827, 174] on button "Next" at bounding box center [820, 176] width 112 height 46
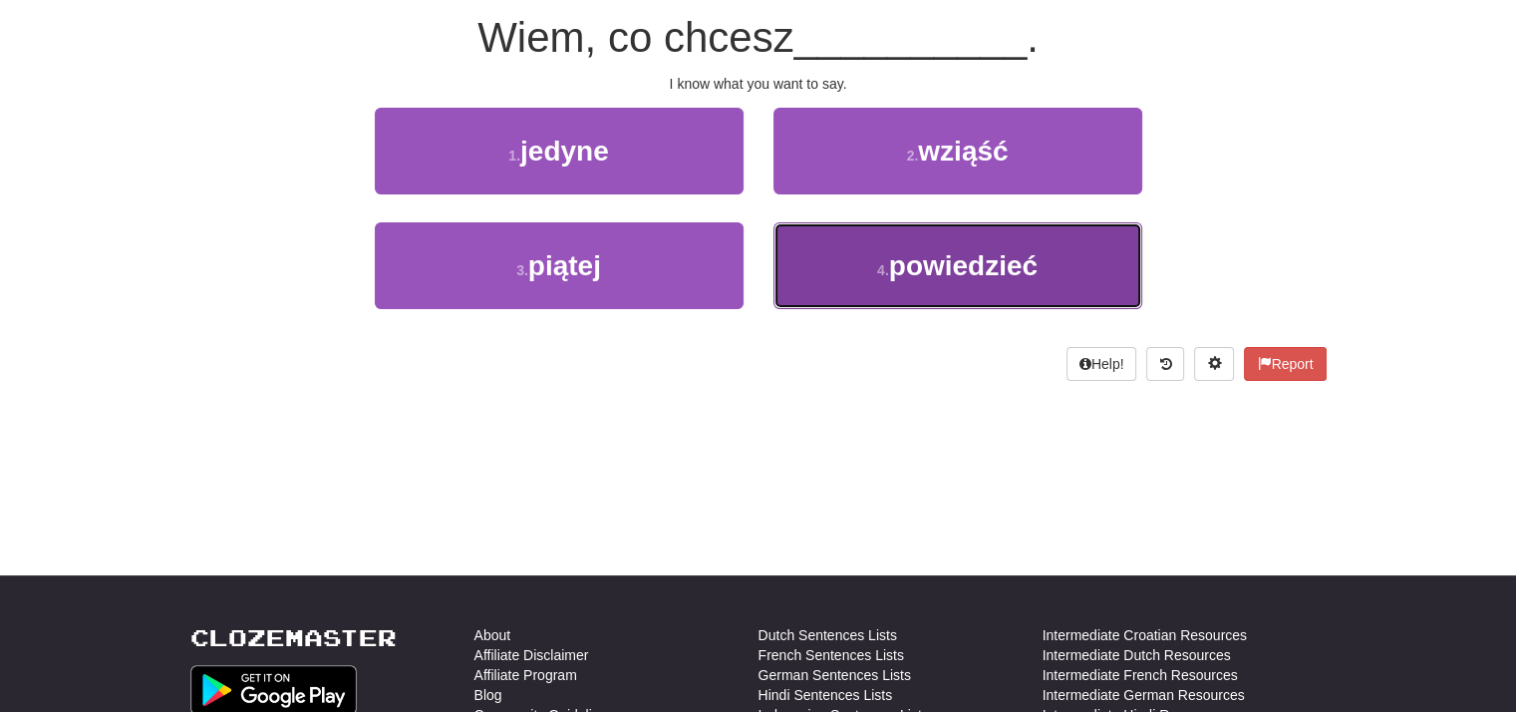
click at [859, 262] on button "4 . powiedzieć" at bounding box center [958, 265] width 369 height 87
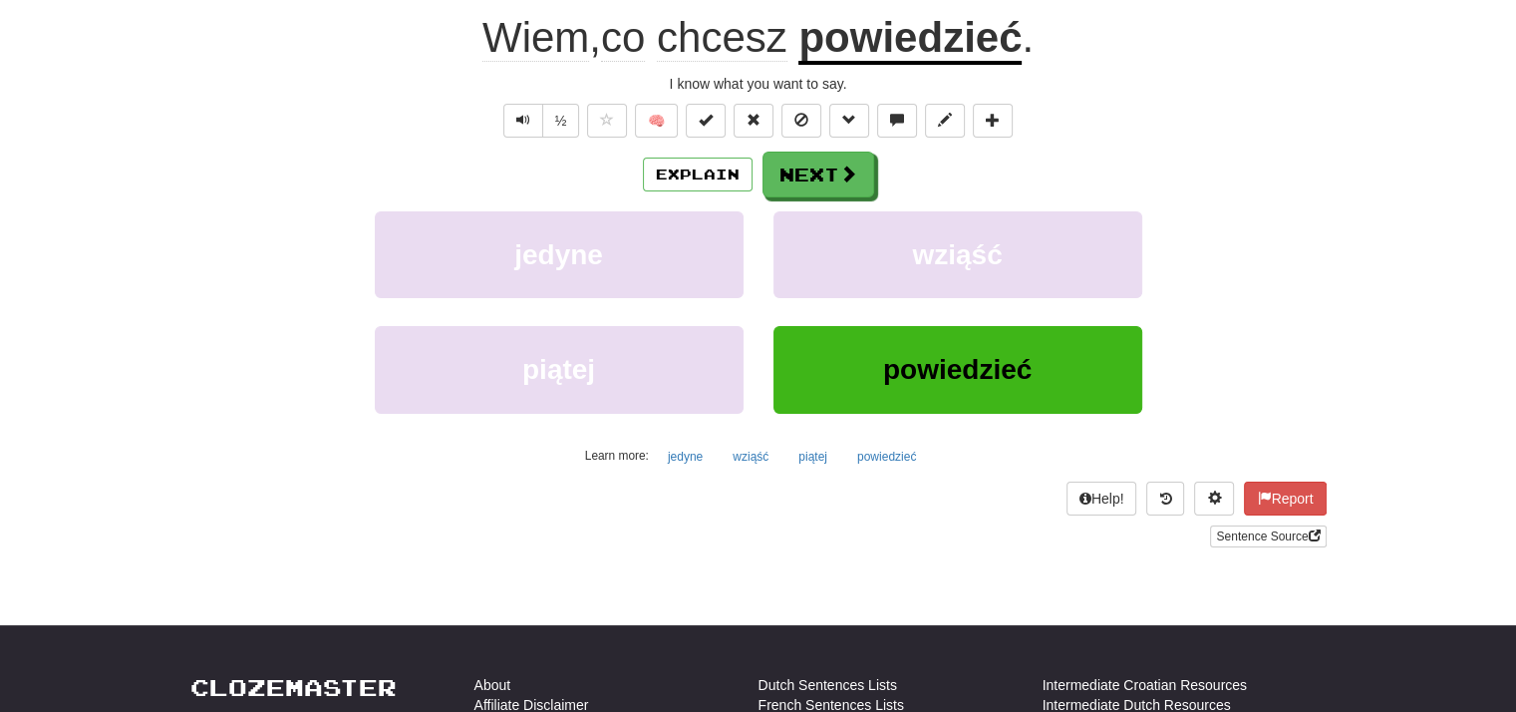
click at [929, 43] on u "powiedzieć" at bounding box center [910, 39] width 223 height 51
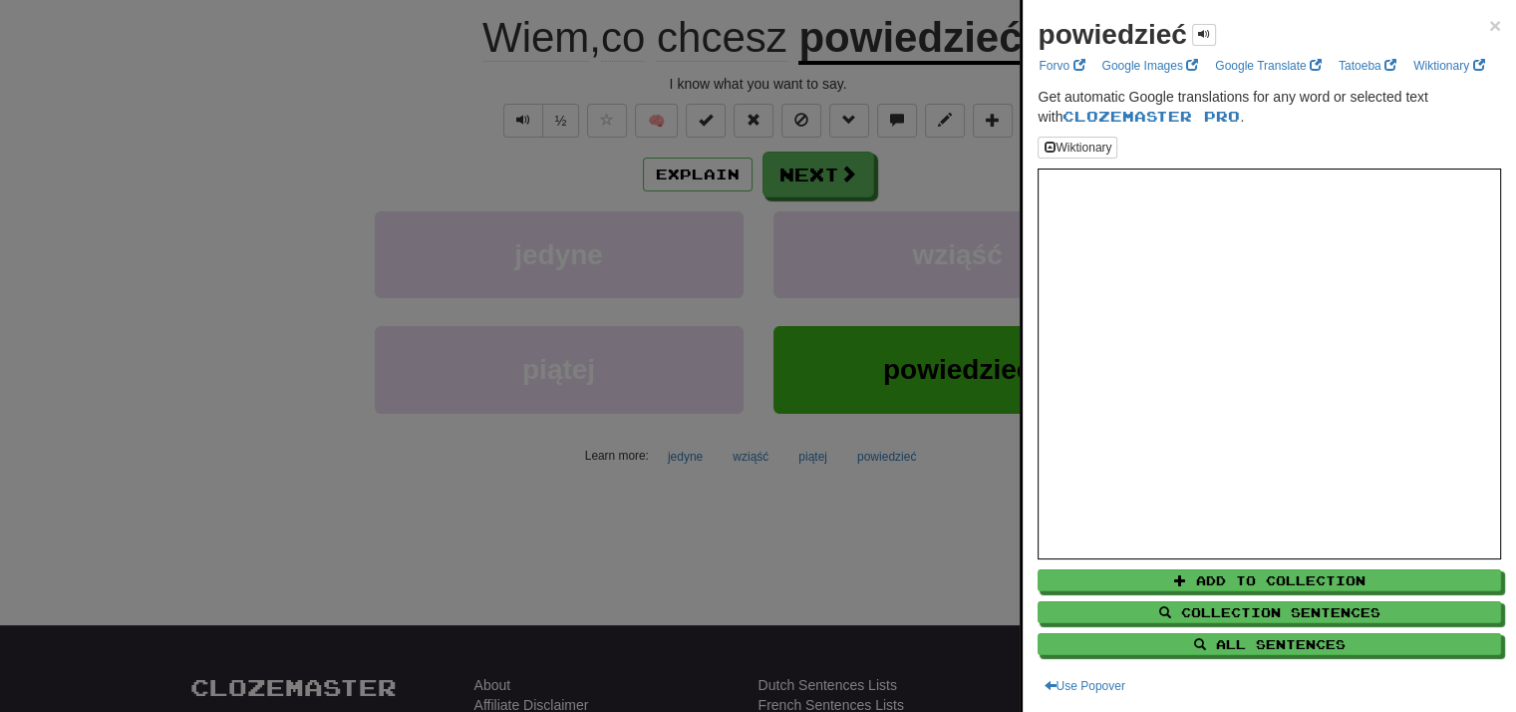
click at [802, 183] on div at bounding box center [758, 356] width 1516 height 712
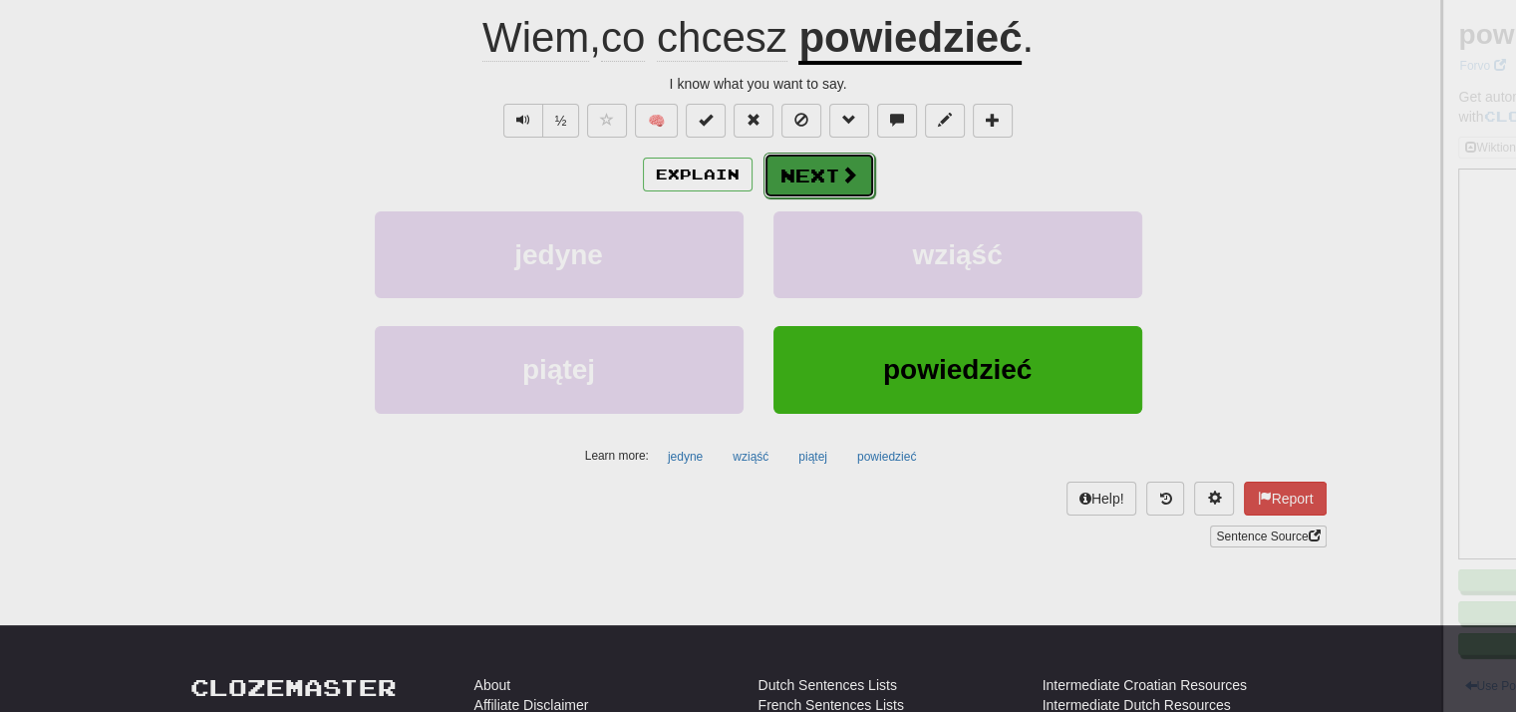
click at [830, 180] on button "Next" at bounding box center [820, 176] width 112 height 46
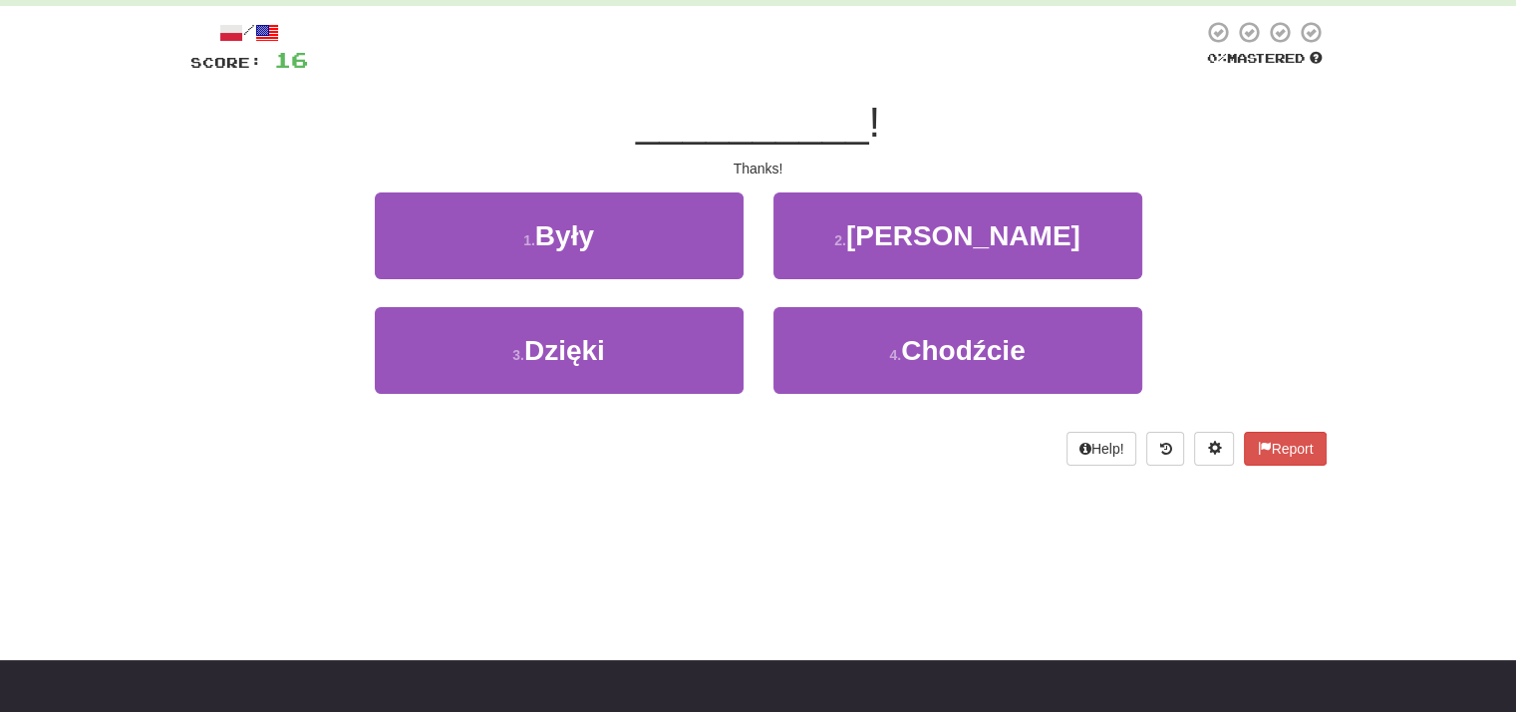
scroll to position [0, 0]
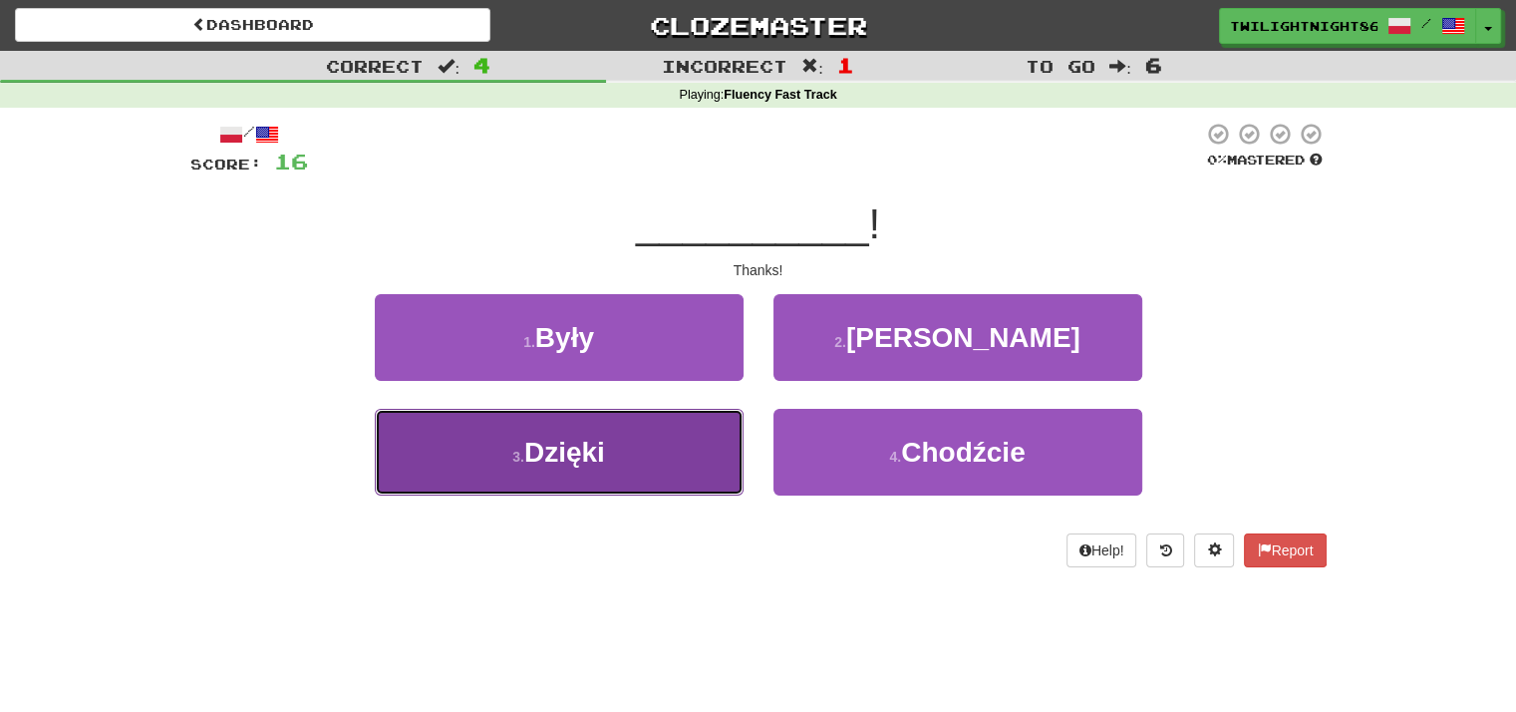
click at [688, 419] on button "3 . Dzięki" at bounding box center [559, 452] width 369 height 87
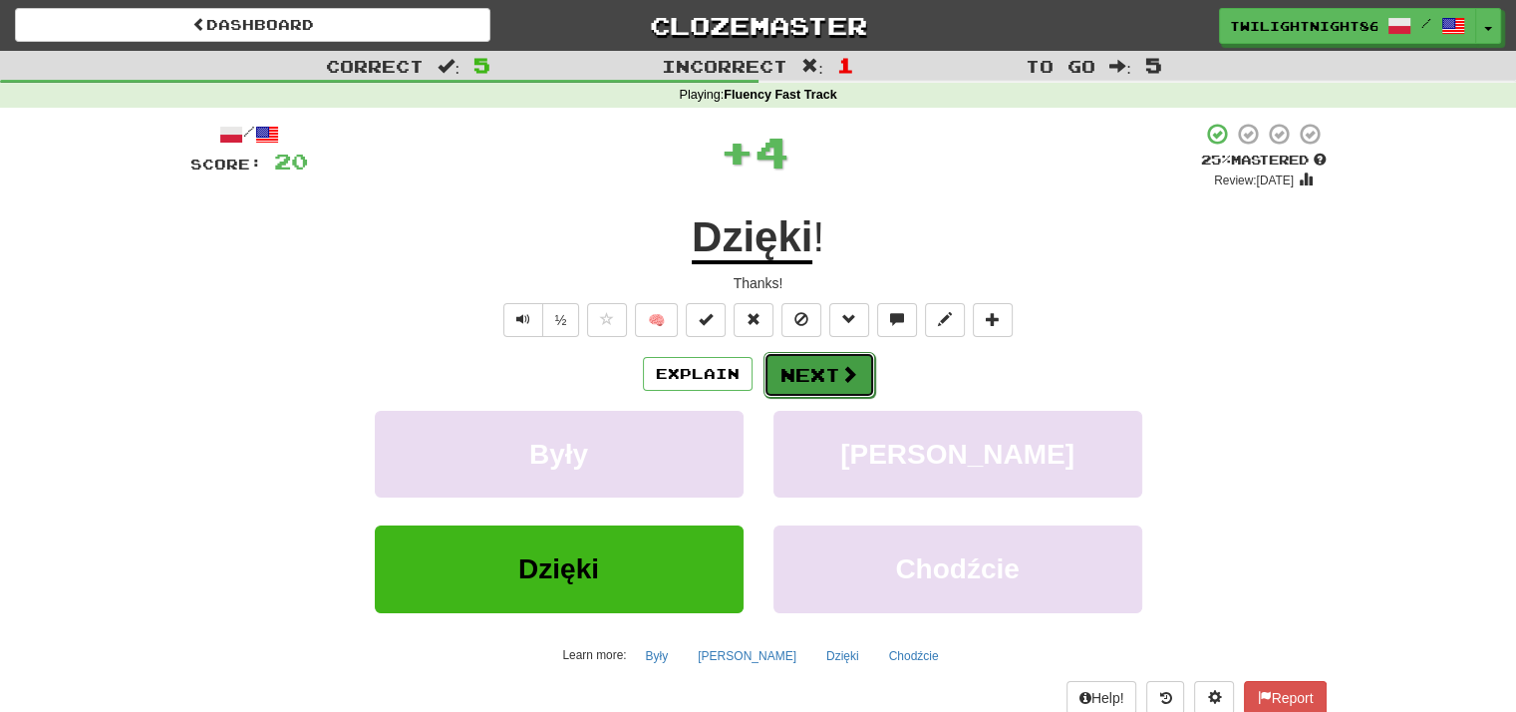
click at [821, 366] on button "Next" at bounding box center [820, 375] width 112 height 46
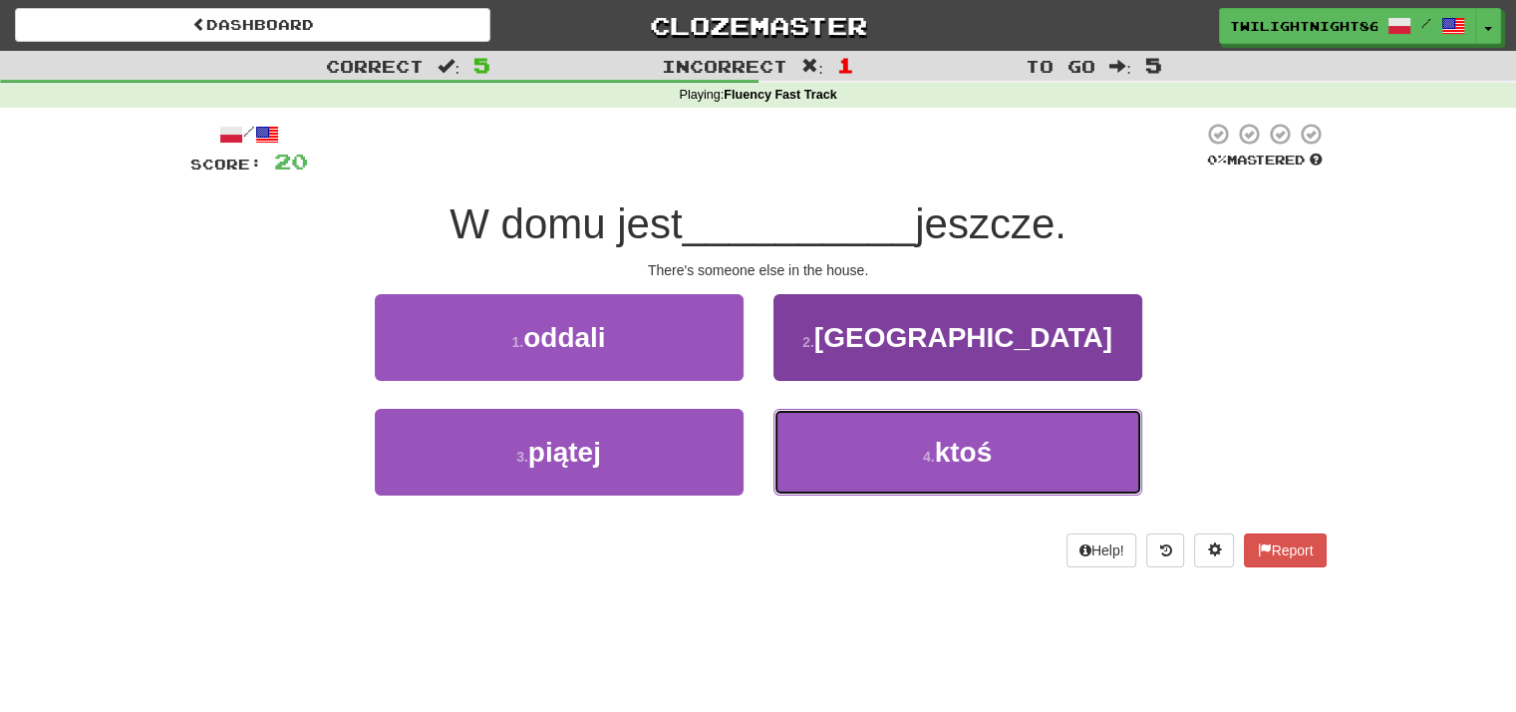
click at [877, 442] on button "4 . ktoś" at bounding box center [958, 452] width 369 height 87
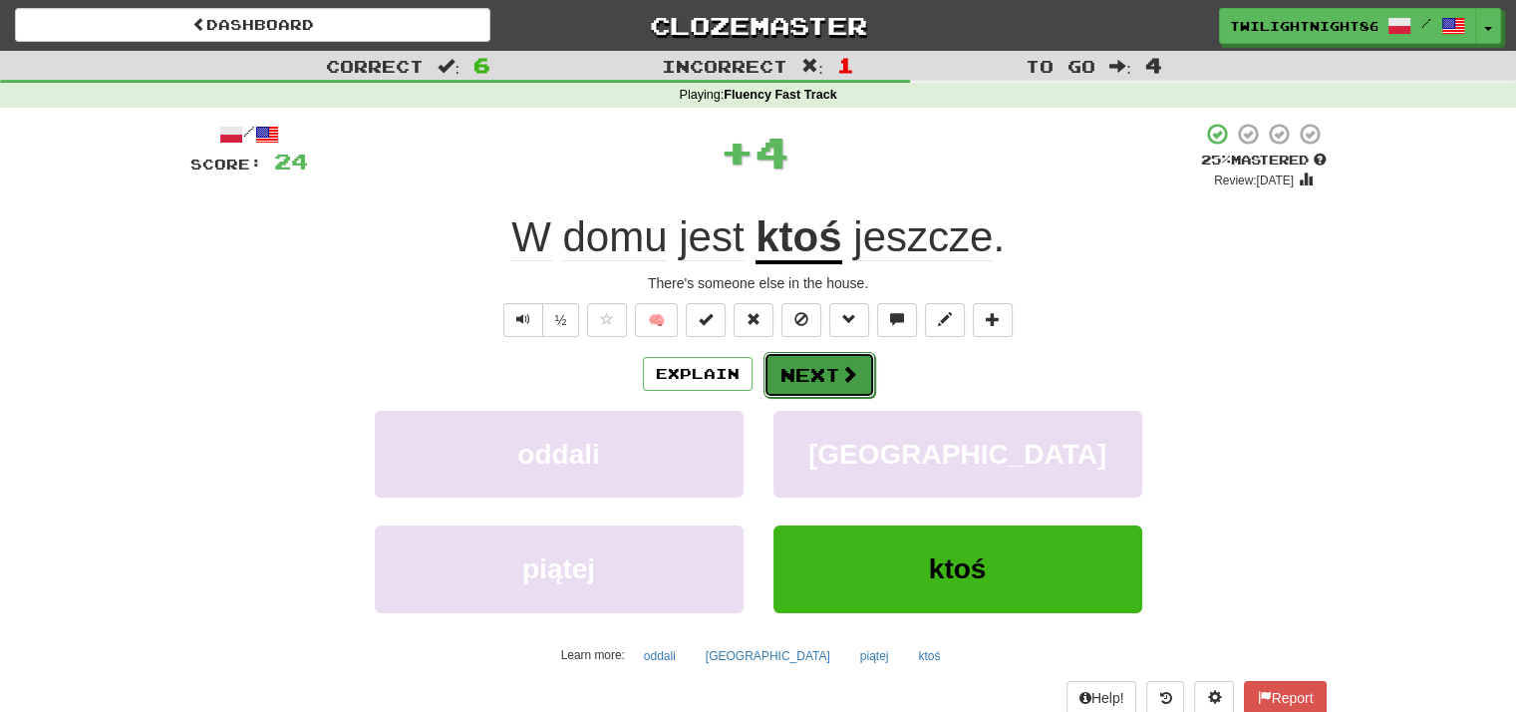
click at [811, 364] on button "Next" at bounding box center [820, 375] width 112 height 46
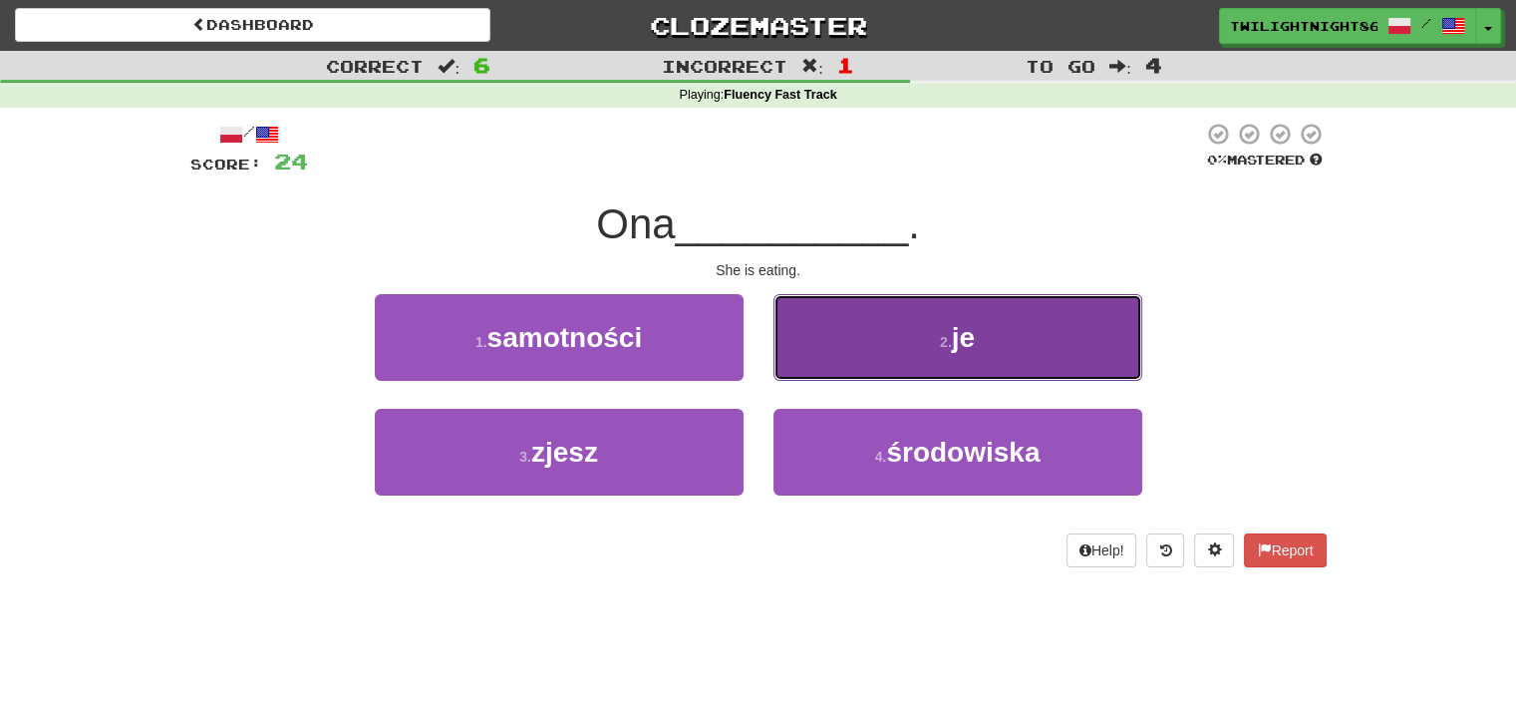
click at [940, 341] on small "2 ." at bounding box center [946, 342] width 12 height 16
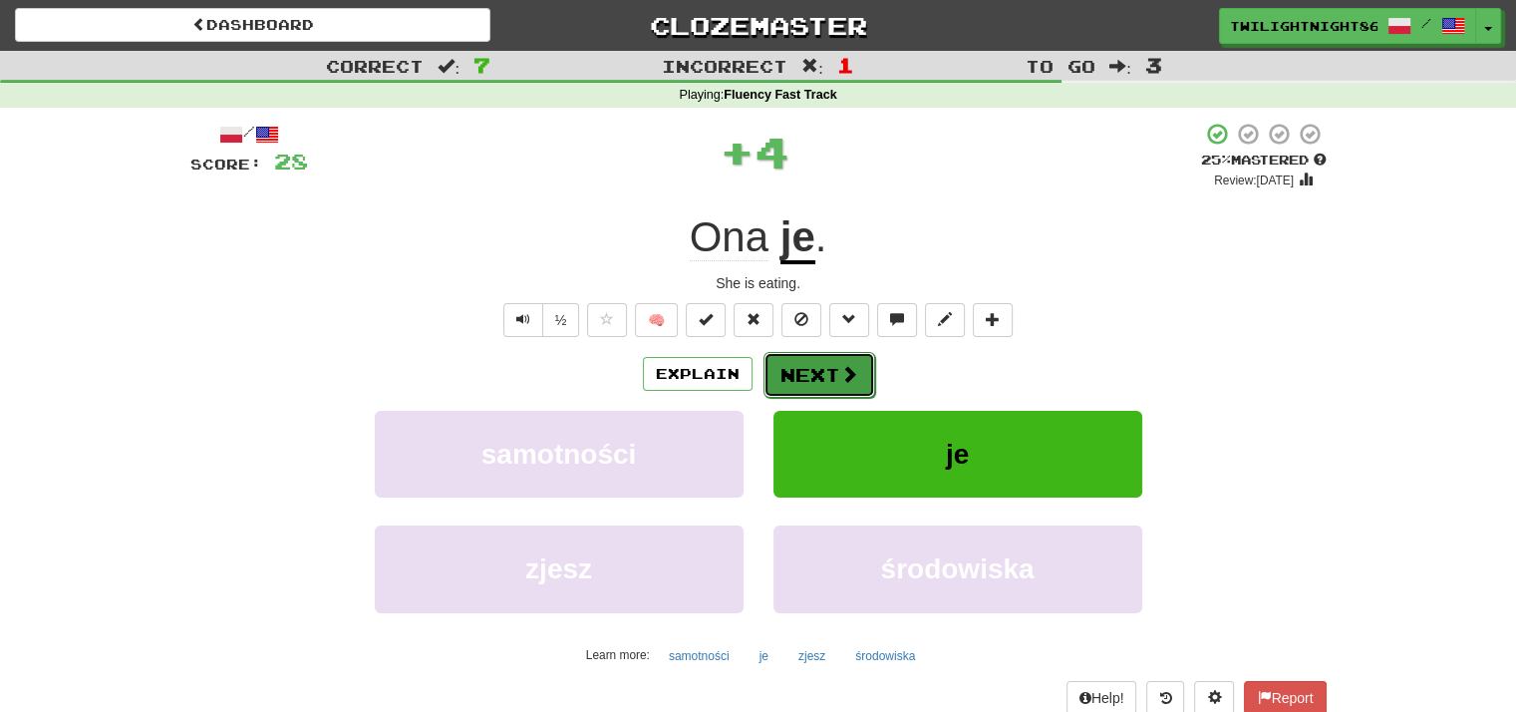
click at [822, 374] on button "Next" at bounding box center [820, 375] width 112 height 46
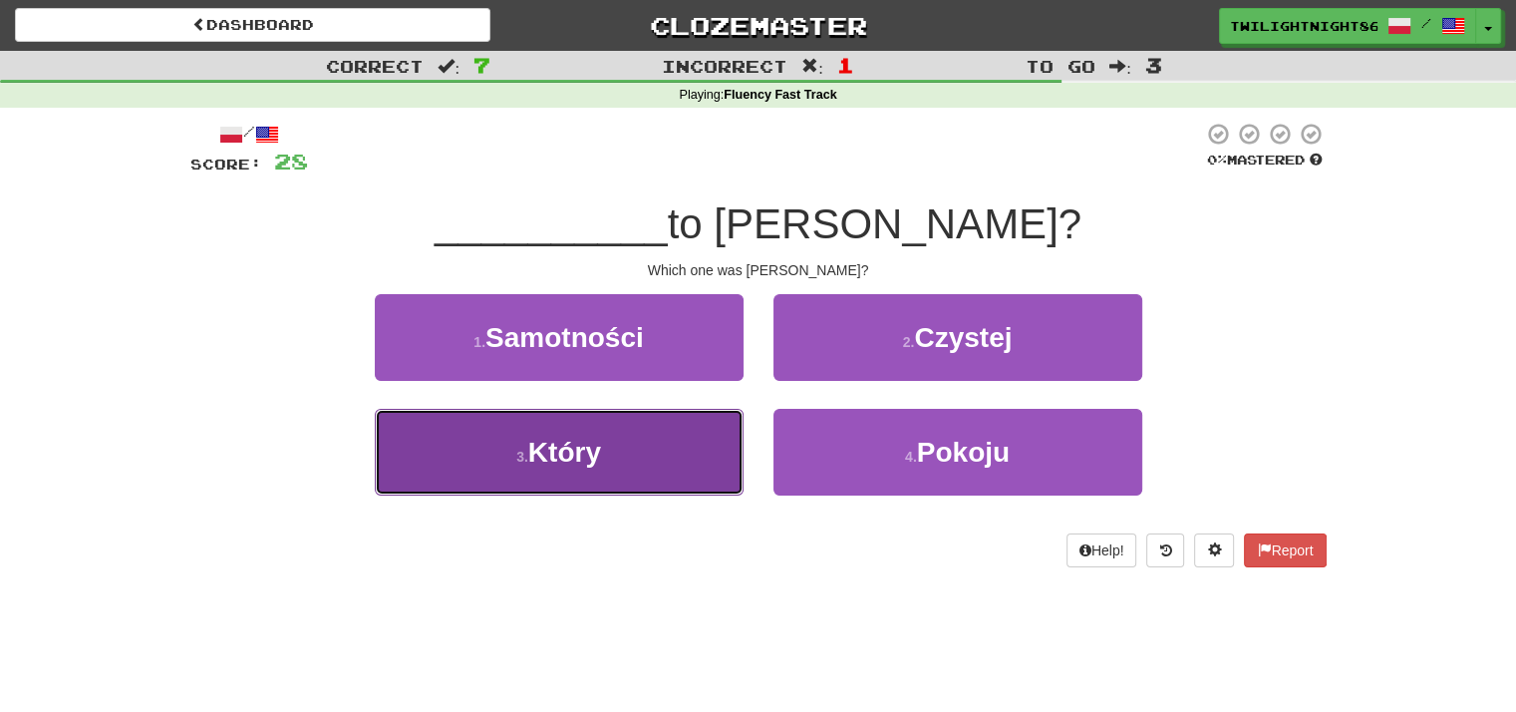
click at [628, 466] on button "3 . Który" at bounding box center [559, 452] width 369 height 87
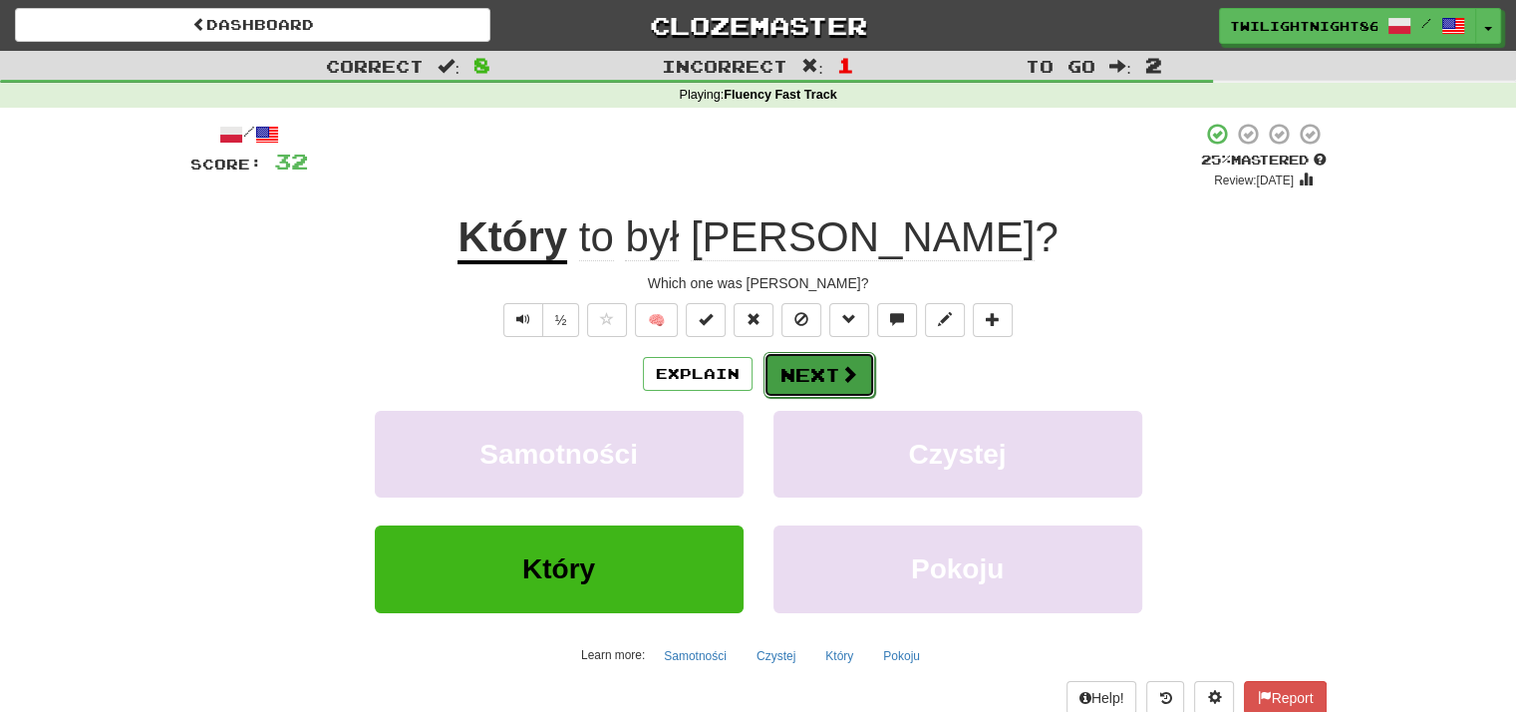
click at [864, 374] on button "Next" at bounding box center [820, 375] width 112 height 46
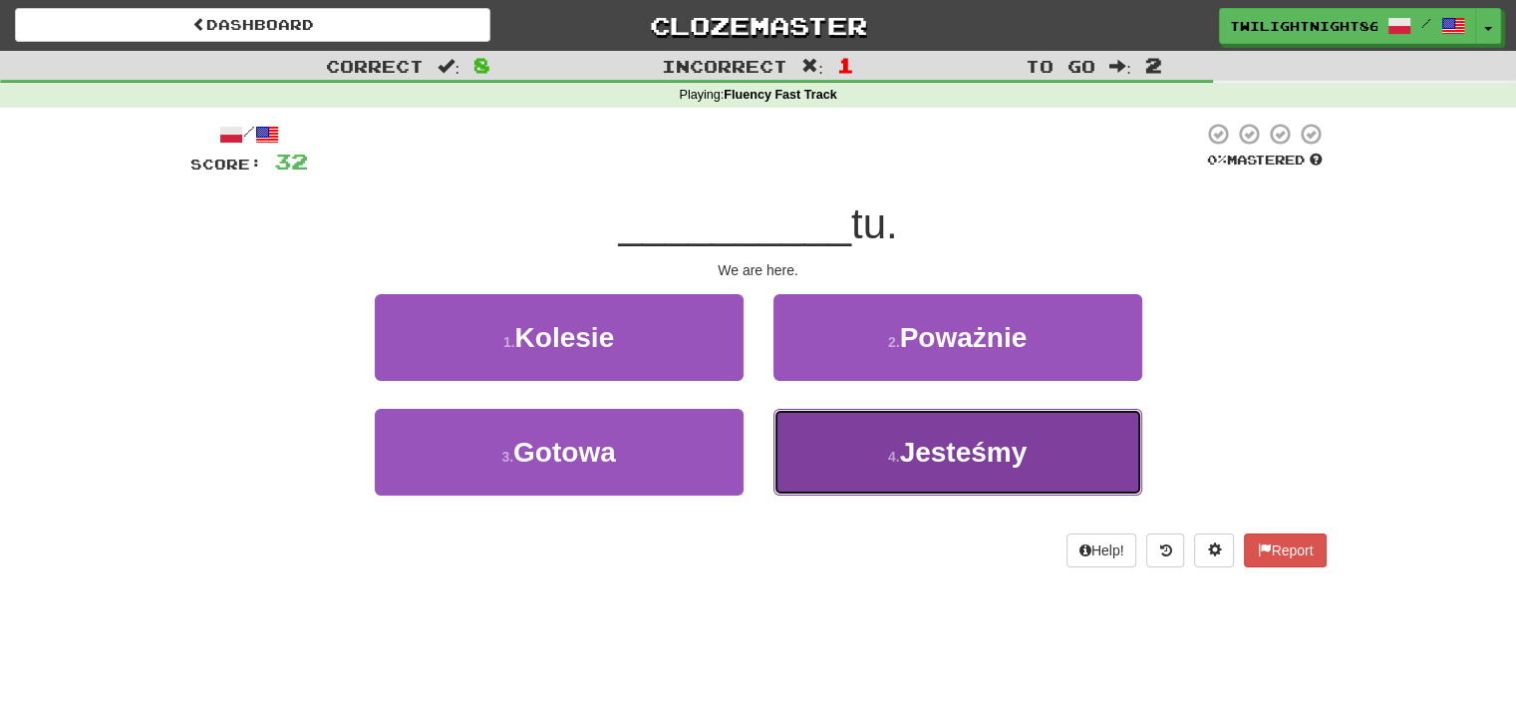
click at [980, 442] on span "Jesteśmy" at bounding box center [964, 452] width 128 height 31
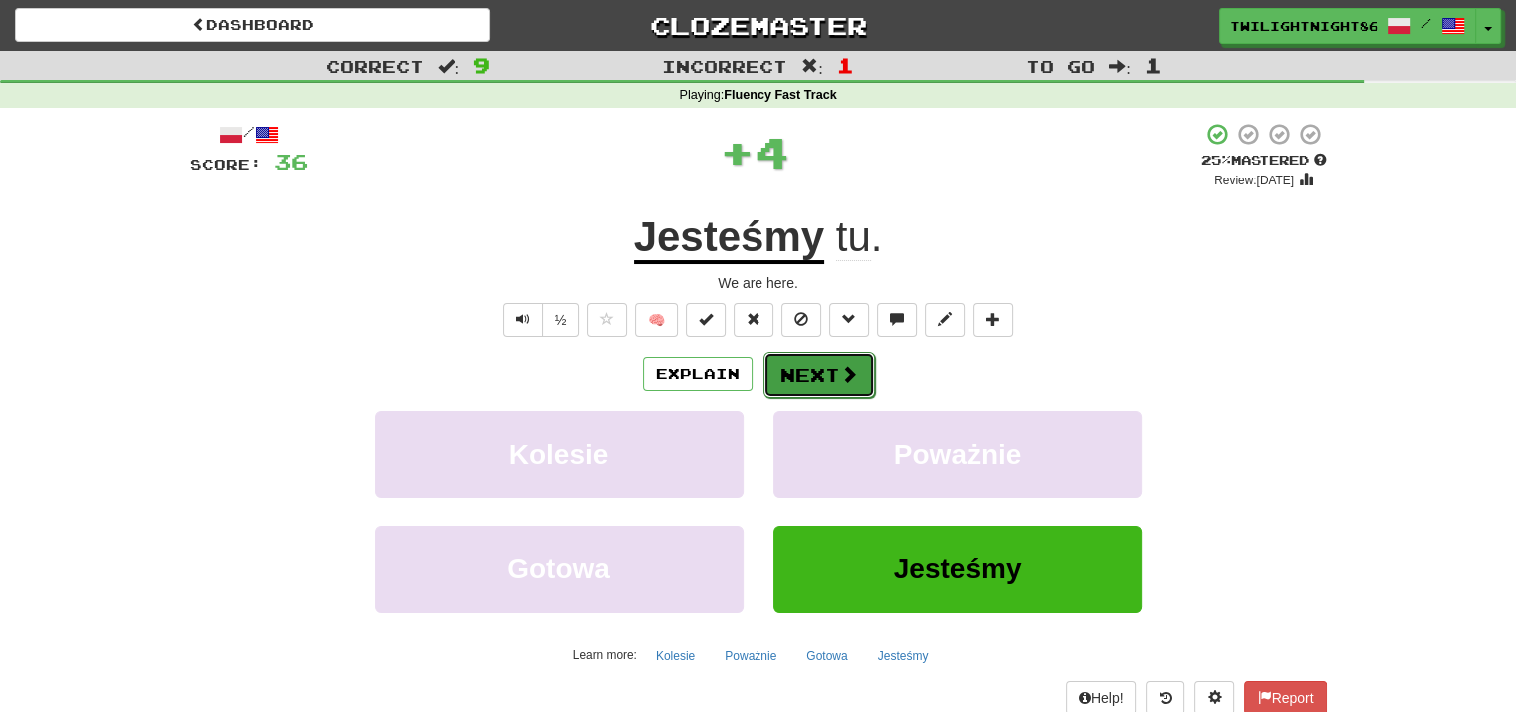
click at [841, 370] on span at bounding box center [850, 374] width 18 height 18
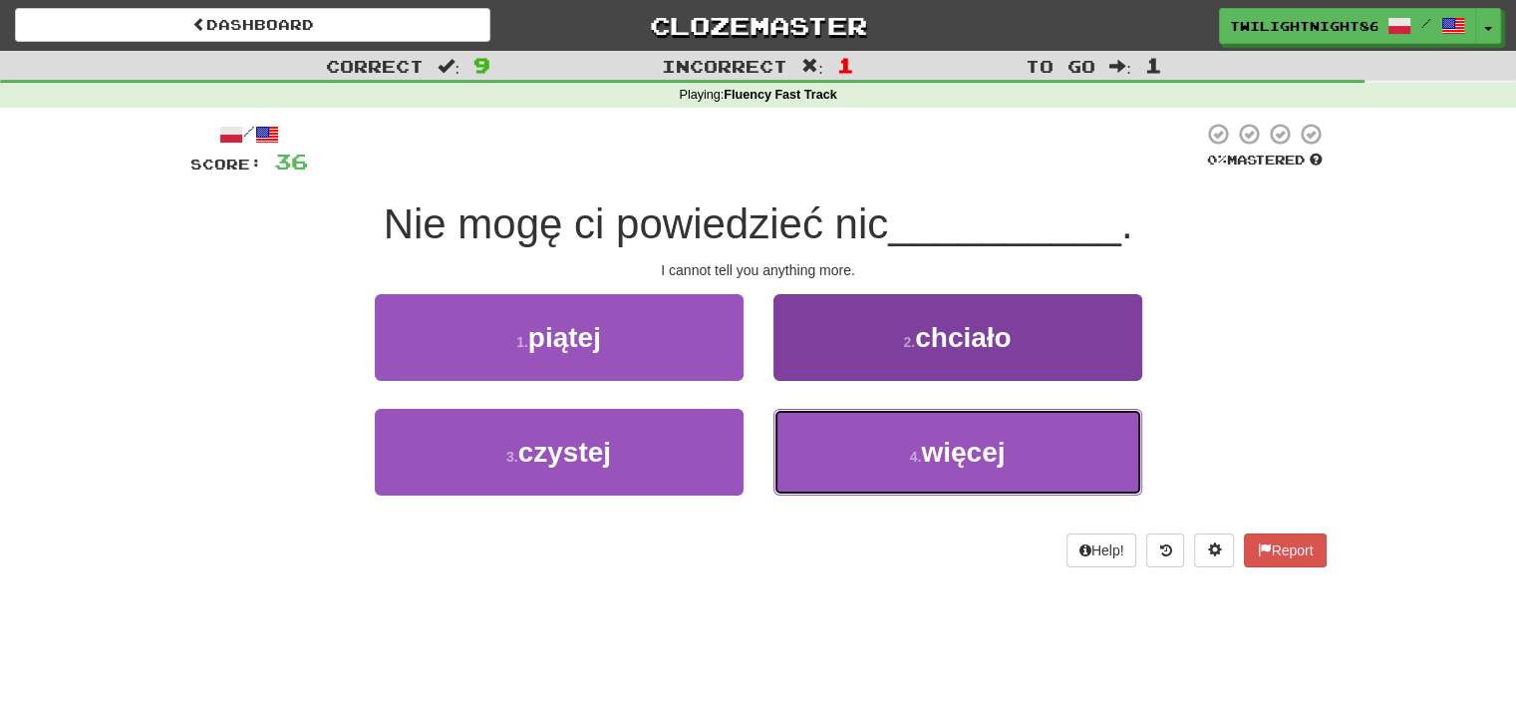
click at [920, 451] on small "4 ." at bounding box center [916, 457] width 12 height 16
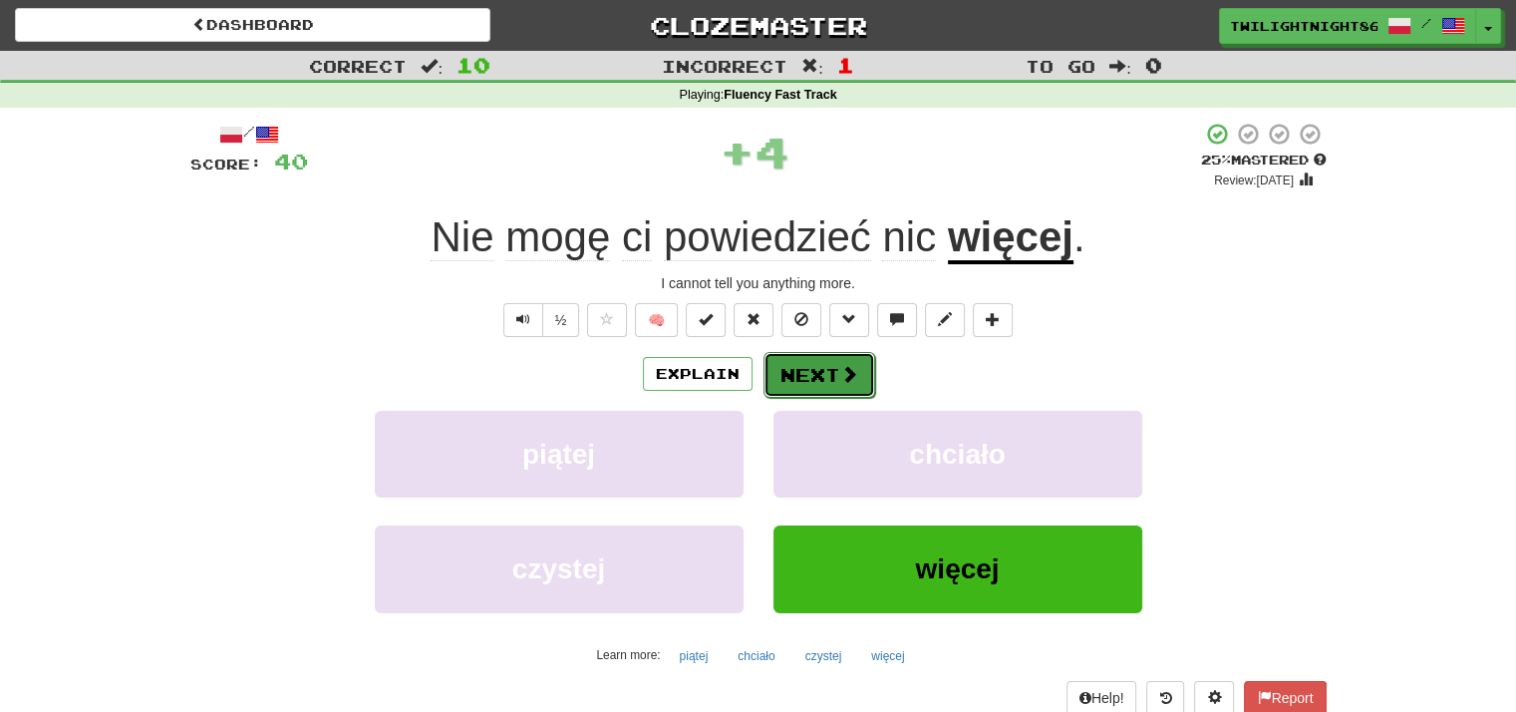
click at [838, 362] on button "Next" at bounding box center [820, 375] width 112 height 46
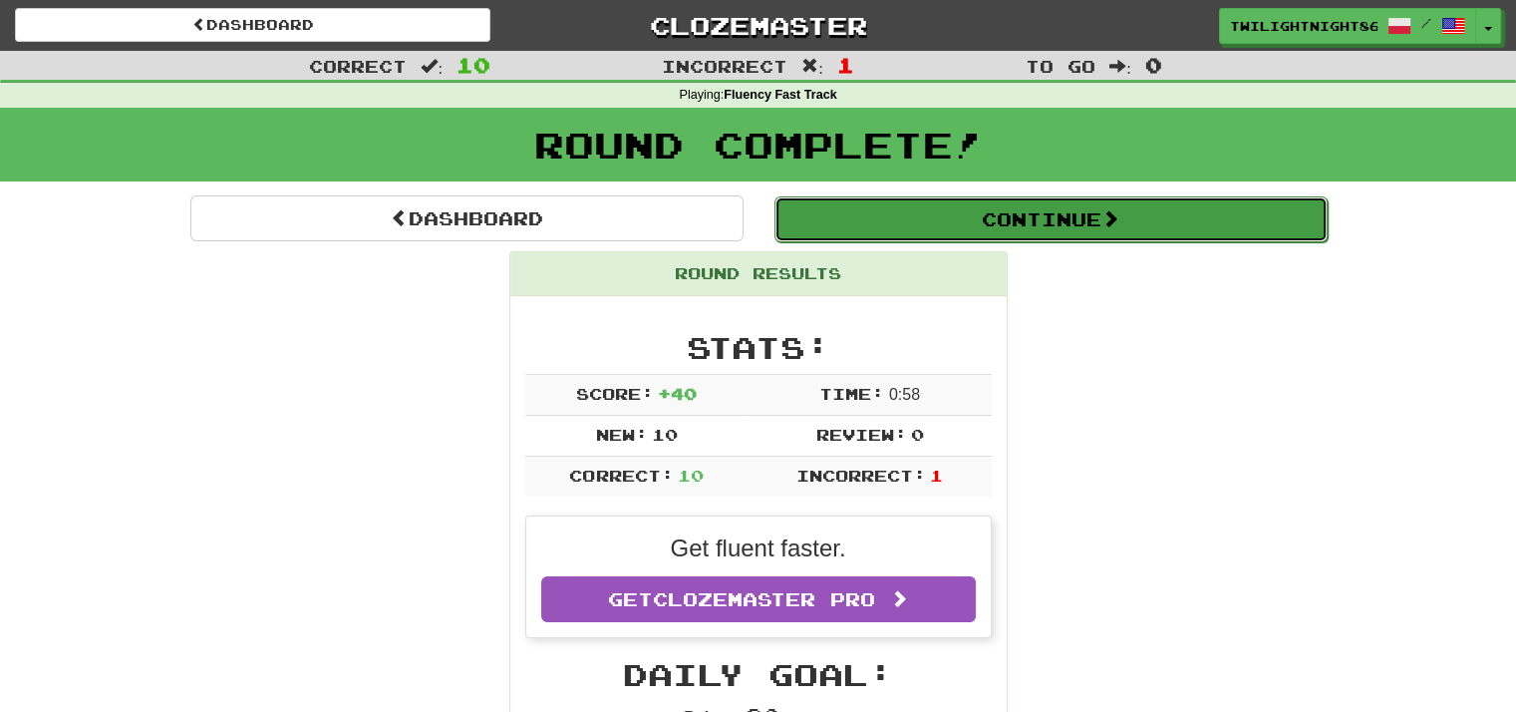
click at [1061, 215] on button "Continue" at bounding box center [1051, 219] width 553 height 46
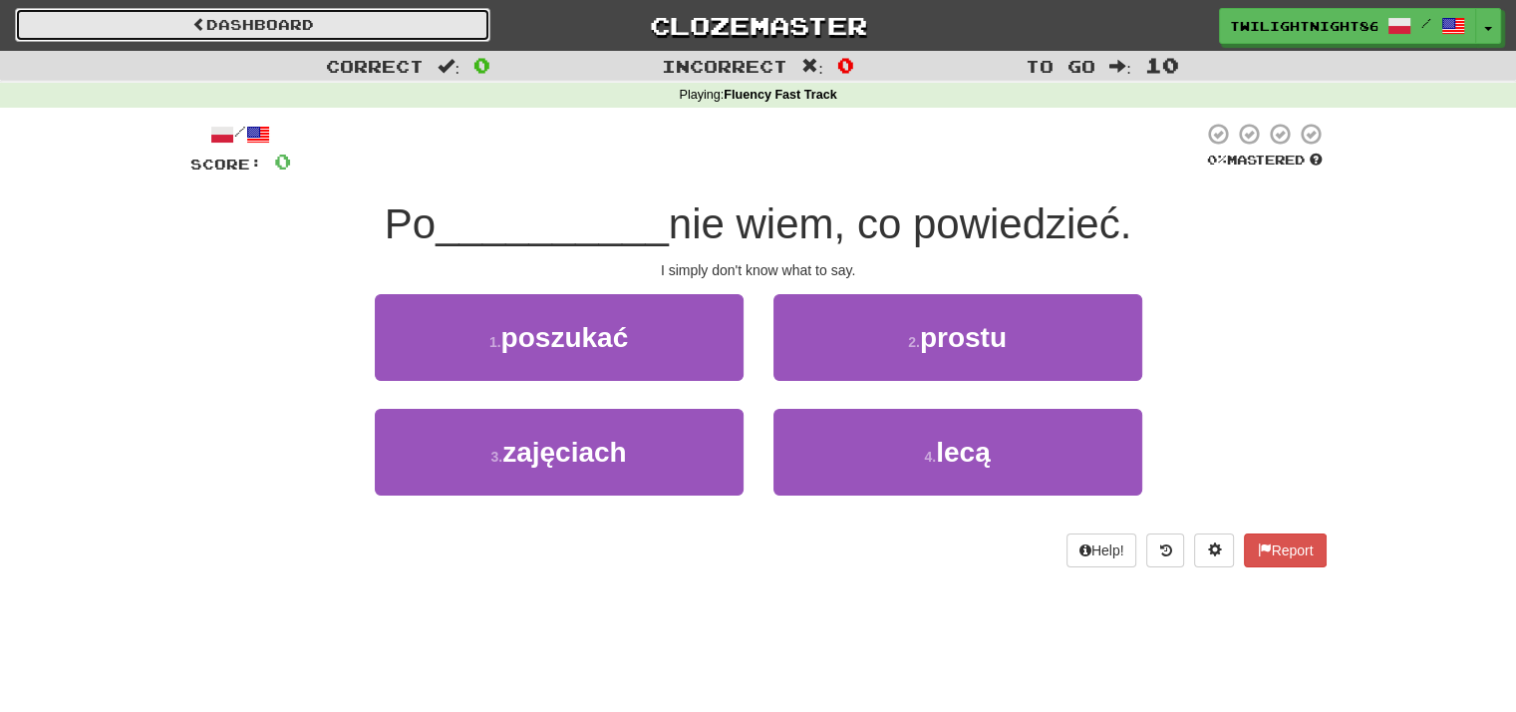
click at [420, 20] on link "Dashboard" at bounding box center [253, 25] width 476 height 34
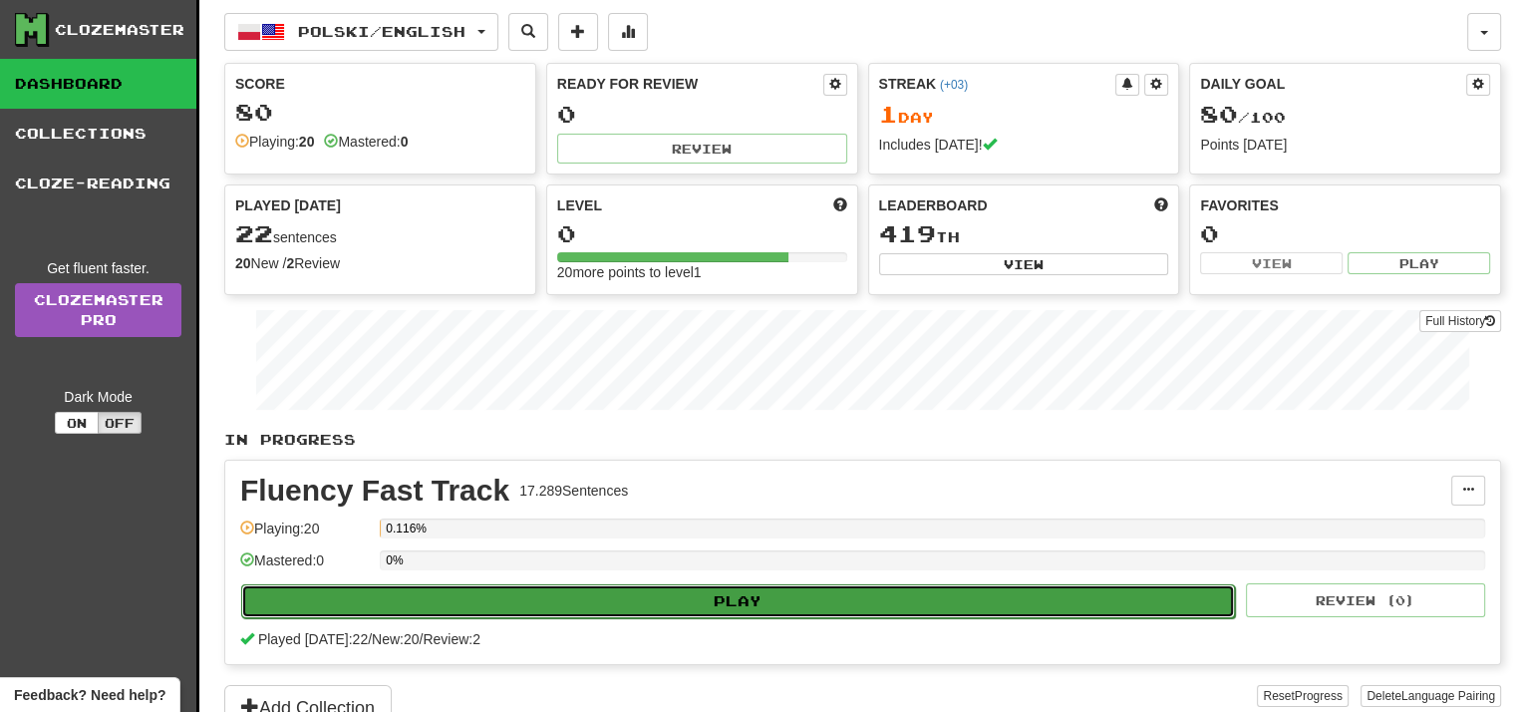
click at [833, 592] on button "Play" at bounding box center [738, 601] width 994 height 34
select select "**"
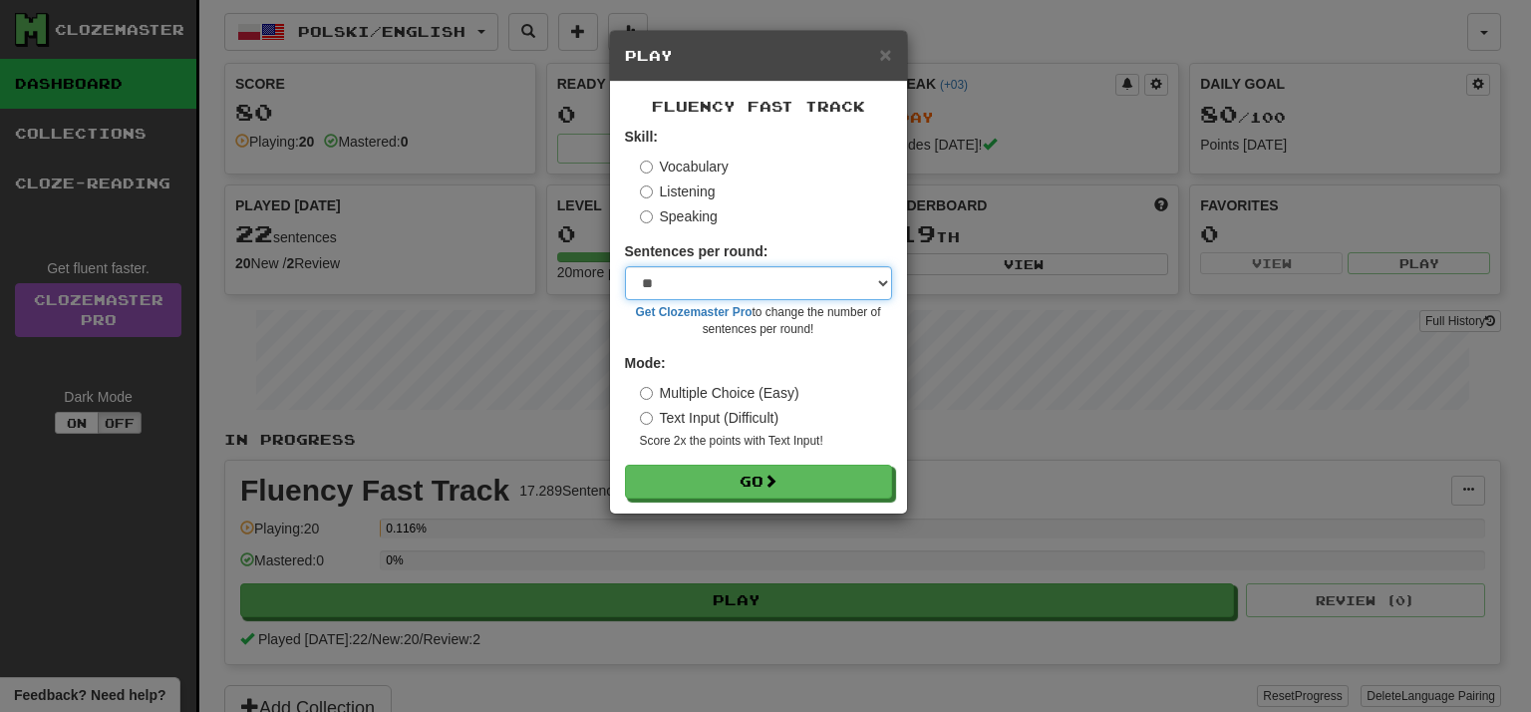
click at [738, 296] on select "* ** ** ** ** ** *** ********" at bounding box center [758, 283] width 267 height 34
click at [625, 266] on select "* ** ** ** ** ** *** ********" at bounding box center [758, 283] width 267 height 34
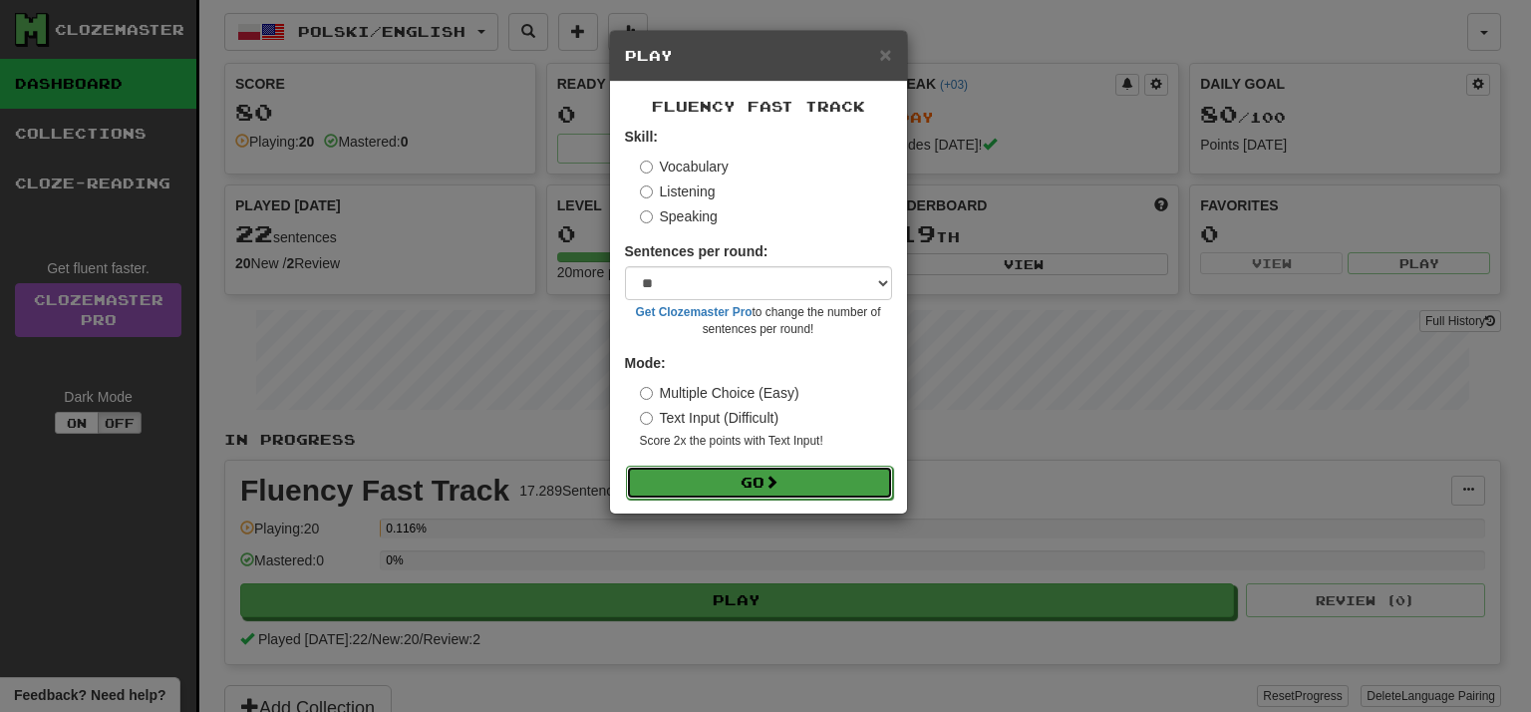
click at [740, 477] on button "Go" at bounding box center [759, 483] width 267 height 34
